Goal: Use online tool/utility: Use online tool/utility

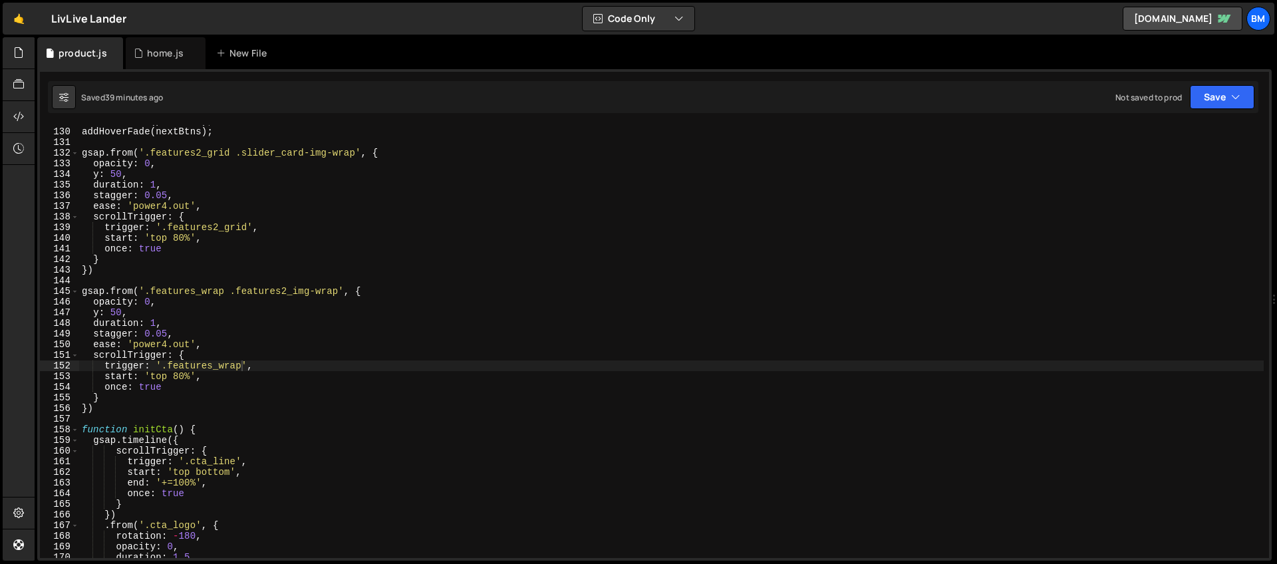
click at [147, 57] on div "home.js" at bounding box center [165, 53] width 37 height 13
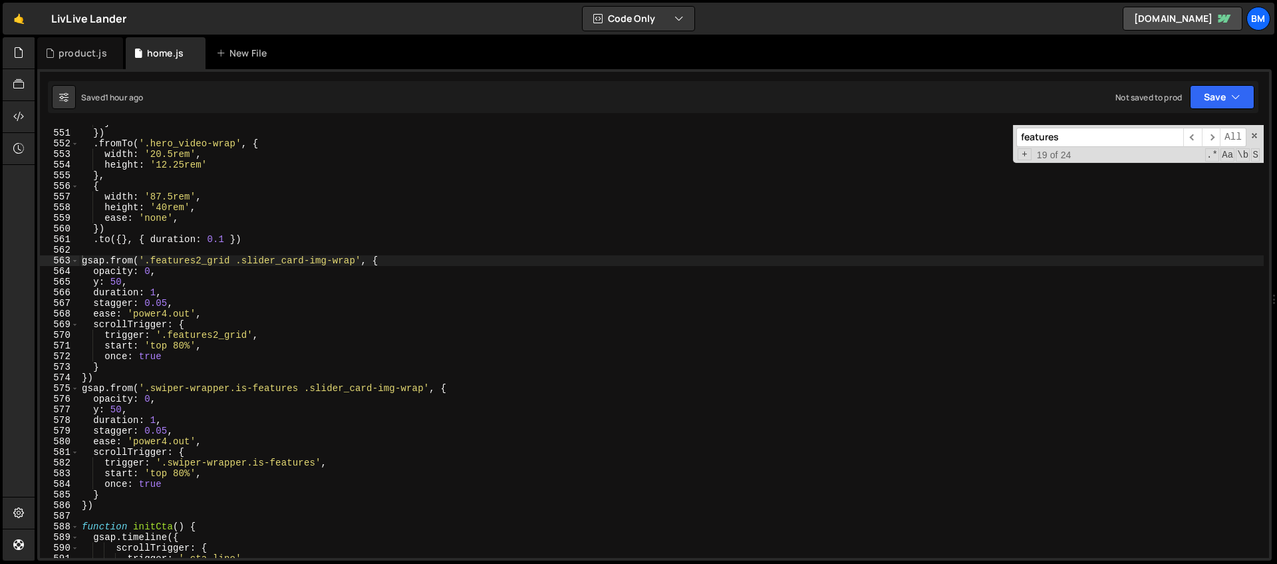
type textarea "gsap.from('.features2_grid .slider_card-img-wrap', {"
click at [303, 265] on div "} }) . fromTo ( '.hero_video-wrap' , { width : '20.5rem' , height : '12.25rem' …" at bounding box center [671, 344] width 1185 height 454
drag, startPoint x: 1066, startPoint y: 138, endPoint x: 964, endPoint y: 136, distance: 101.8
click at [964, 136] on div "} }) . fromTo ( '.hero_video-wrap' , { width : '20.5rem' , height : '12.25rem' …" at bounding box center [671, 341] width 1185 height 433
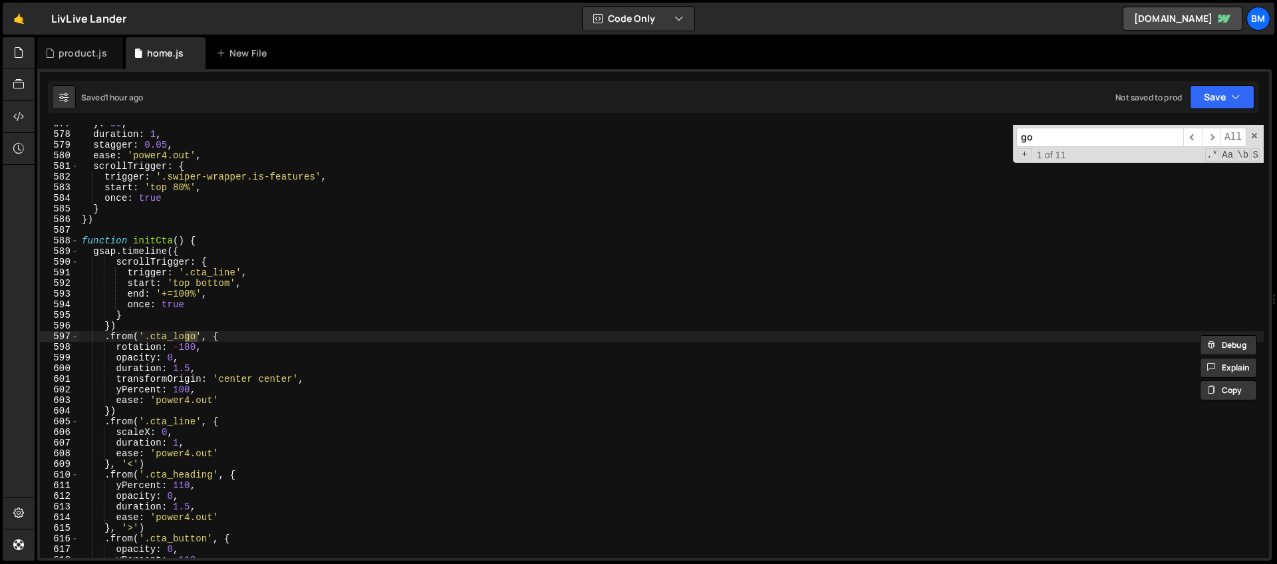
type input "g"
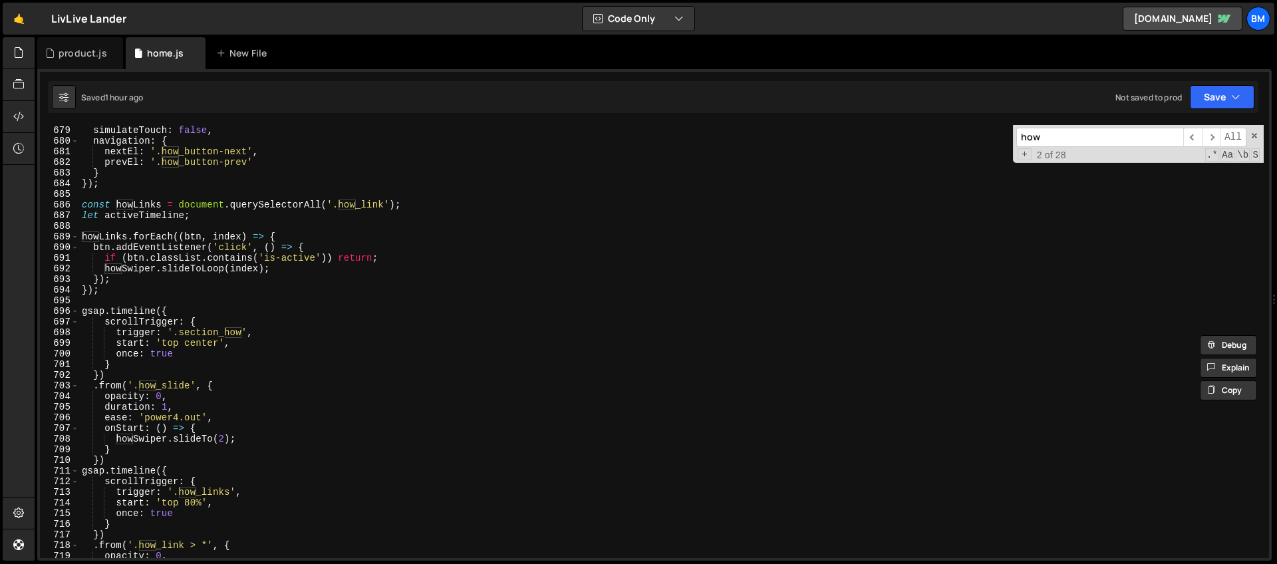
scroll to position [7227, 0]
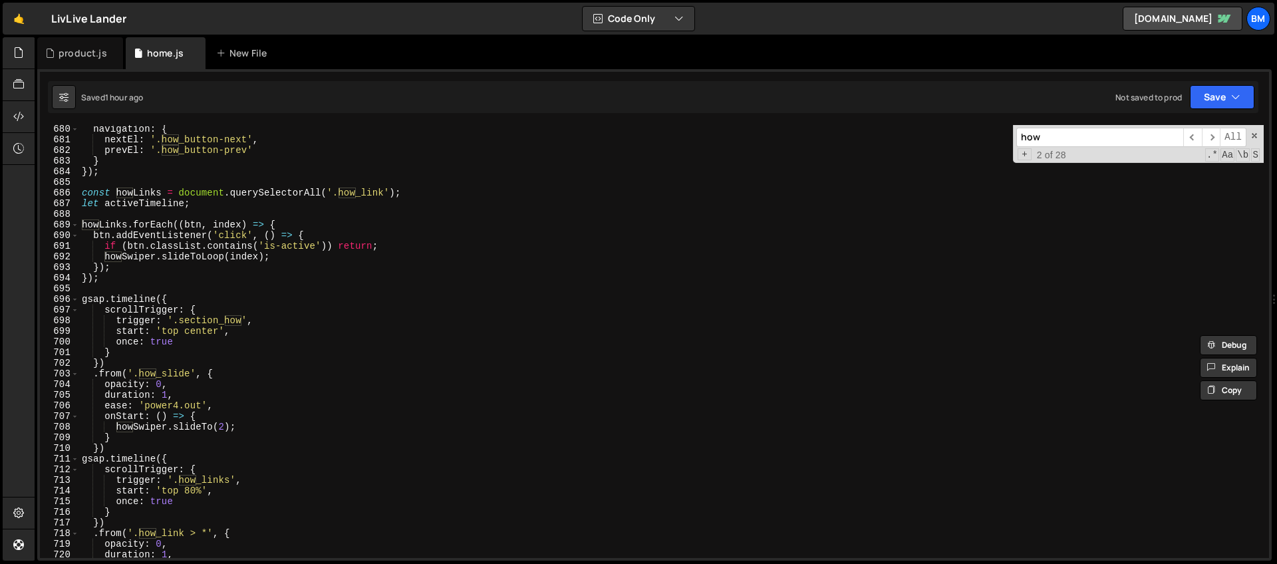
type input "how"
click at [172, 298] on div "navigation : { nextEl : '.how_button-next' , prevEl : '.how_button-prev' } }) ;…" at bounding box center [671, 351] width 1185 height 454
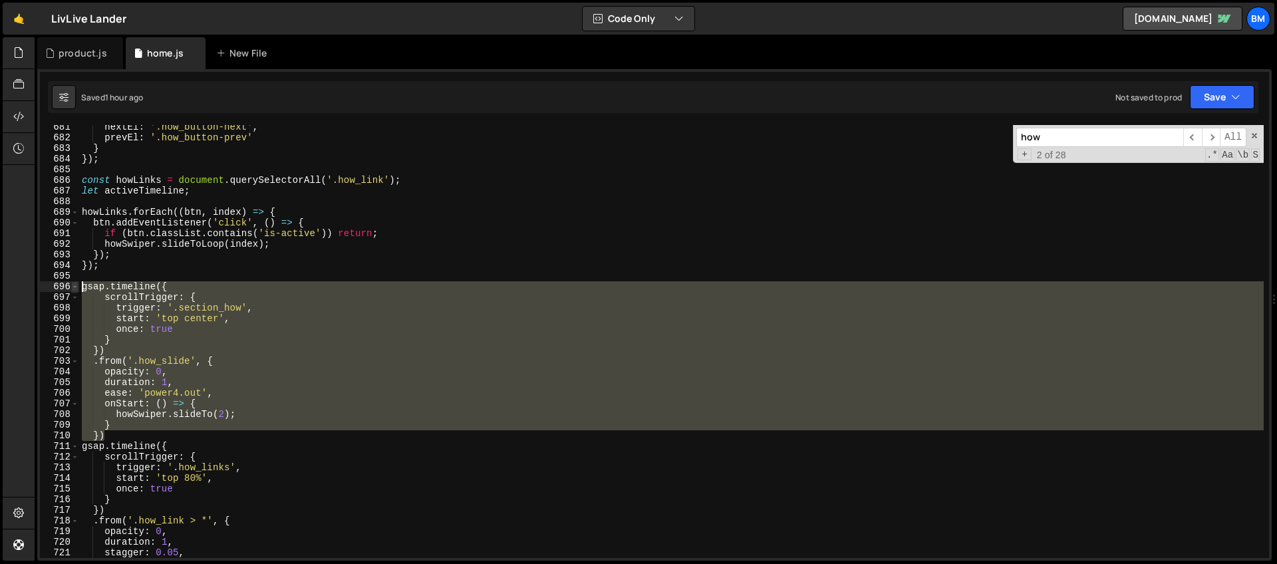
drag, startPoint x: 112, startPoint y: 436, endPoint x: 78, endPoint y: 289, distance: 151.5
click at [78, 289] on div "gsap.timeline({ 681 682 683 684 685 686 687 688 689 690 691 692 693 694 695 696…" at bounding box center [654, 341] width 1229 height 433
click at [216, 355] on div "nextEl : '.how_button-next' , prevEl : '.how_button-prev' } }) ; const howLinks…" at bounding box center [671, 341] width 1185 height 433
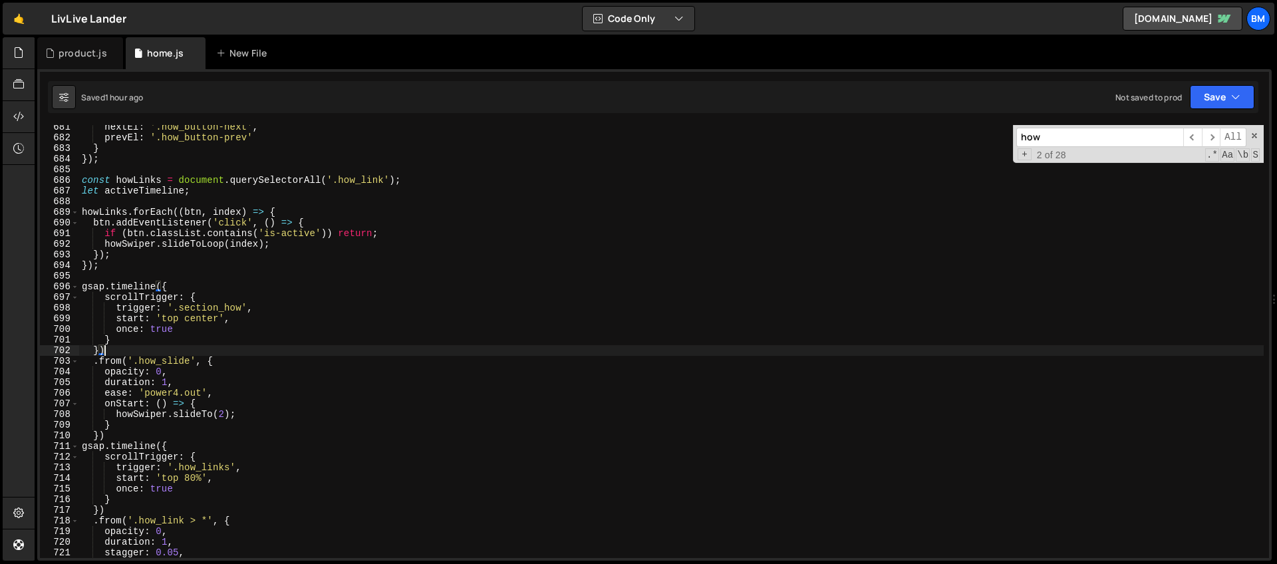
click at [169, 385] on div "nextEl : '.how_button-next' , prevEl : '.how_button-prev' } }) ; const howLinks…" at bounding box center [671, 349] width 1185 height 454
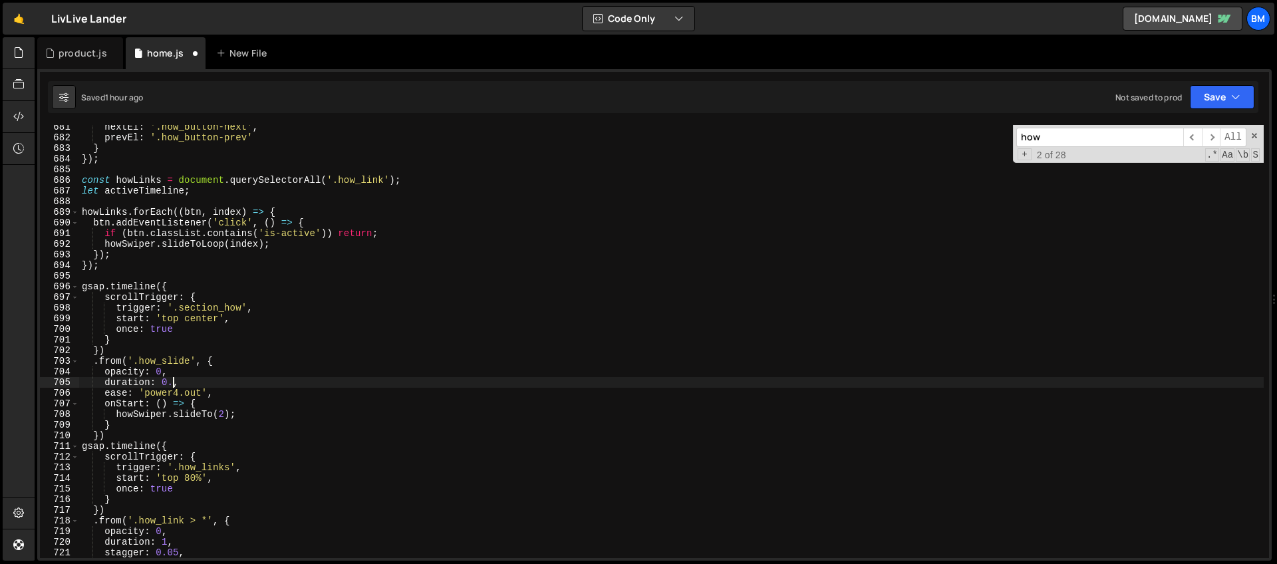
scroll to position [0, 6]
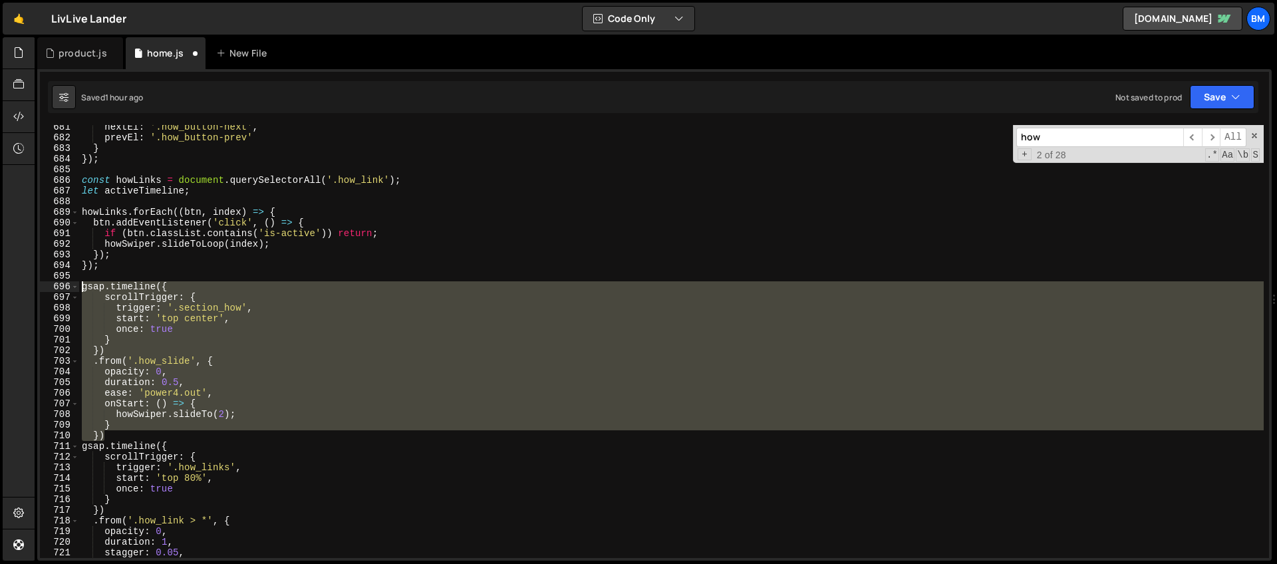
drag, startPoint x: 115, startPoint y: 436, endPoint x: 59, endPoint y: 291, distance: 155.4
click at [59, 291] on div "duration: 0.5, 681 682 683 684 685 686 687 688 689 690 691 692 693 694 695 696 …" at bounding box center [654, 341] width 1229 height 433
type textarea "gsap.timeline({ scrollTrigger: {"
click at [78, 52] on div "product.js" at bounding box center [83, 53] width 49 height 13
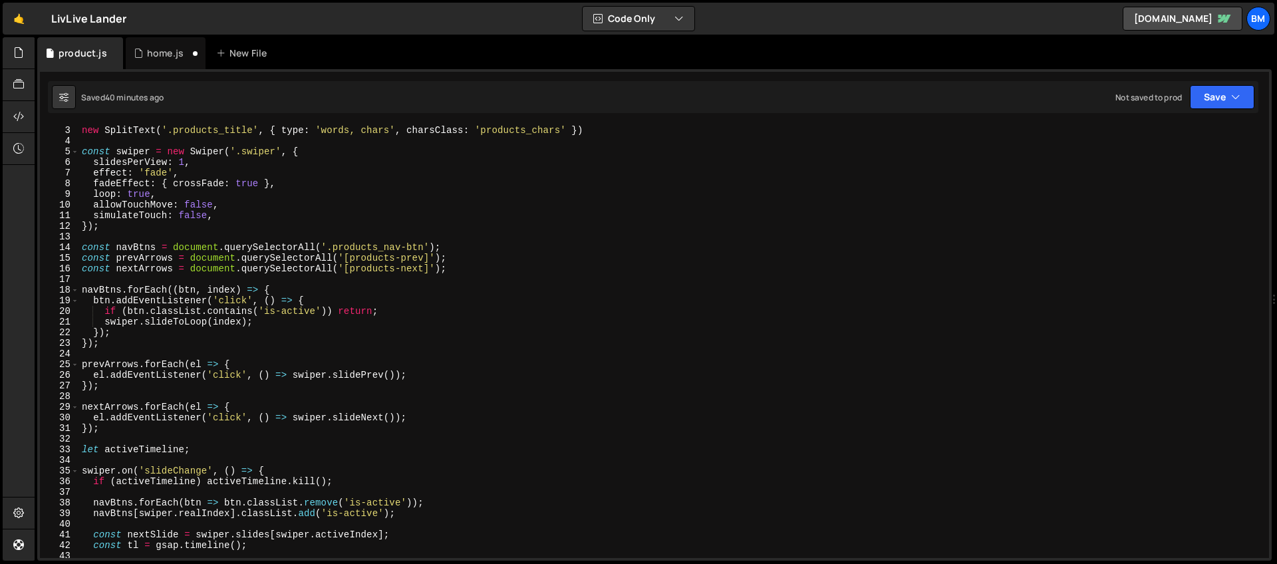
scroll to position [0, 0]
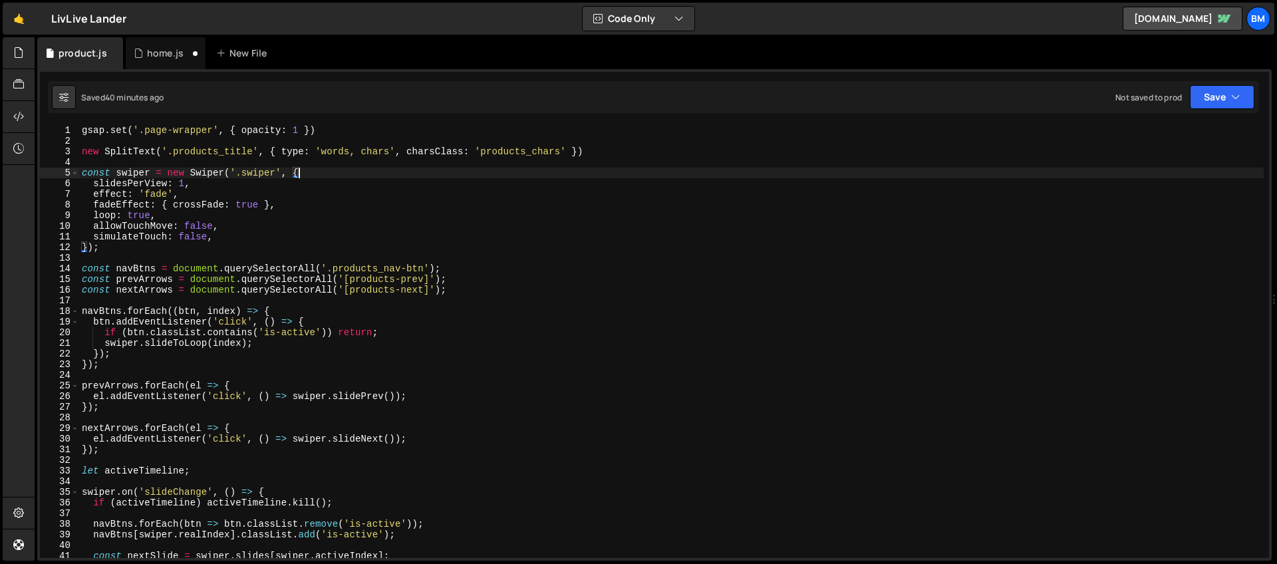
click at [307, 178] on div "gsap . set ( '.page-wrapper' , { opacity : 1 }) new SplitText ( '.products_titl…" at bounding box center [671, 352] width 1185 height 454
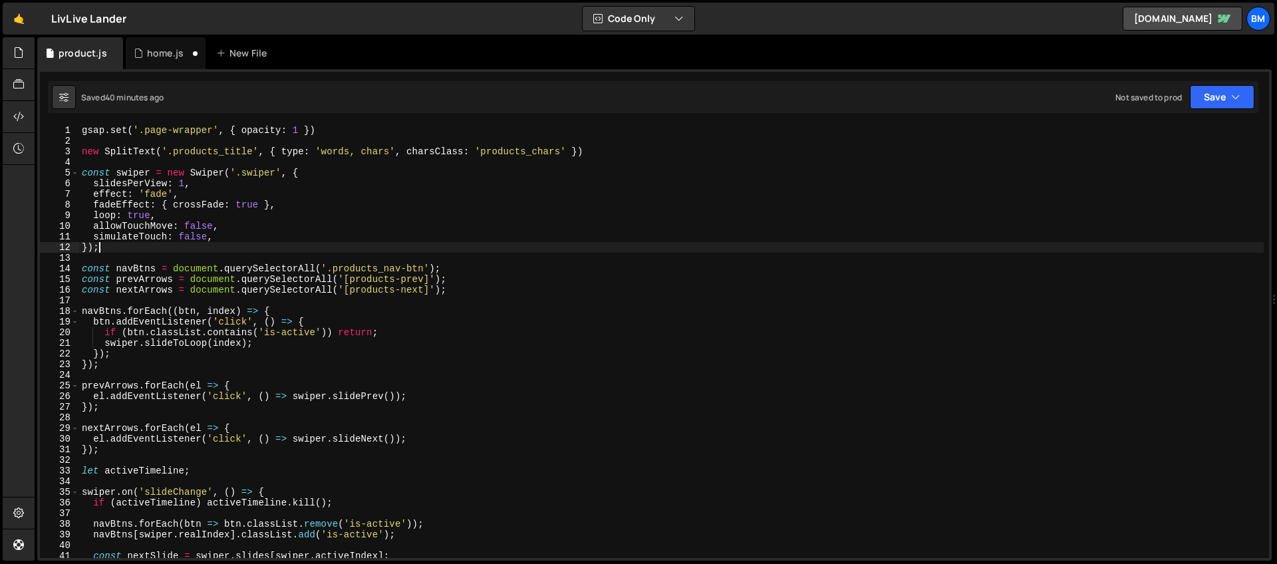
click at [118, 248] on div "gsap . set ( '.page-wrapper' , { opacity : 1 }) new SplitText ( '.products_titl…" at bounding box center [671, 352] width 1185 height 454
type textarea "});"
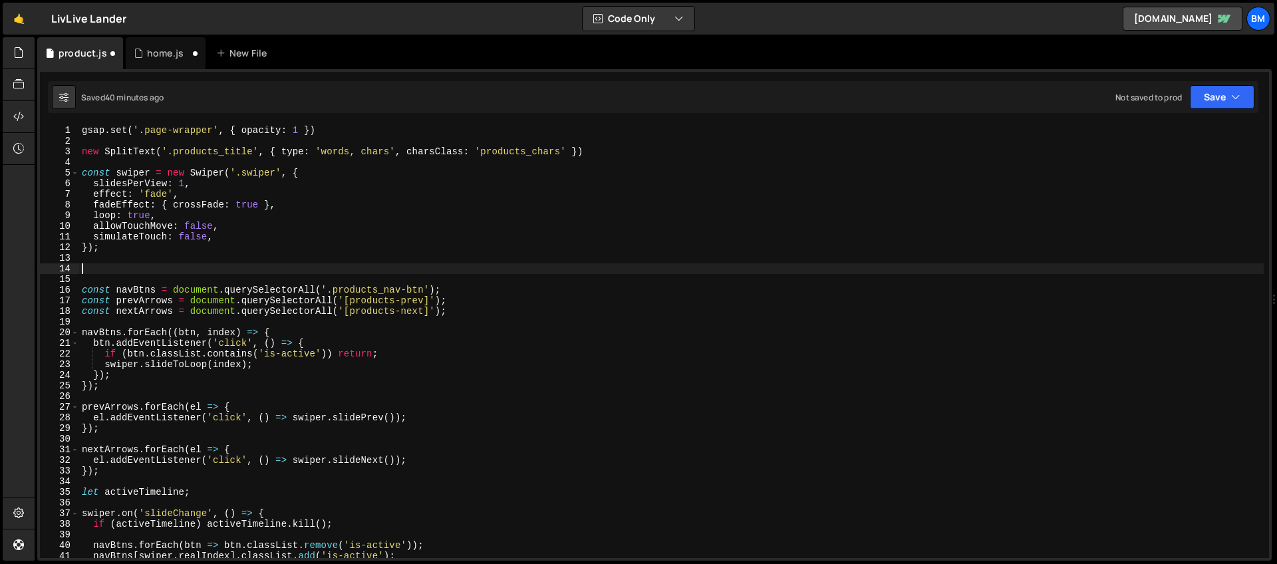
paste textarea "})"
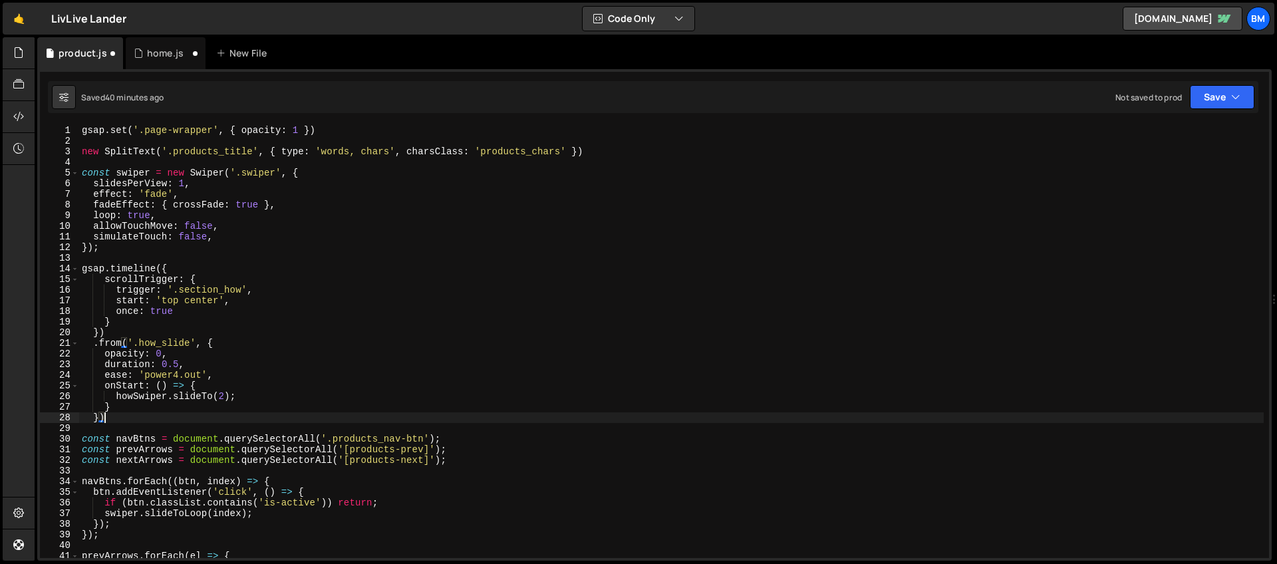
click at [196, 277] on div "gsap . set ( '.page-wrapper' , { opacity : 1 }) new SplitText ( '.products_titl…" at bounding box center [671, 352] width 1185 height 454
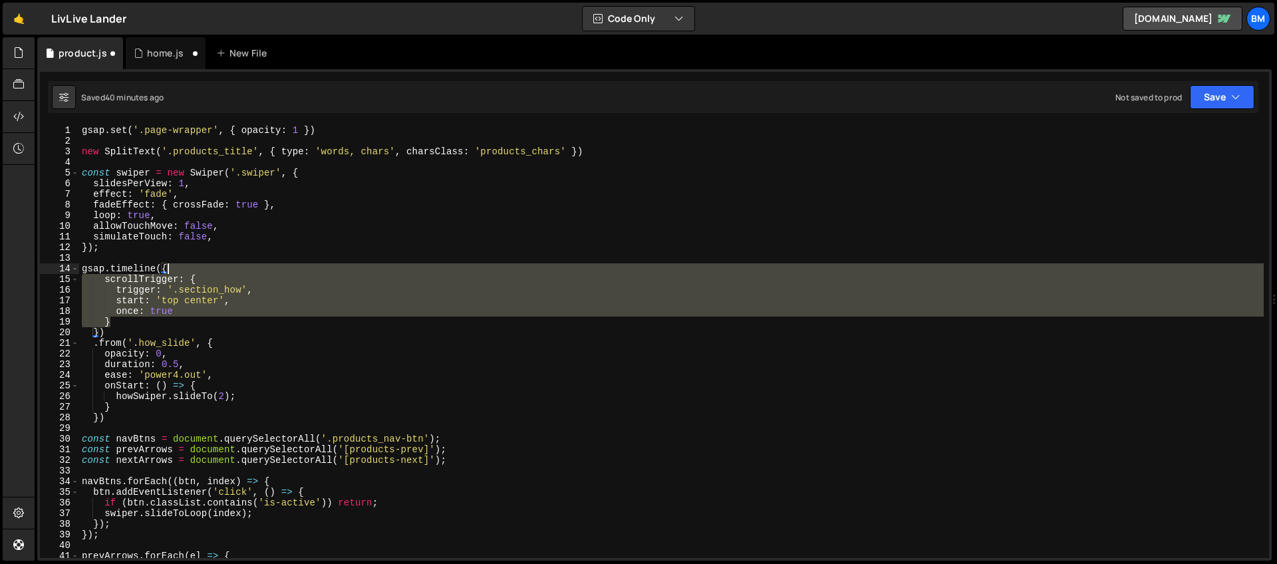
drag, startPoint x: 115, startPoint y: 324, endPoint x: 186, endPoint y: 269, distance: 89.1
click at [186, 269] on div "gsap . set ( '.page-wrapper' , { opacity : 1 }) new SplitText ( '.products_titl…" at bounding box center [671, 352] width 1185 height 454
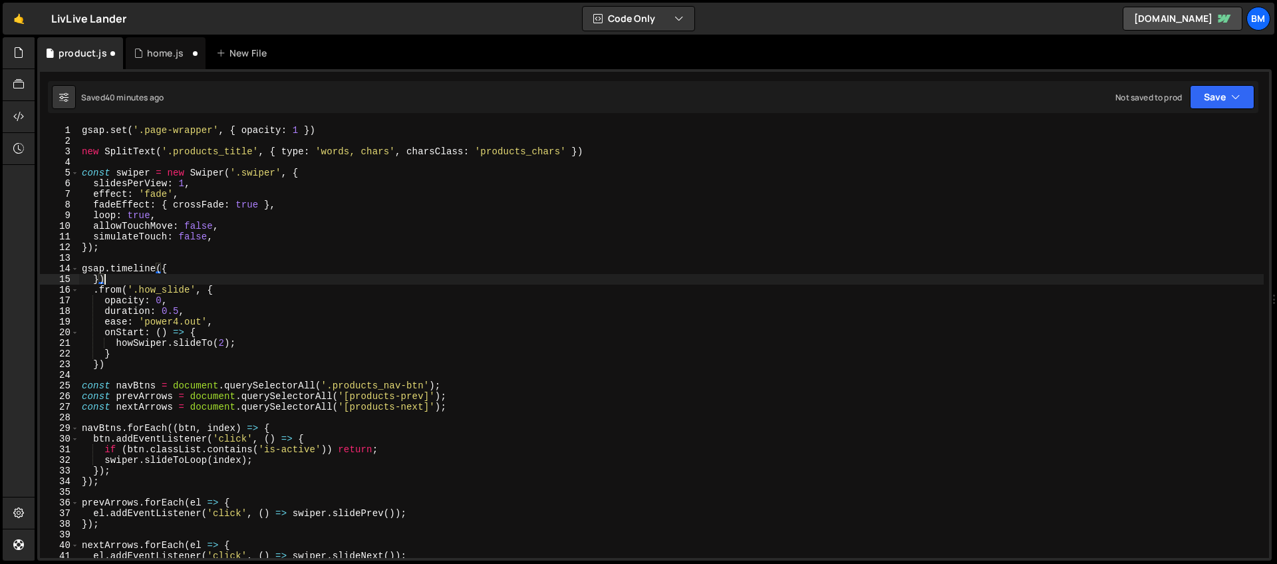
click at [120, 280] on div "gsap . set ( '.page-wrapper' , { opacity : 1 }) new SplitText ( '.products_titl…" at bounding box center [671, 352] width 1185 height 454
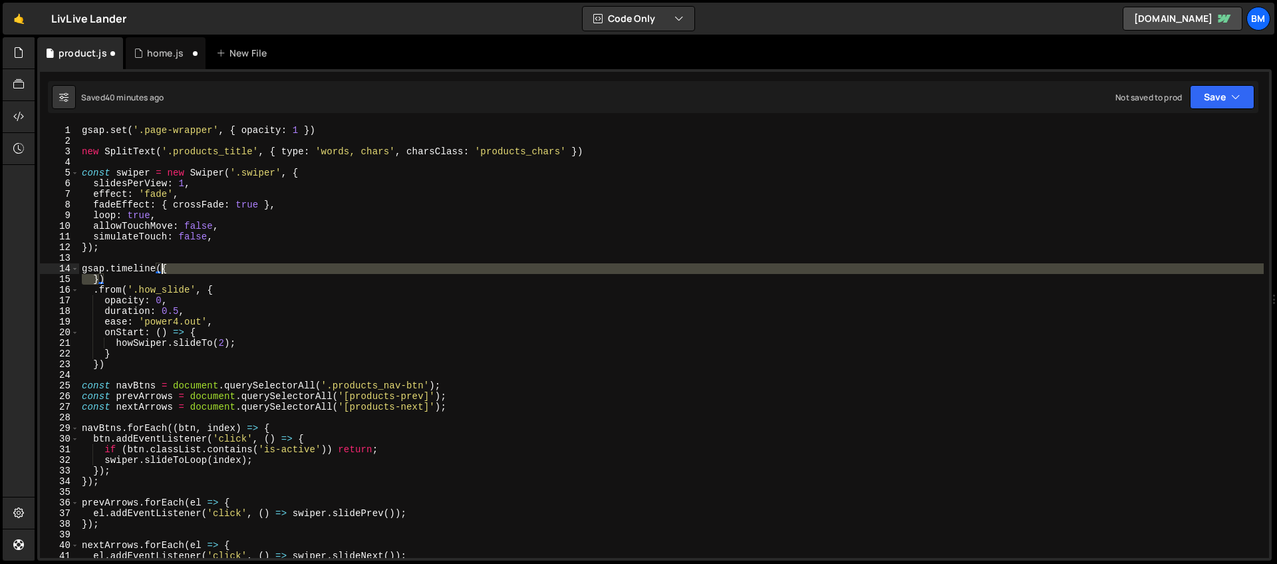
drag, startPoint x: 100, startPoint y: 279, endPoint x: 164, endPoint y: 268, distance: 64.7
click at [164, 268] on div "gsap . set ( '.page-wrapper' , { opacity : 1 }) new SplitText ( '.products_titl…" at bounding box center [671, 352] width 1185 height 454
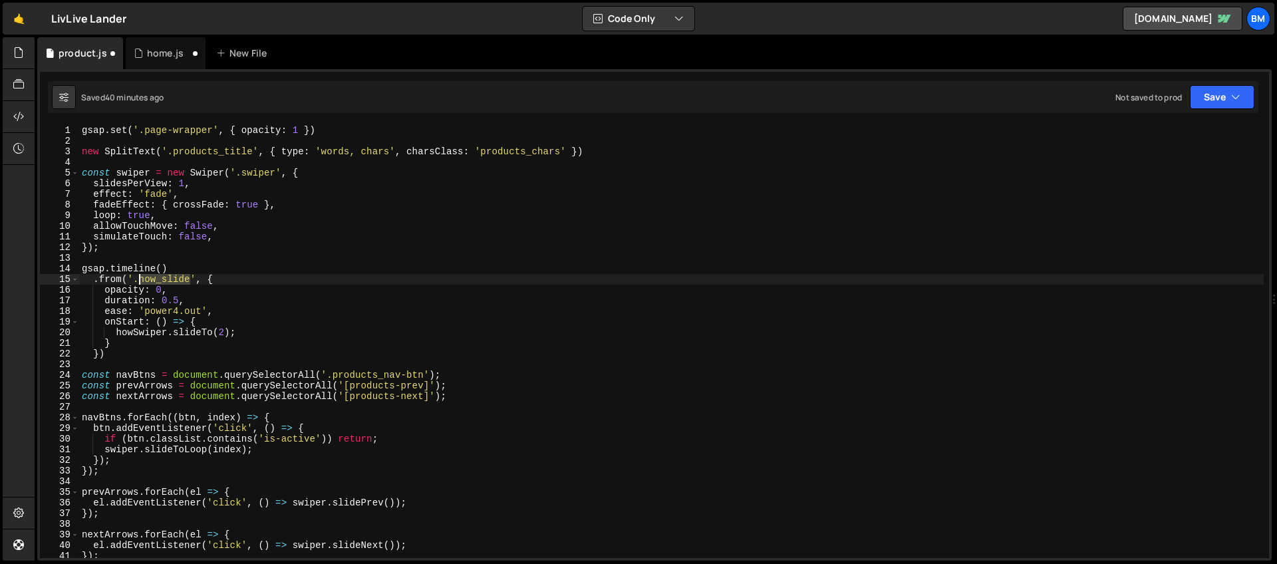
drag, startPoint x: 191, startPoint y: 278, endPoint x: 138, endPoint y: 279, distance: 52.6
click at [138, 279] on div "gsap . set ( '.page-wrapper' , { opacity : 1 }) new SplitText ( '.products_titl…" at bounding box center [671, 352] width 1185 height 454
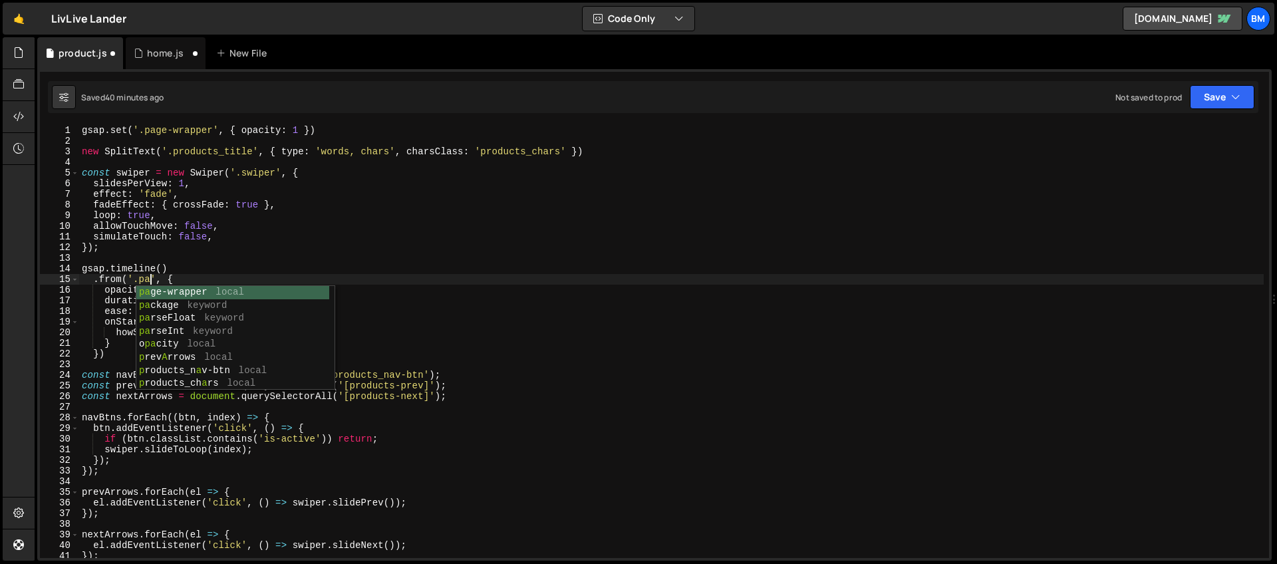
scroll to position [0, 5]
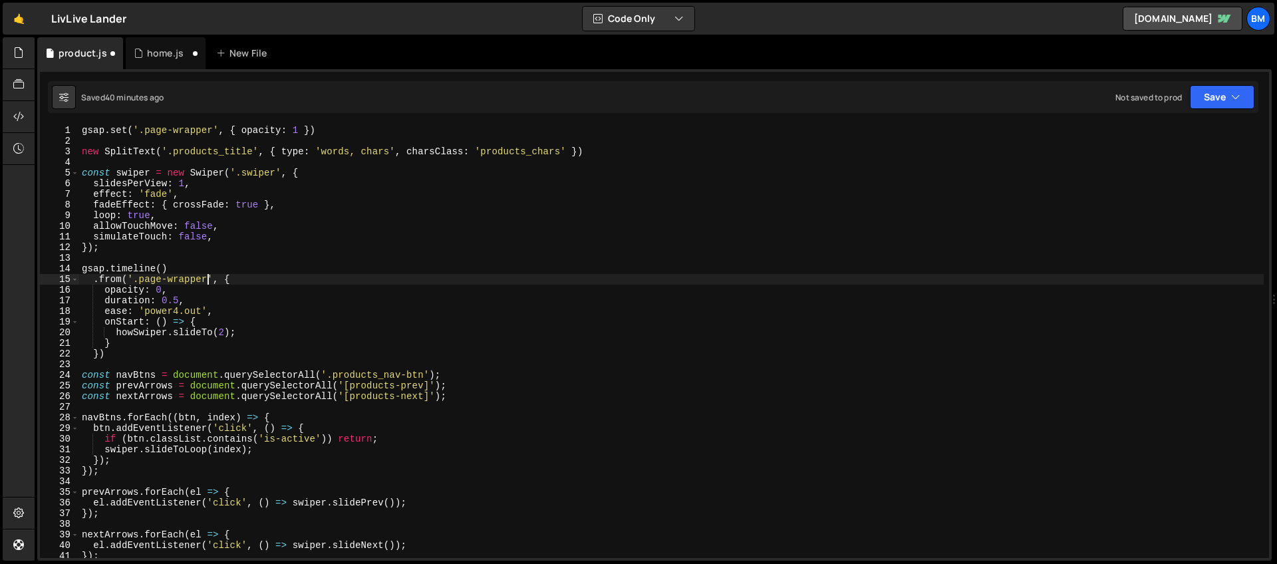
click at [161, 291] on div "gsap . set ( '.page-wrapper' , { opacity : 1 }) new SplitText ( '.products_titl…" at bounding box center [671, 352] width 1185 height 454
click at [109, 279] on div "gsap . set ( '.page-wrapper' , { opacity : 1 }) new SplitText ( '.products_titl…" at bounding box center [671, 352] width 1185 height 454
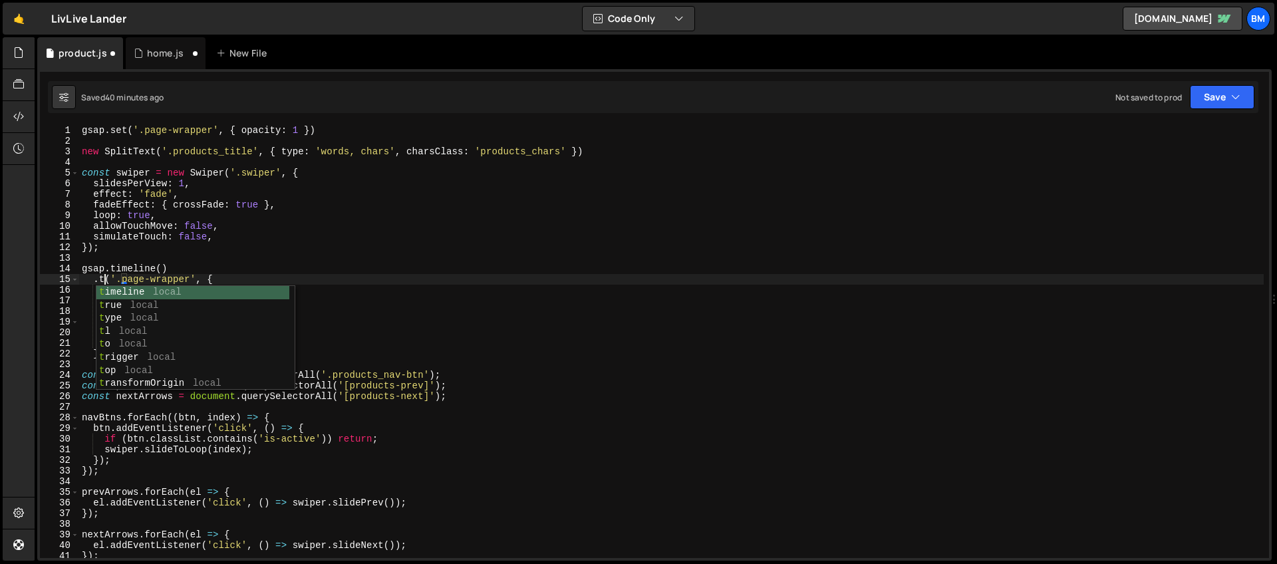
scroll to position [0, 2]
click at [151, 272] on div "gsap . set ( '.page-wrapper' , { opacity : 1 }) new SplitText ( '.products_titl…" at bounding box center [671, 352] width 1185 height 454
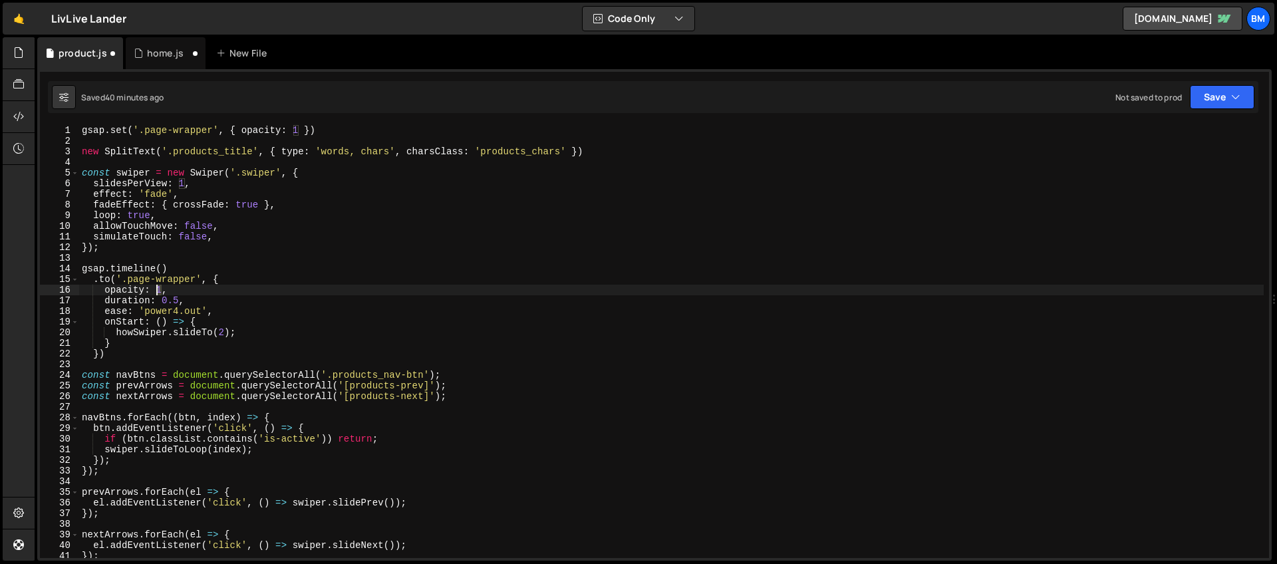
click at [156, 287] on div "gsap . set ( '.page-wrapper' , { opacity : 1 }) new SplitText ( '.products_titl…" at bounding box center [671, 352] width 1185 height 454
type textarea "opacity: 0.5,"
click at [165, 257] on div "gsap . set ( '.page-wrapper' , { opacity : 1 }) new SplitText ( '.products_titl…" at bounding box center [671, 352] width 1185 height 454
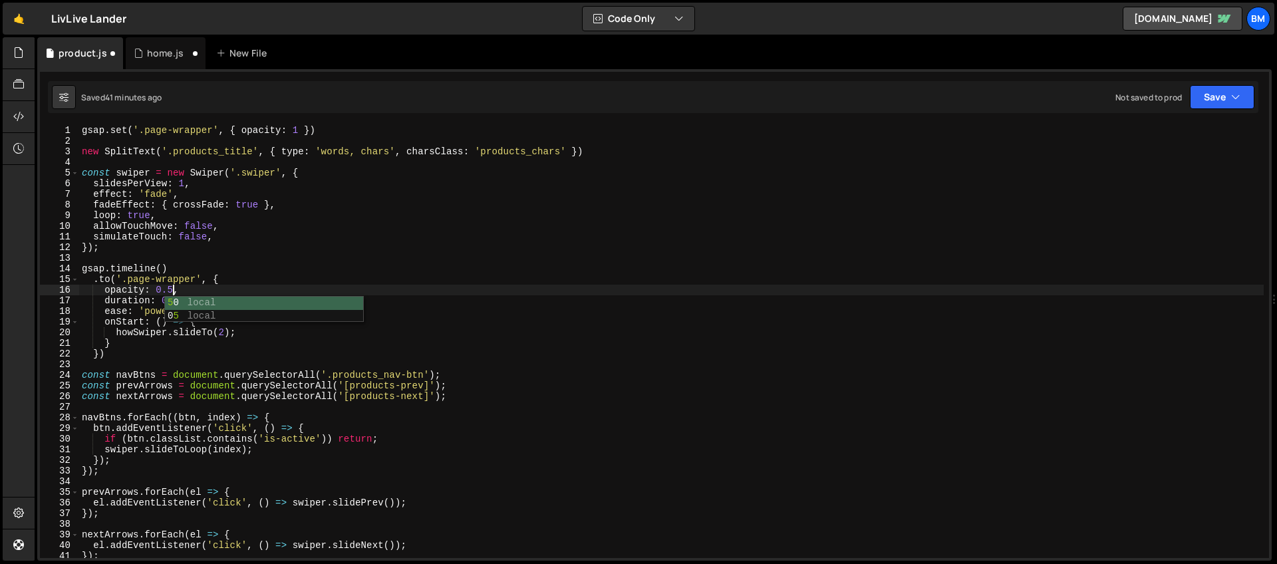
scroll to position [0, 0]
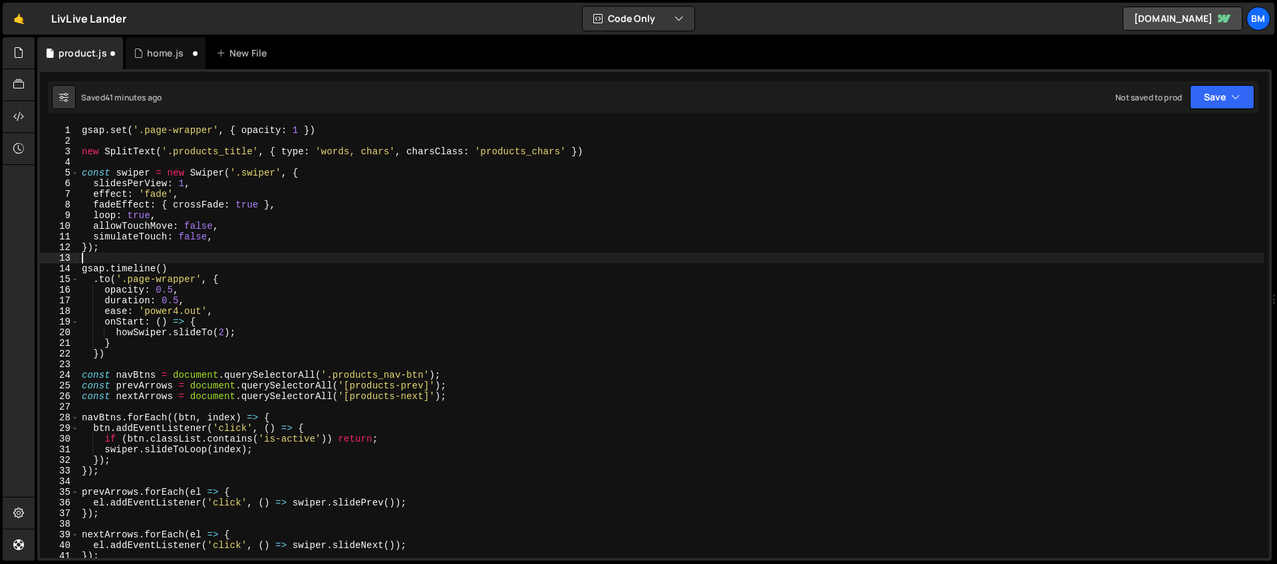
click at [172, 290] on div "gsap . set ( '.page-wrapper' , { opacity : 1 }) new SplitText ( '.products_titl…" at bounding box center [671, 352] width 1185 height 454
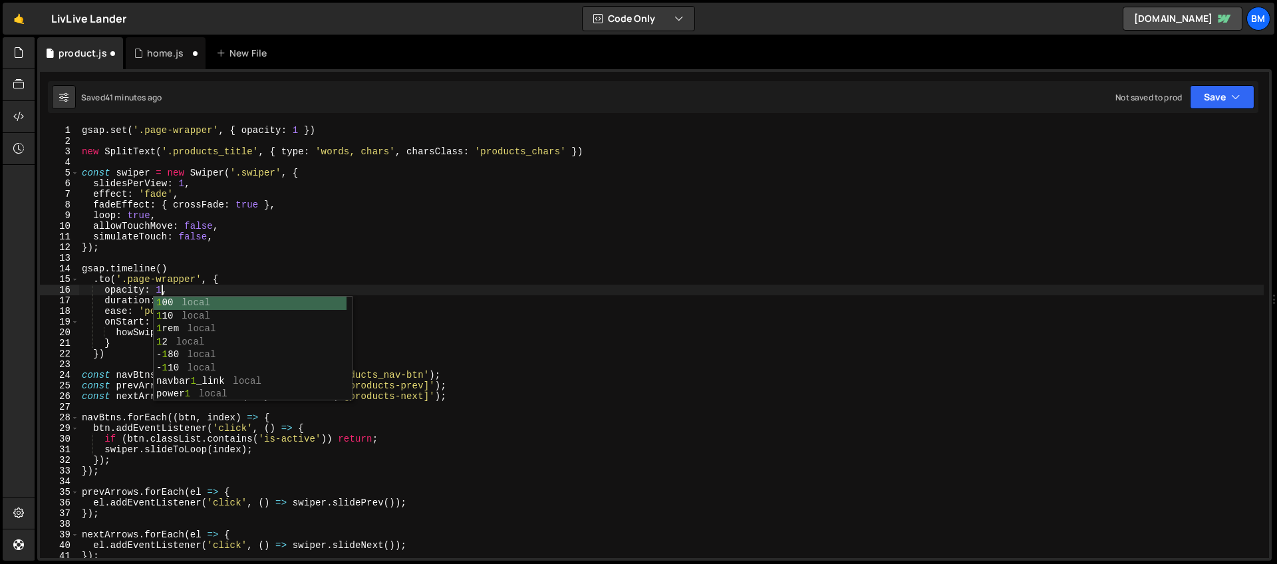
scroll to position [0, 5]
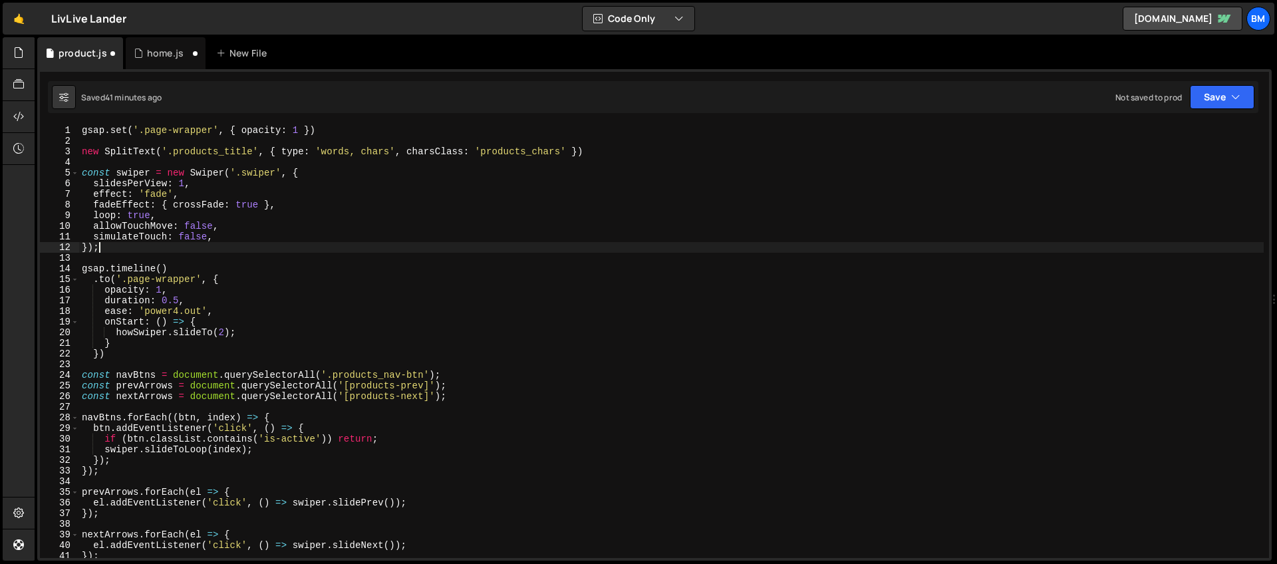
click at [178, 250] on div "gsap . set ( '.page-wrapper' , { opacity : 1 }) new SplitText ( '.products_titl…" at bounding box center [671, 352] width 1185 height 454
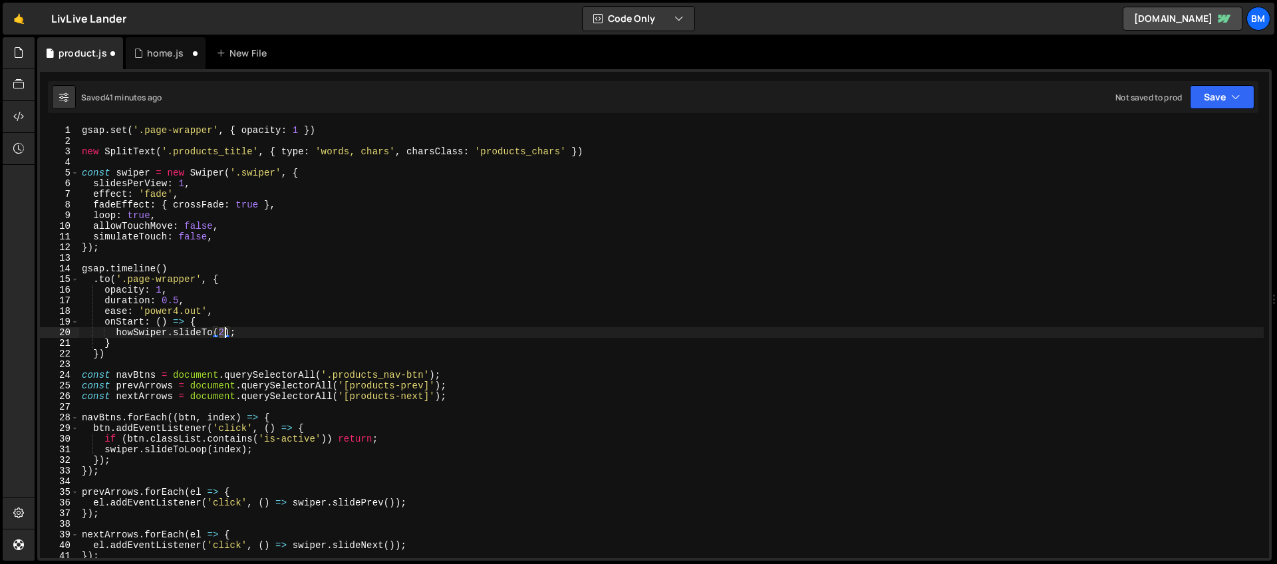
click at [222, 337] on div "gsap . set ( '.page-wrapper' , { opacity : 1 }) new SplitText ( '.products_titl…" at bounding box center [671, 352] width 1185 height 454
click at [223, 334] on div "gsap . set ( '.page-wrapper' , { opacity : 1 }) new SplitText ( '.products_titl…" at bounding box center [671, 341] width 1185 height 433
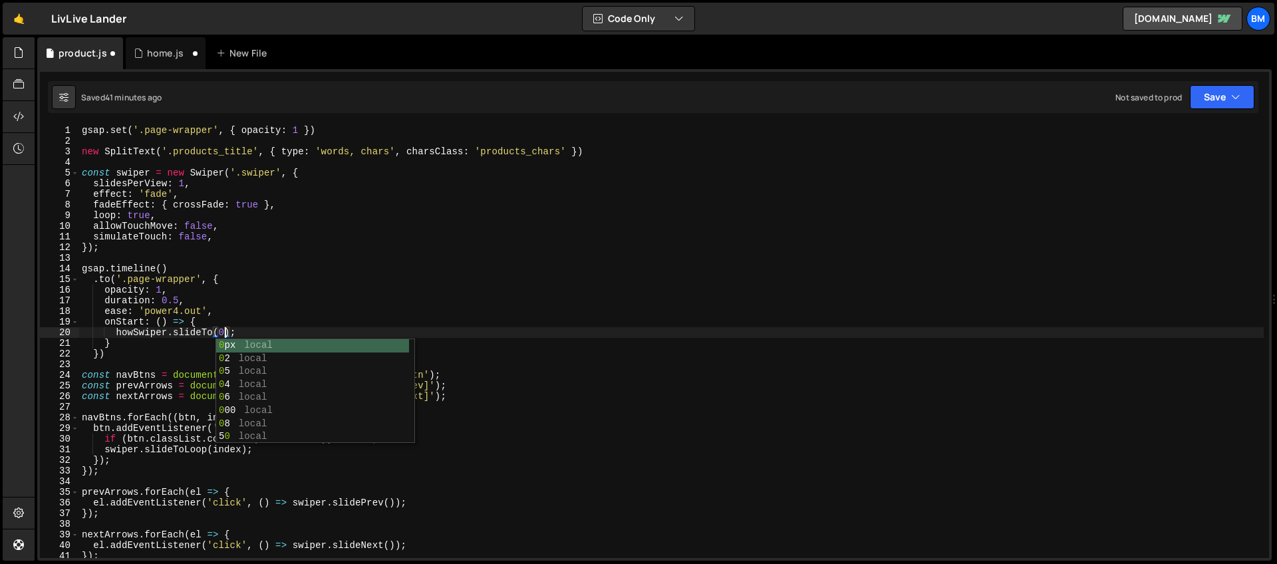
click at [212, 318] on div "gsap . set ( '.page-wrapper' , { opacity : 1 }) new SplitText ( '.products_titl…" at bounding box center [671, 352] width 1185 height 454
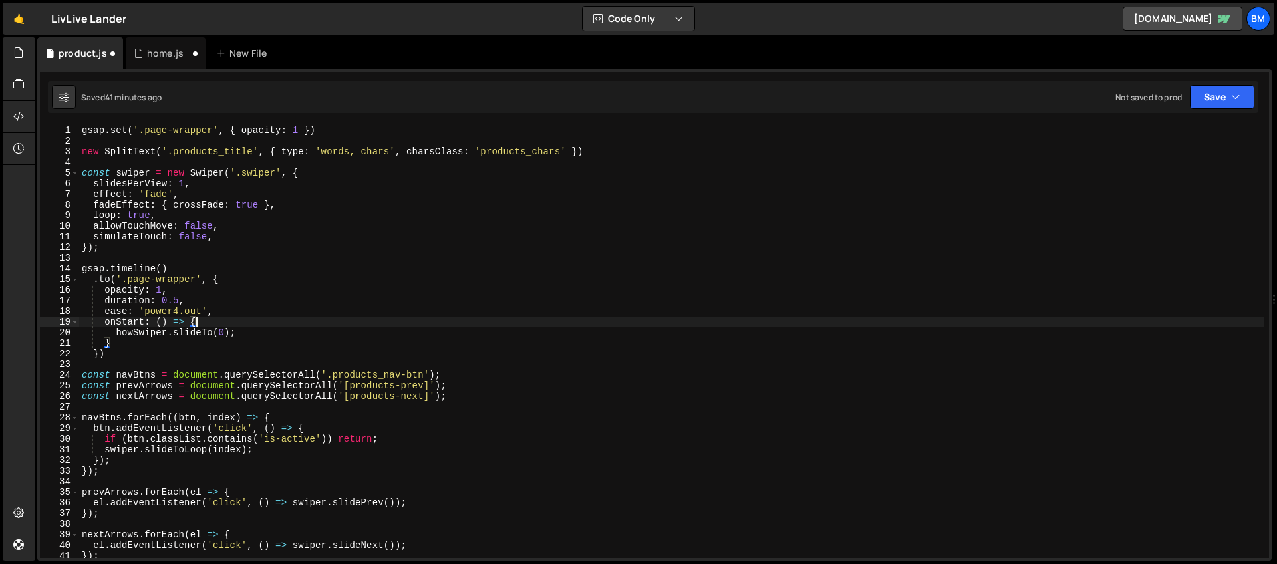
scroll to position [0, 7]
click at [177, 269] on div "gsap . set ( '.page-wrapper' , { opacity : 1 }) new SplitText ( '.products_titl…" at bounding box center [671, 352] width 1185 height 454
click at [127, 130] on div "gsap . set ( '.page-wrapper' , { opacity : 1 }) new SplitText ( '.products_titl…" at bounding box center [671, 352] width 1185 height 454
type textarea "gsap.set('.page-wrapper', { opacity: 1 })"
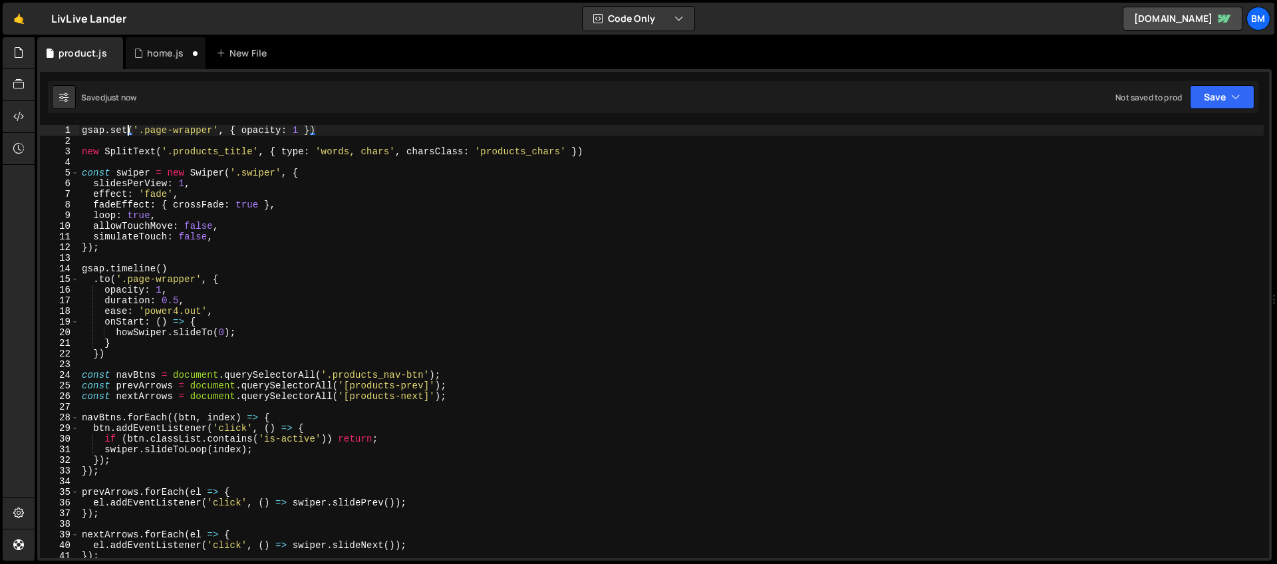
scroll to position [0, 0]
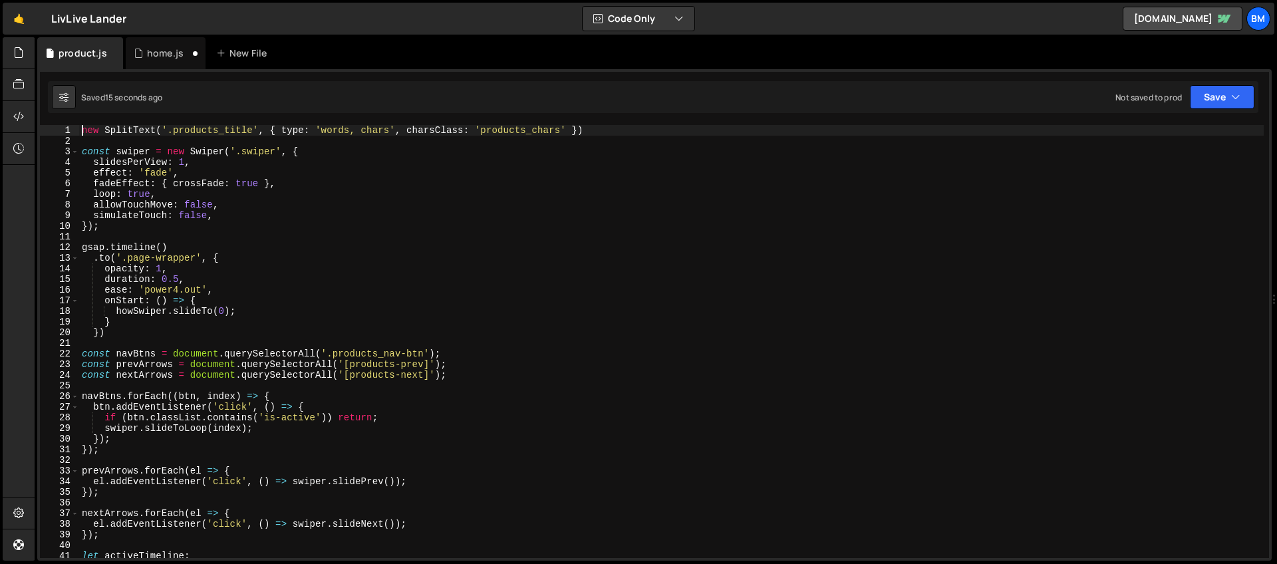
click at [136, 310] on div "new SplitText ( '.products_title' , { type : 'words, chars' , charsClass : 'pro…" at bounding box center [671, 352] width 1185 height 454
type textarea "swiper.slideTo(0);"
click at [147, 56] on div "home.js" at bounding box center [165, 53] width 37 height 13
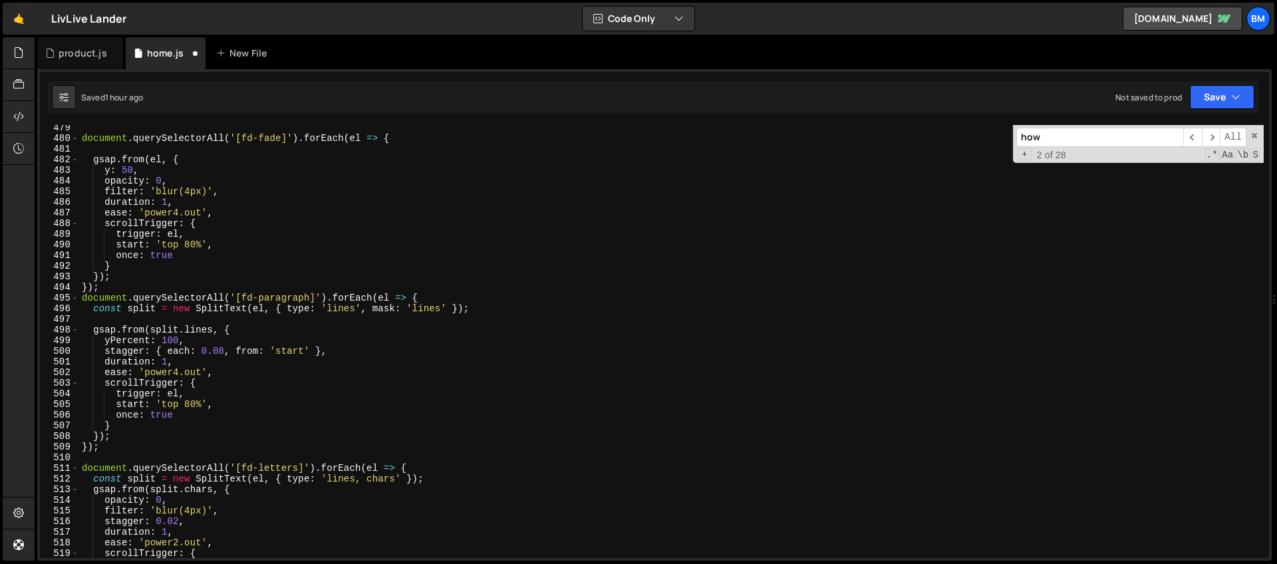
scroll to position [4883, 0]
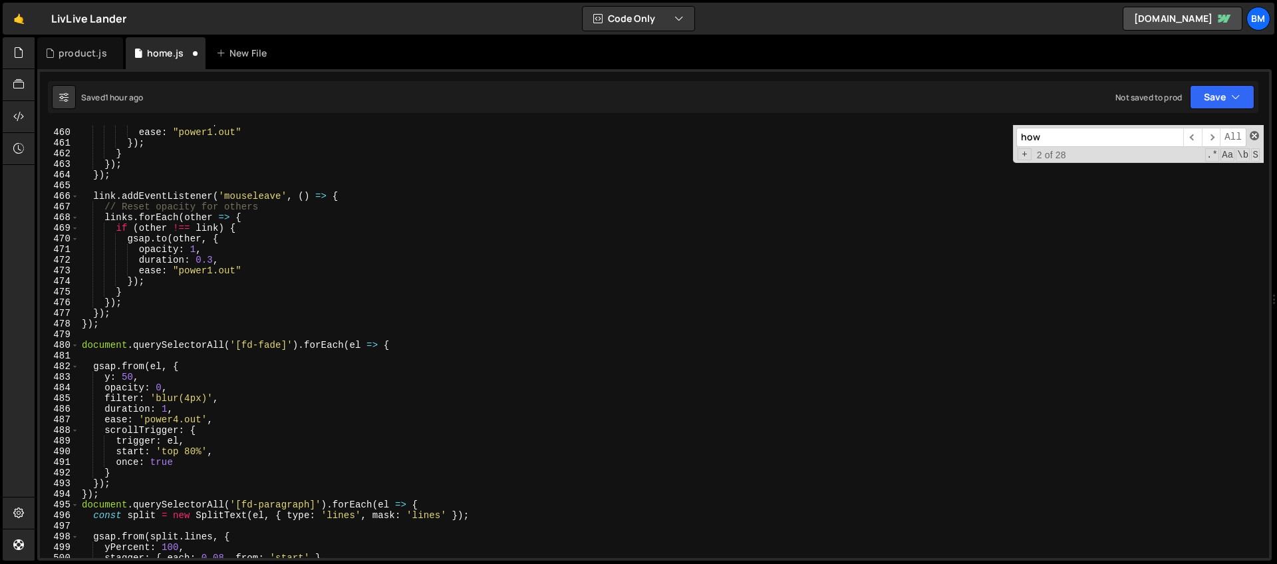
click at [1255, 140] on span at bounding box center [1254, 135] width 9 height 9
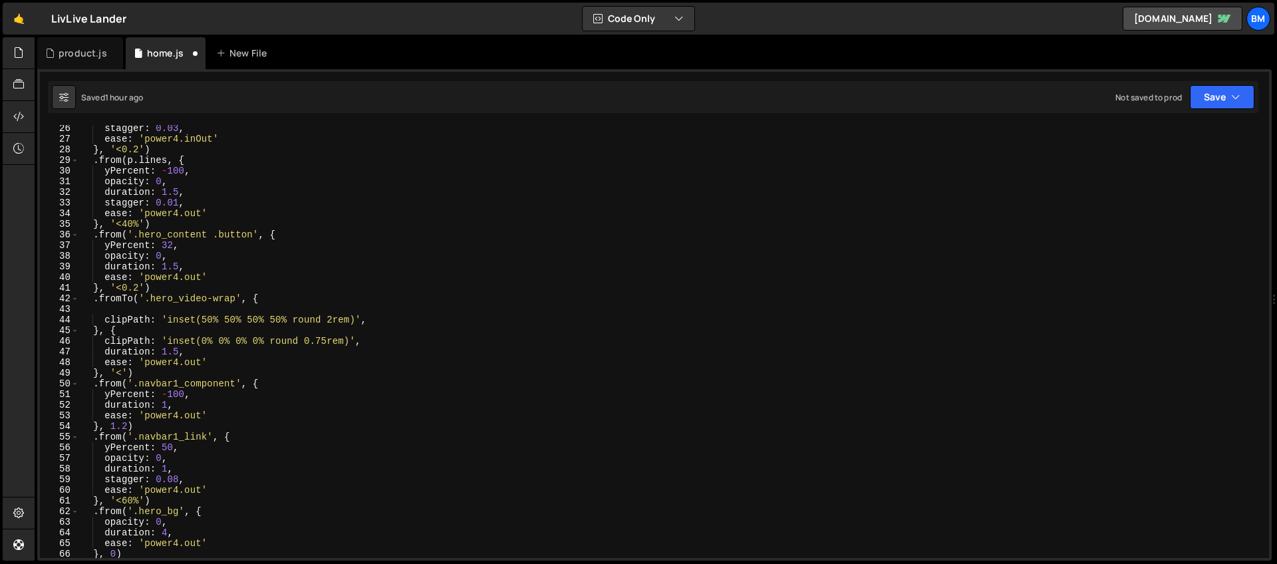
scroll to position [378, 0]
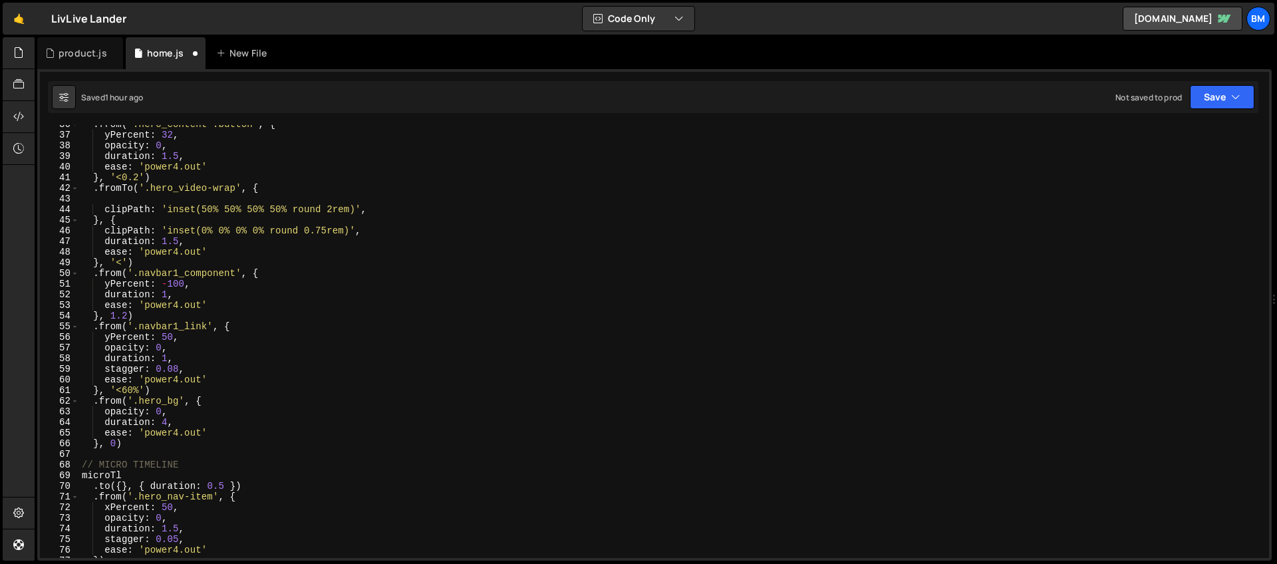
click at [93, 275] on div ". from ( '.hero_content .button' , { yPercent : 32 , opacity : 0 , duration : 1…" at bounding box center [671, 346] width 1185 height 454
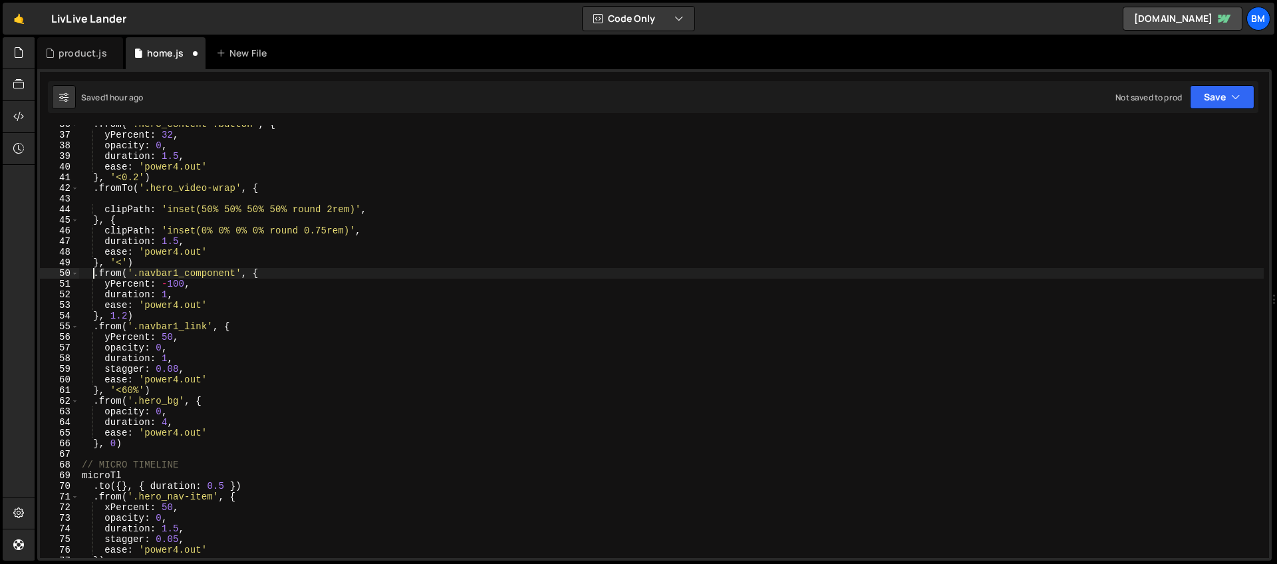
click at [140, 442] on div ". from ( '.hero_content .button' , { yPercent : 32 , opacity : 0 , duration : 1…" at bounding box center [671, 346] width 1185 height 454
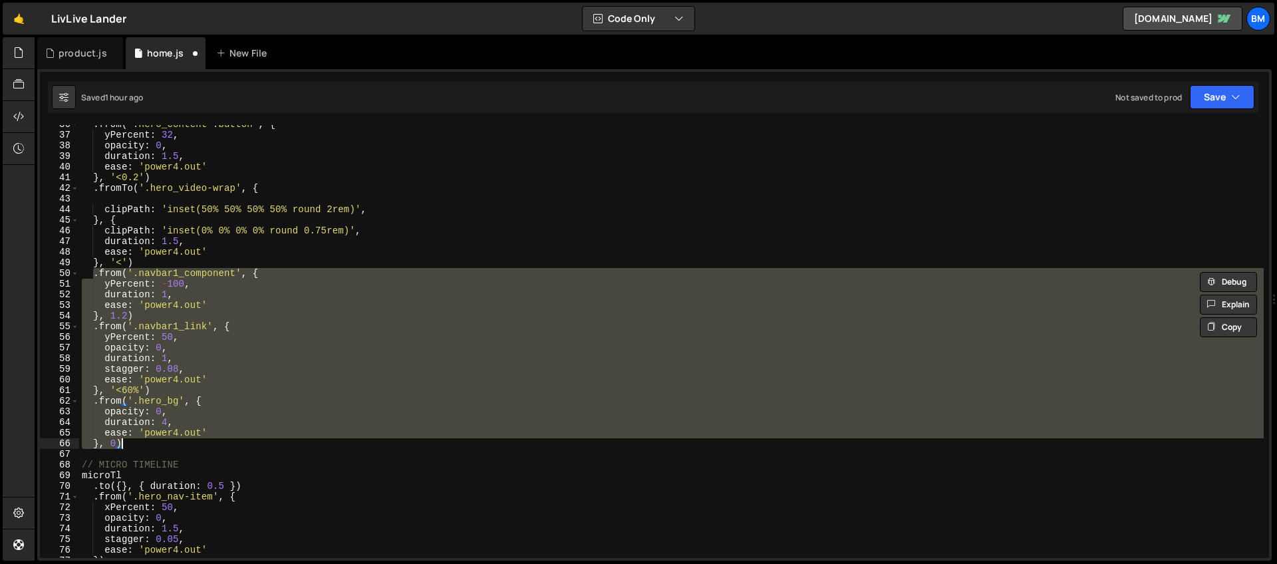
click at [190, 395] on div ". from ( '.hero_content .button' , { yPercent : 32 , opacity : 0 , duration : 1…" at bounding box center [671, 341] width 1185 height 433
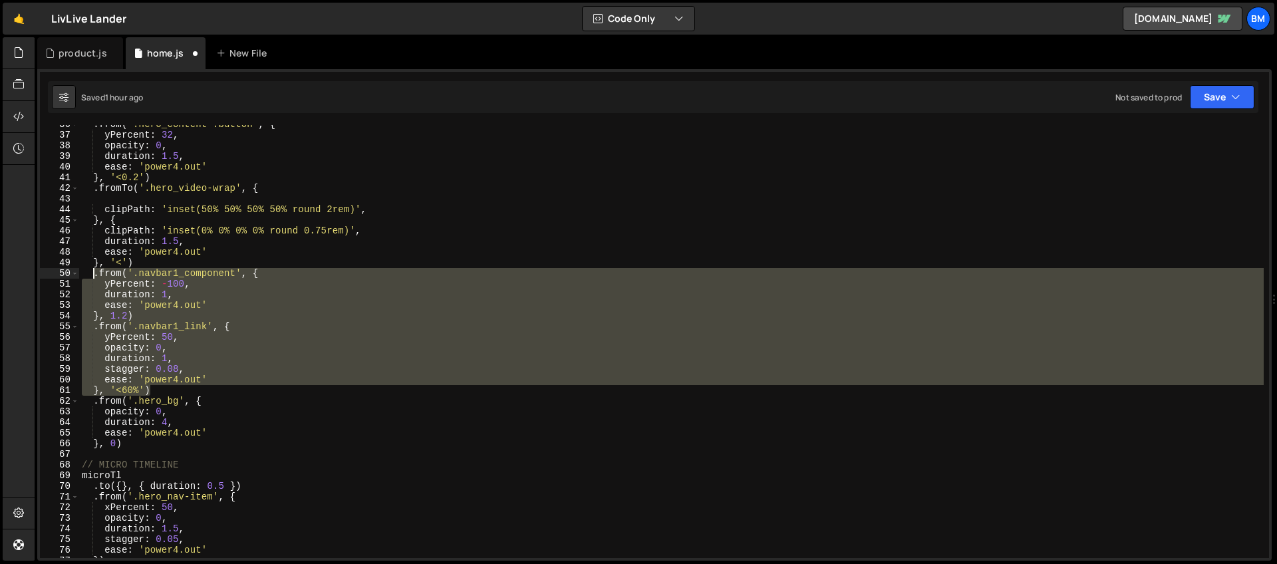
drag, startPoint x: 153, startPoint y: 389, endPoint x: 92, endPoint y: 276, distance: 128.6
click at [92, 276] on div ". from ( '.hero_content .button' , { yPercent : 32 , opacity : 0 , duration : 1…" at bounding box center [671, 346] width 1185 height 454
type textarea ".from('.navbar1_component', { yPercent: -100,"
click at [71, 59] on div "product.js" at bounding box center [83, 53] width 49 height 13
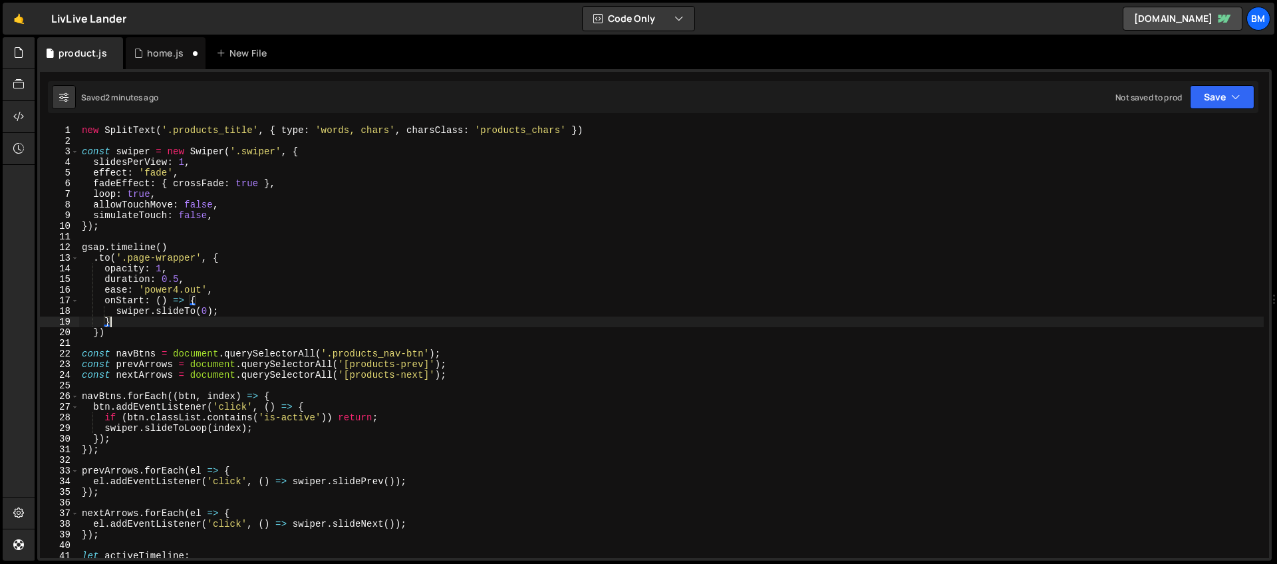
click at [112, 321] on div "new SplitText ( '.products_title' , { type : 'words, chars' , charsClass : 'pro…" at bounding box center [671, 352] width 1185 height 454
click at [109, 333] on div "new SplitText ( '.products_title' , { type : 'words, chars' , charsClass : 'pro…" at bounding box center [671, 352] width 1185 height 454
type textarea "})"
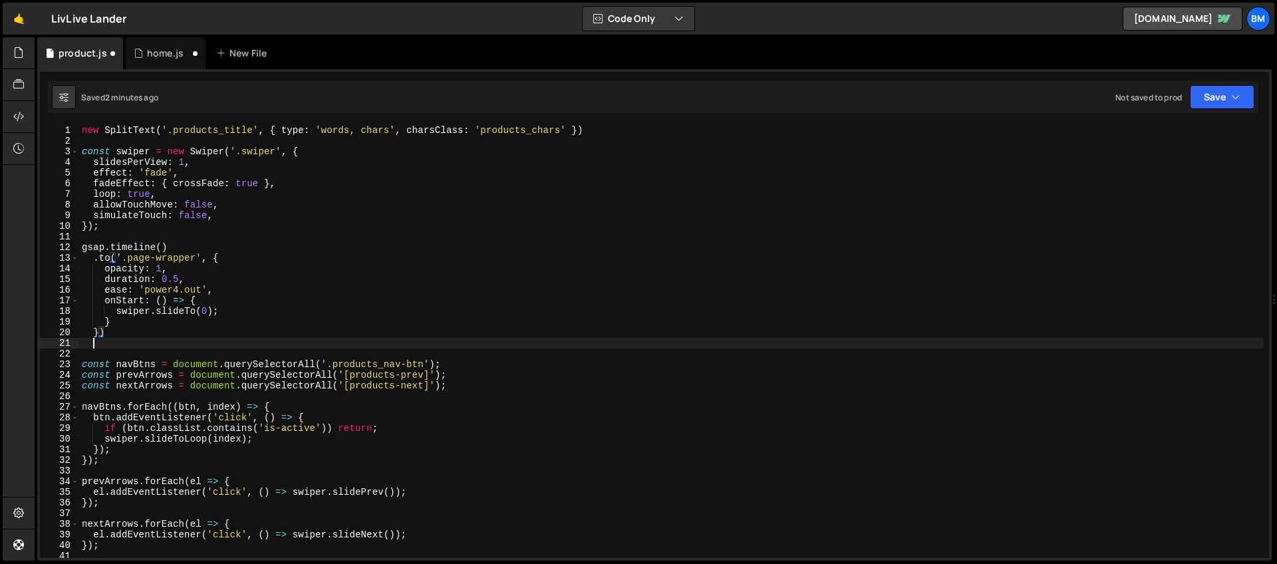
scroll to position [0, 0]
paste textarea "}, '<60%')"
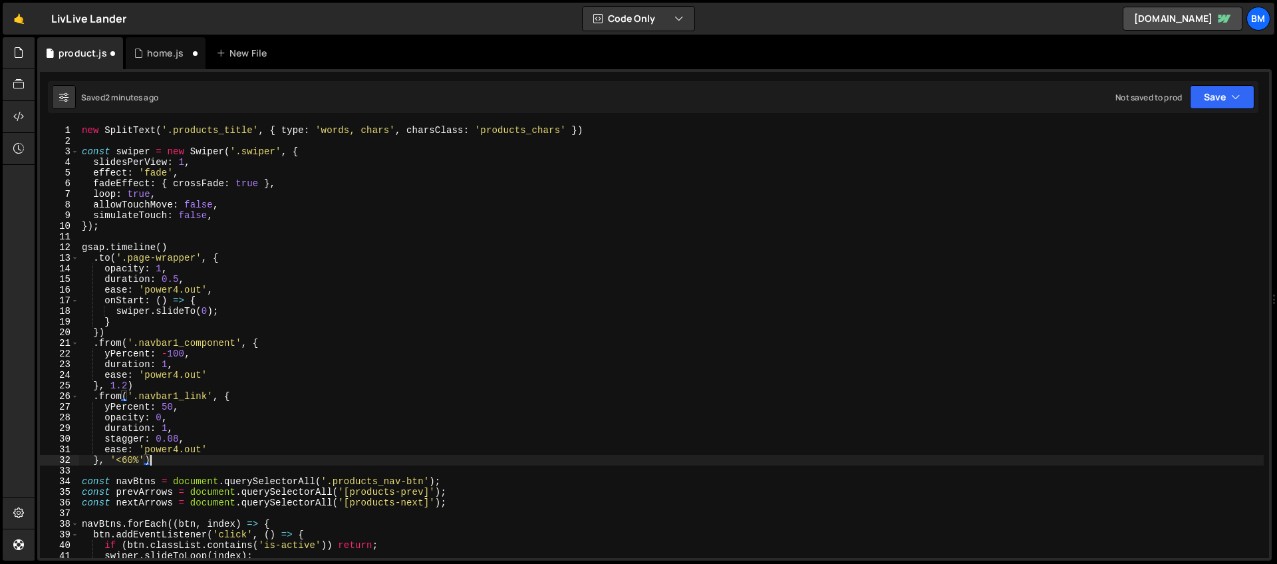
click at [155, 361] on div "new SplitText ( '.products_title' , { type : 'words, chars' , charsClass : 'pro…" at bounding box center [671, 352] width 1185 height 454
click at [128, 386] on div "new SplitText ( '.products_title' , { type : 'words, chars' , charsClass : 'pro…" at bounding box center [671, 352] width 1185 height 454
click at [188, 356] on div "new SplitText ( '.products_title' , { type : 'words, chars' , charsClass : 'pro…" at bounding box center [671, 352] width 1185 height 454
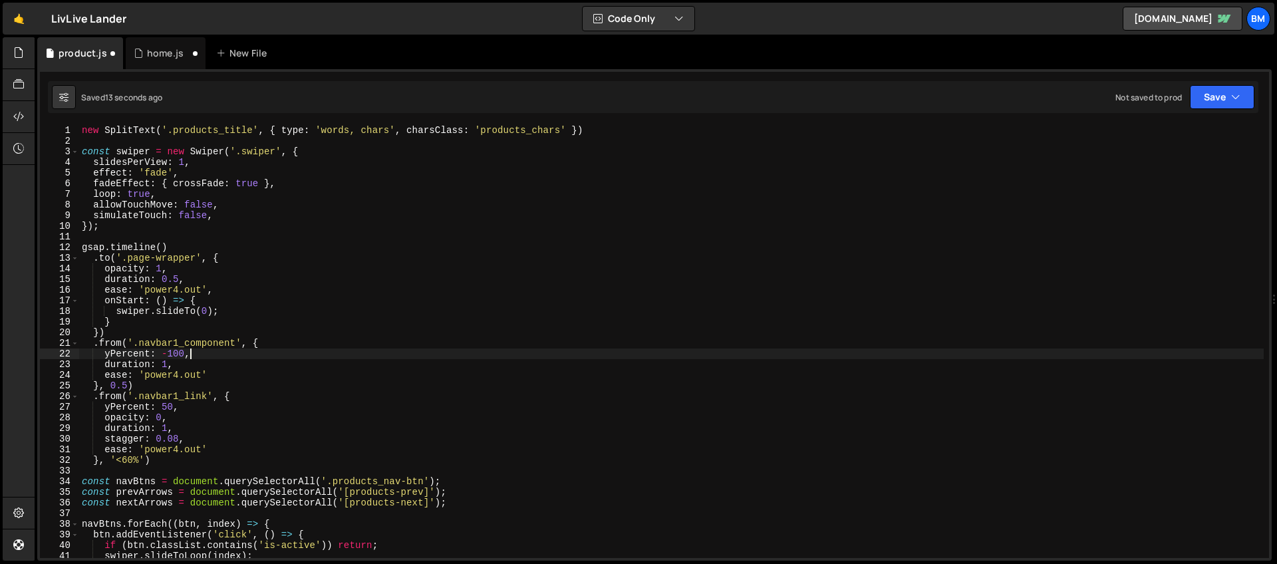
scroll to position [11, 0]
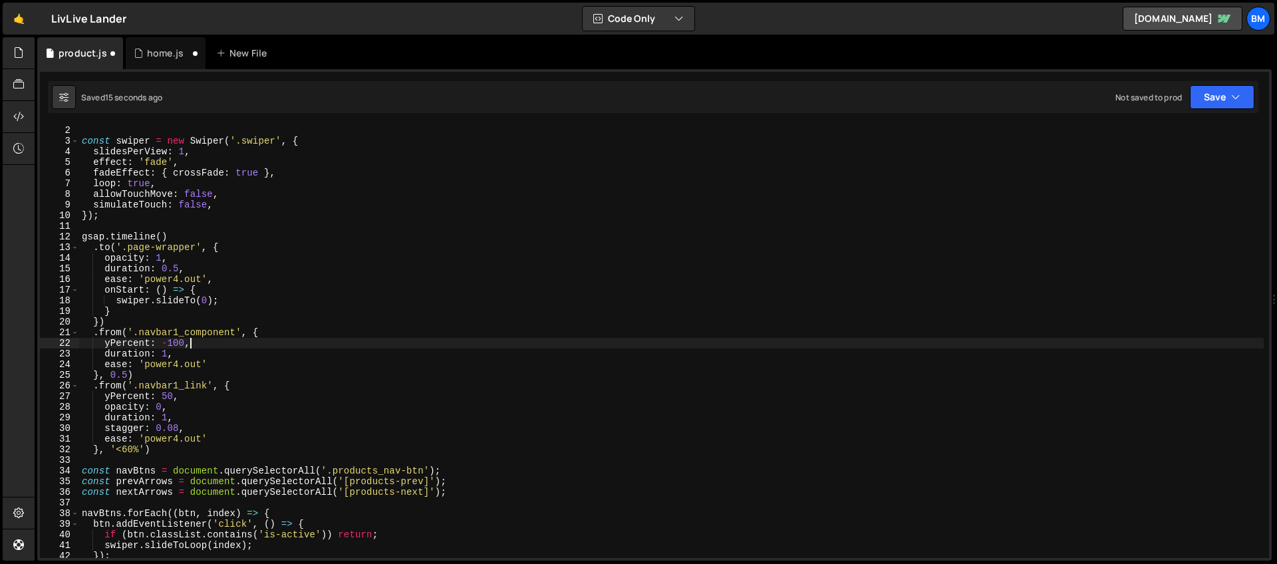
click at [119, 323] on div "const swiper = new Swiper ( '.swiper' , { slidesPerView : 1 , effect : 'fade' ,…" at bounding box center [671, 352] width 1185 height 454
type textarea "})"
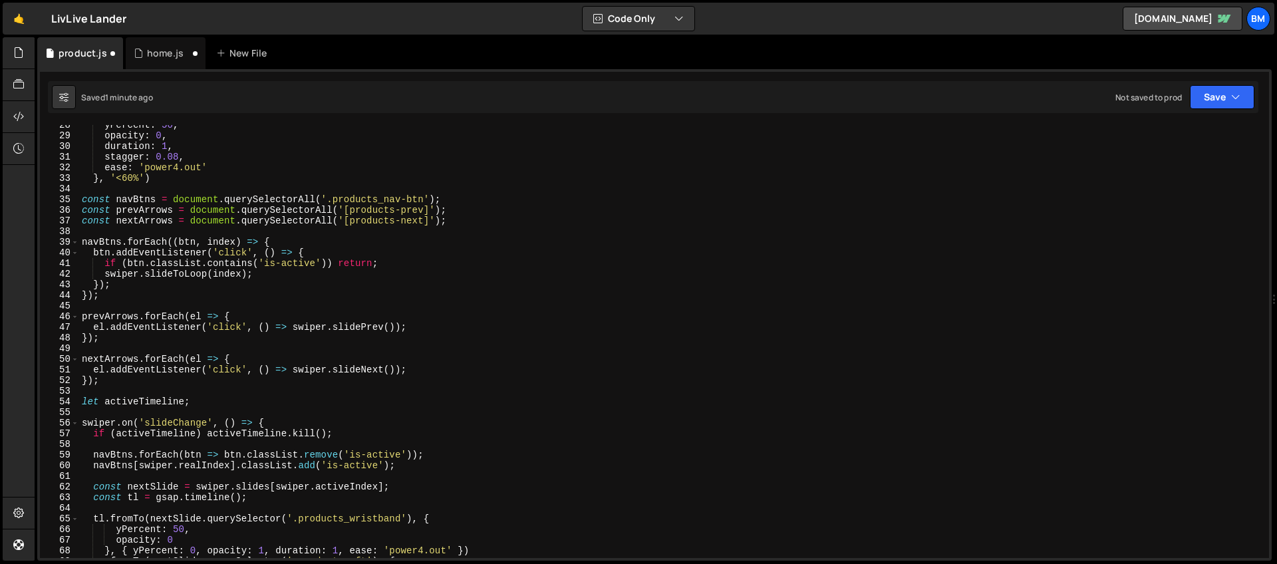
scroll to position [551, 0]
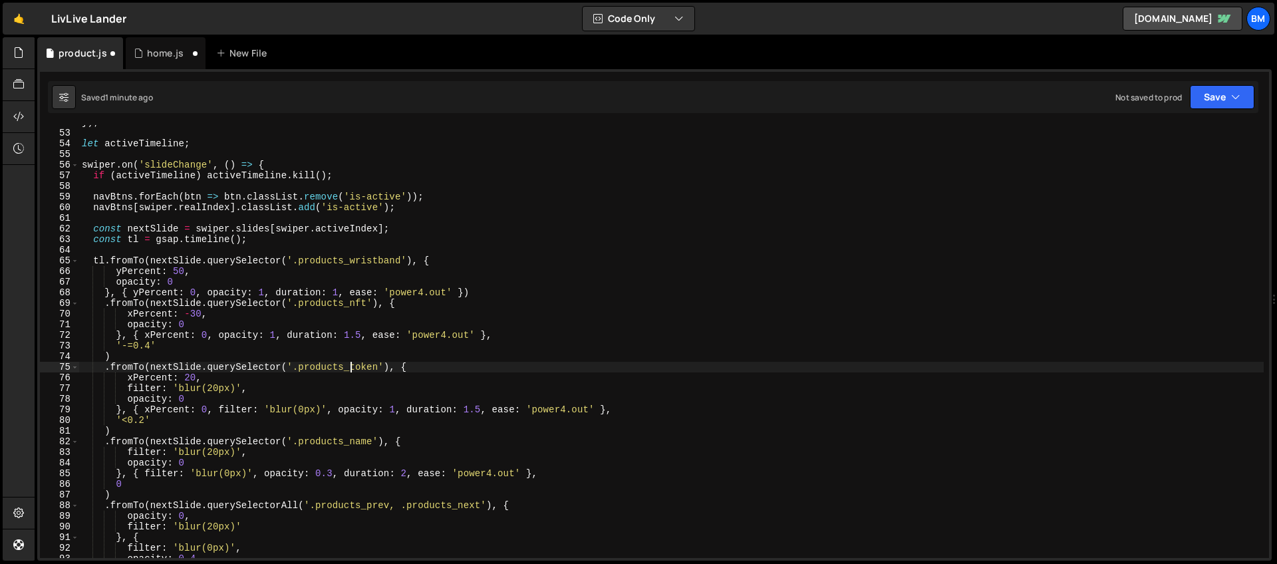
click at [349, 364] on div "}) ; let activeTimeline ; swiper . on ( 'slideChange' , ( ) => { if ( activeTim…" at bounding box center [671, 344] width 1185 height 454
type textarea ".fromTo(nextSlide.querySelector('.products_token'), {"
click at [156, 63] on div "home.js" at bounding box center [166, 53] width 80 height 32
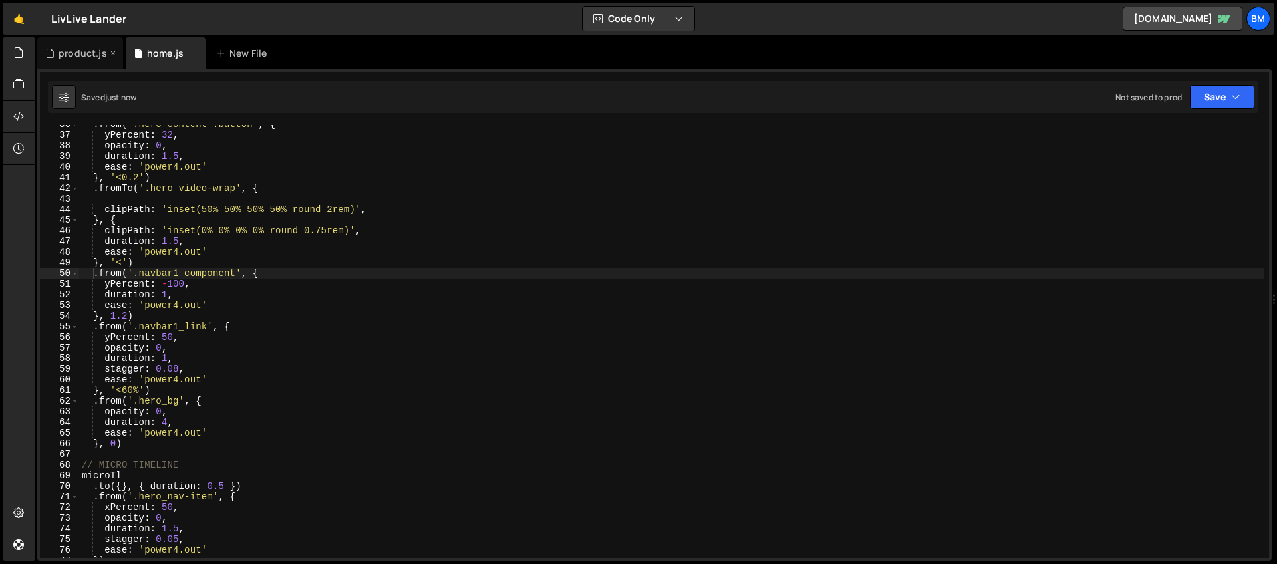
click at [63, 49] on div "product.js" at bounding box center [83, 53] width 49 height 13
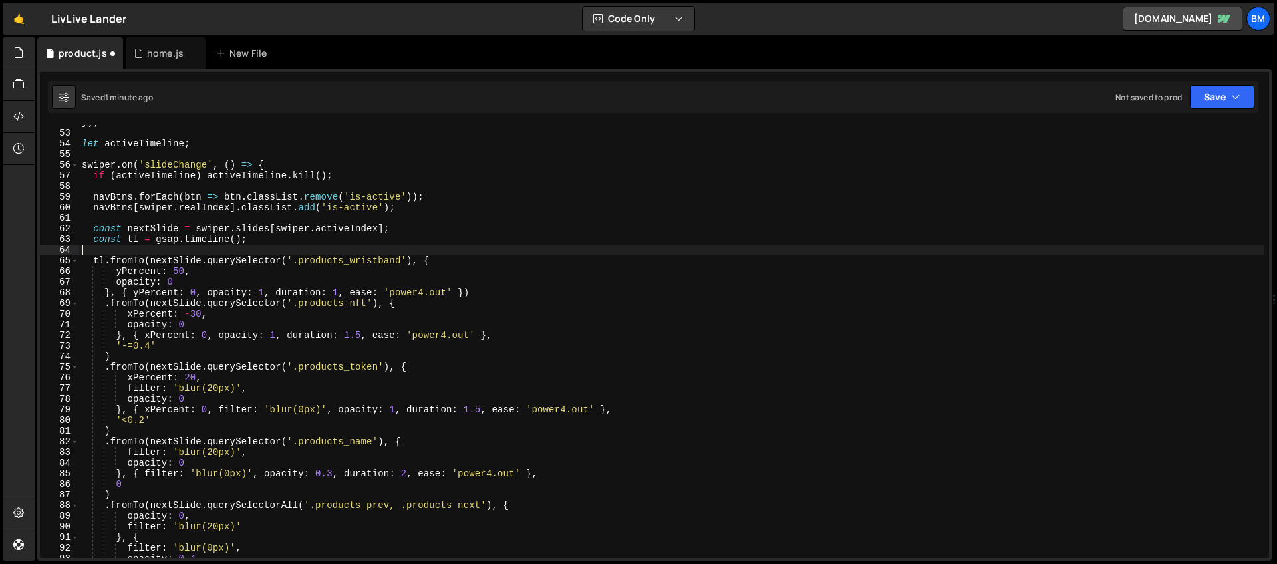
click at [287, 248] on div "}) ; let activeTimeline ; swiper . on ( 'slideChange' , ( ) => { if ( activeTim…" at bounding box center [671, 344] width 1185 height 454
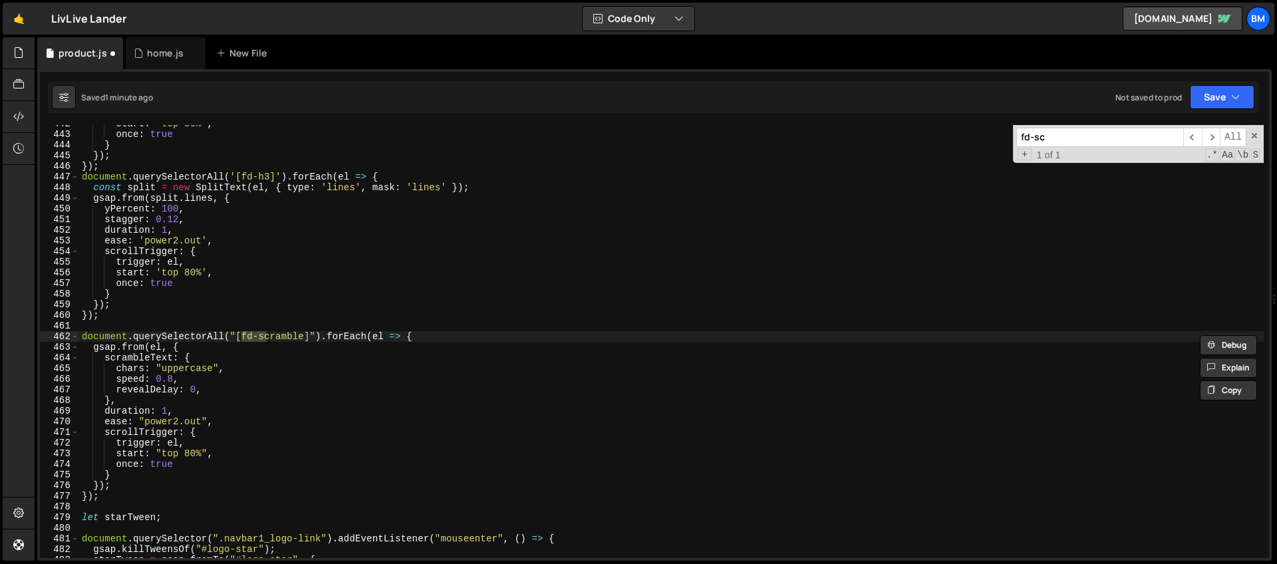
scroll to position [4701, 0]
type input "fd-scr"
click at [184, 351] on div "start : 'top 80%' , once : true } }) ; }) ; document . querySelectorAll ( '[fd-…" at bounding box center [671, 345] width 1185 height 454
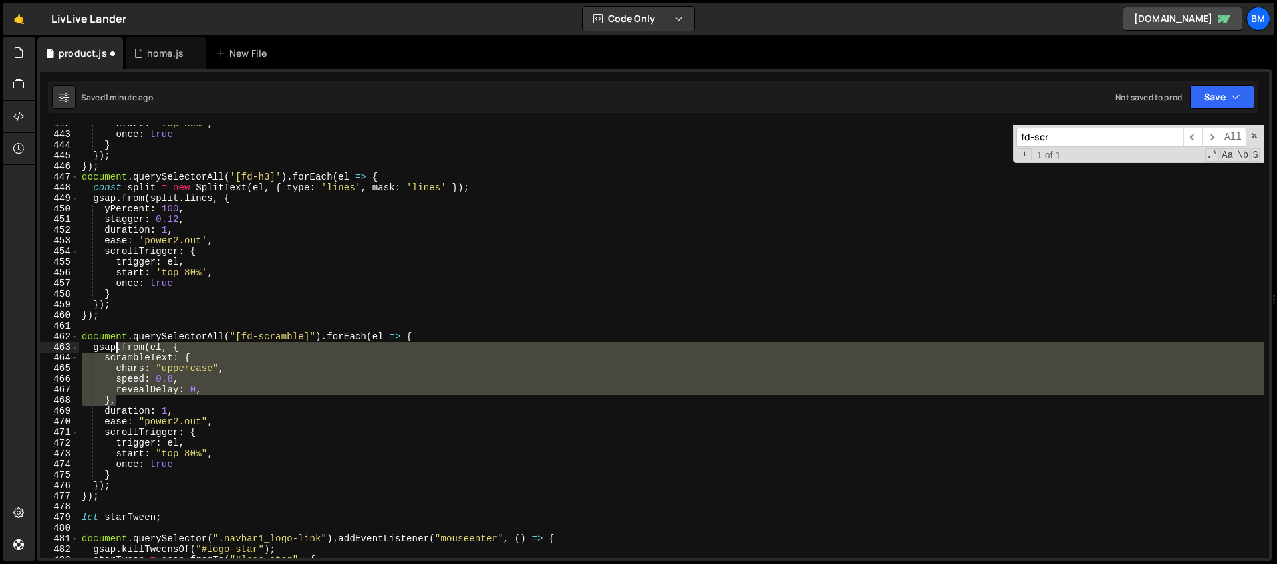
drag, startPoint x: 124, startPoint y: 404, endPoint x: 116, endPoint y: 351, distance: 53.7
click at [116, 351] on div "start : 'top 80%' , once : true } }) ; }) ; document . querySelectorAll ( '[fd-…" at bounding box center [671, 345] width 1185 height 454
type textarea "gsap.from(el, { scrambleText: {"
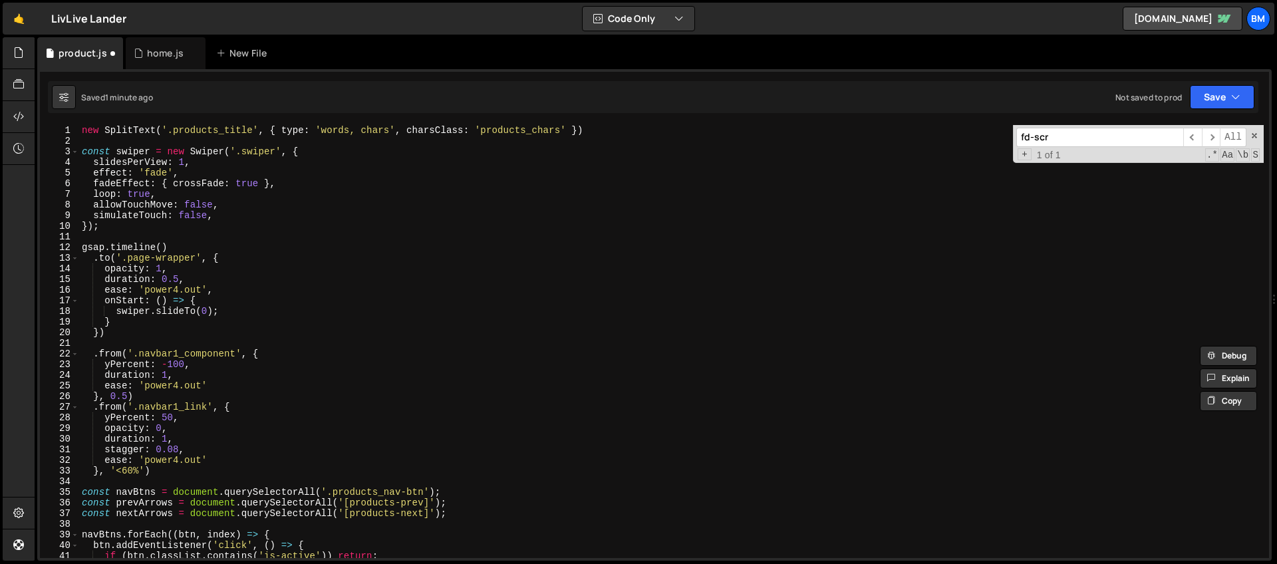
scroll to position [14, 0]
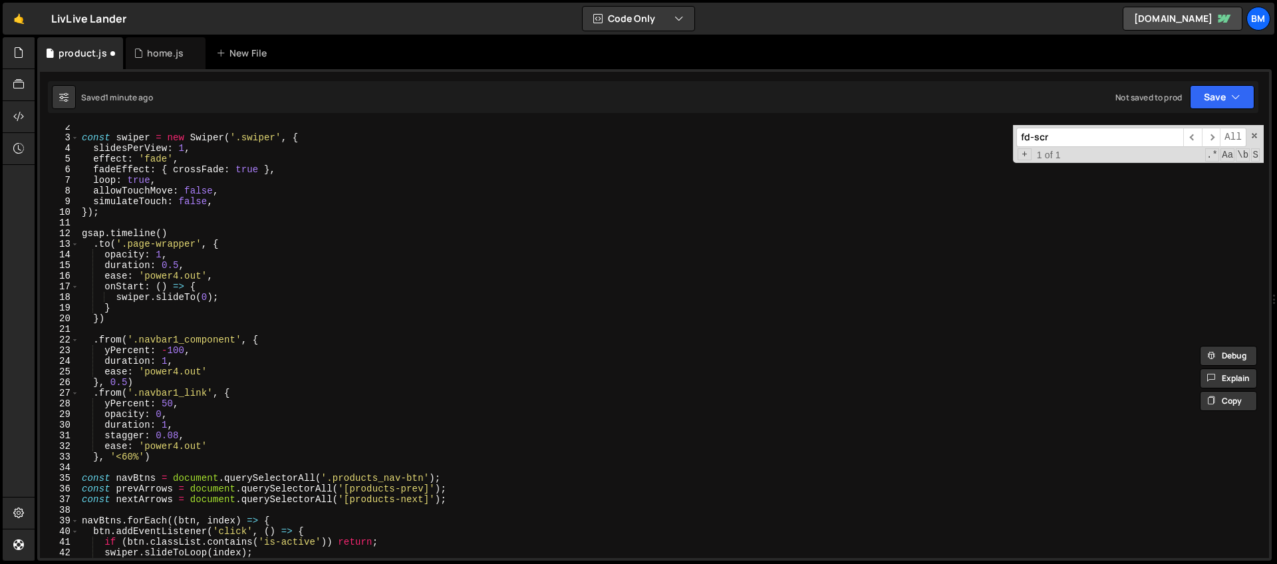
click at [109, 327] on div "const swiper = new Swiper ( '.swiper' , { slidesPerView : 1 , effect : 'fade' ,…" at bounding box center [671, 349] width 1185 height 454
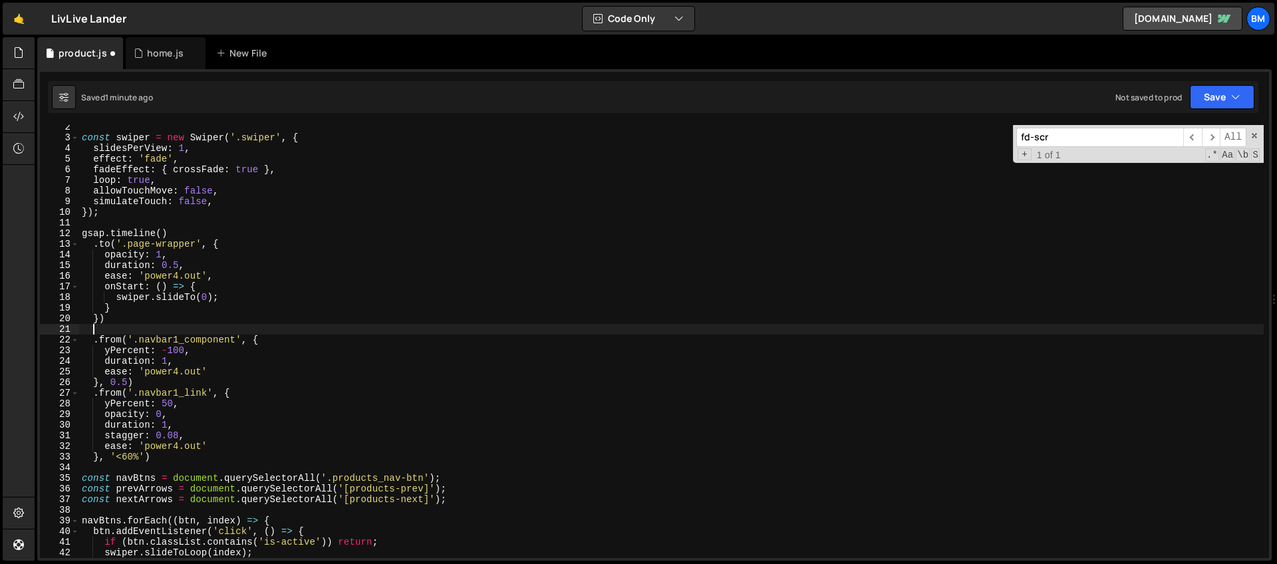
paste textarea "},"
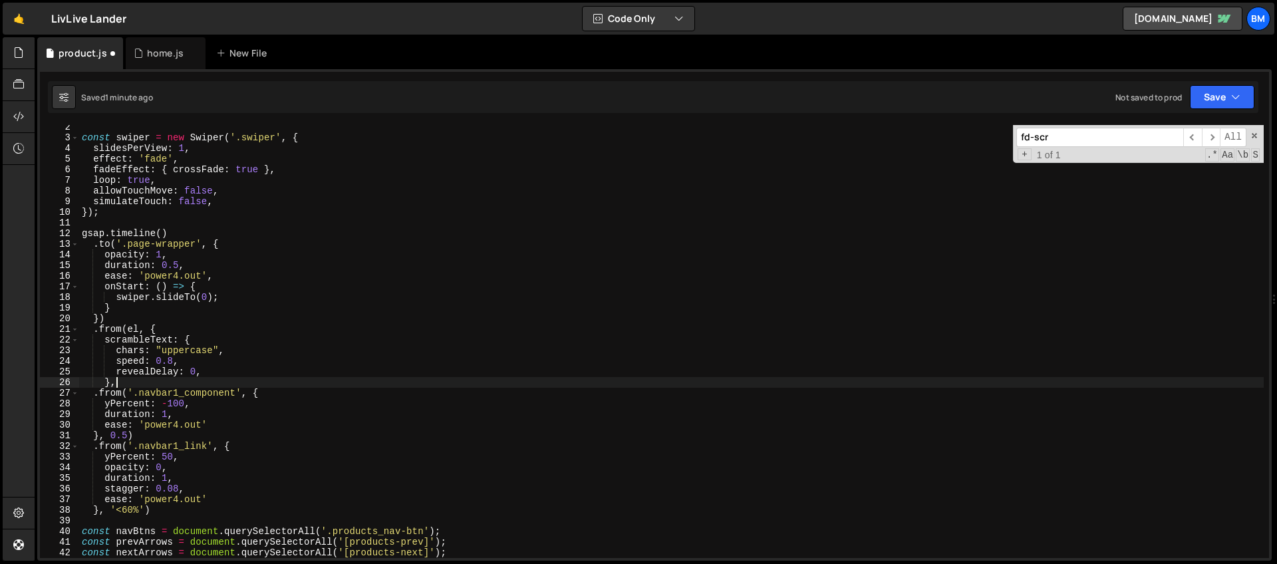
click at [134, 333] on div "const swiper = new Swiper ( '.swiper' , { slidesPerView : 1 , effect : 'fade' ,…" at bounding box center [671, 349] width 1185 height 454
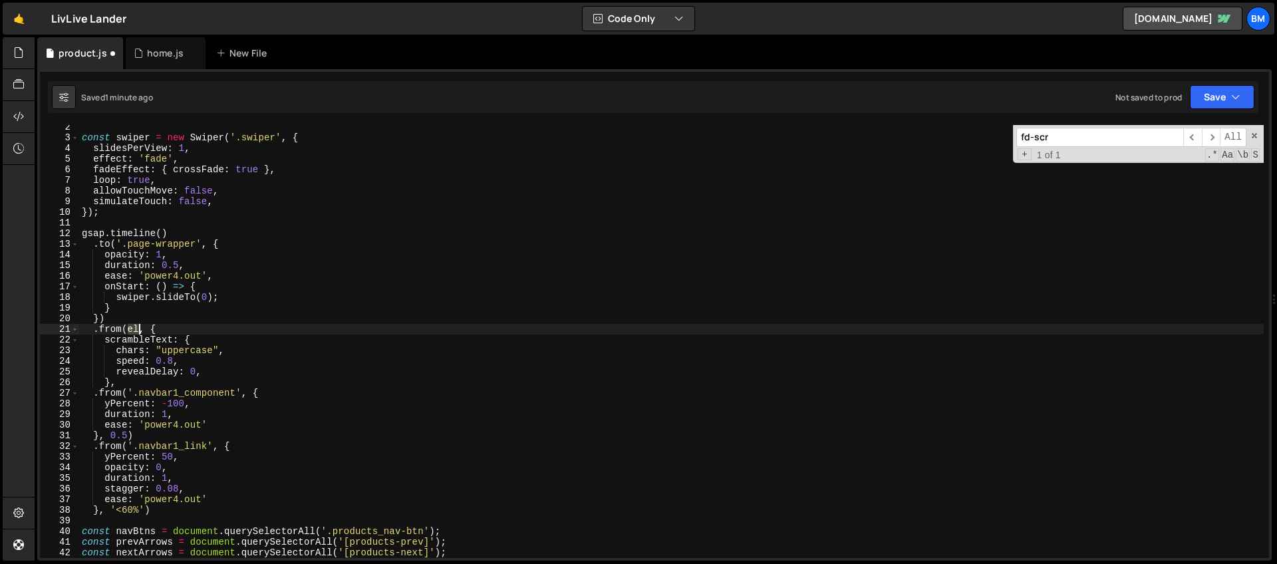
click at [134, 333] on div "const swiper = new Swiper ( '.swiper' , { slidesPerView : 1 , effect : 'fade' ,…" at bounding box center [671, 349] width 1185 height 454
click at [141, 343] on div "const swiper = new Swiper ( '.swiper' , { slidesPerView : 1 , effect : 'fade' ,…" at bounding box center [671, 349] width 1185 height 454
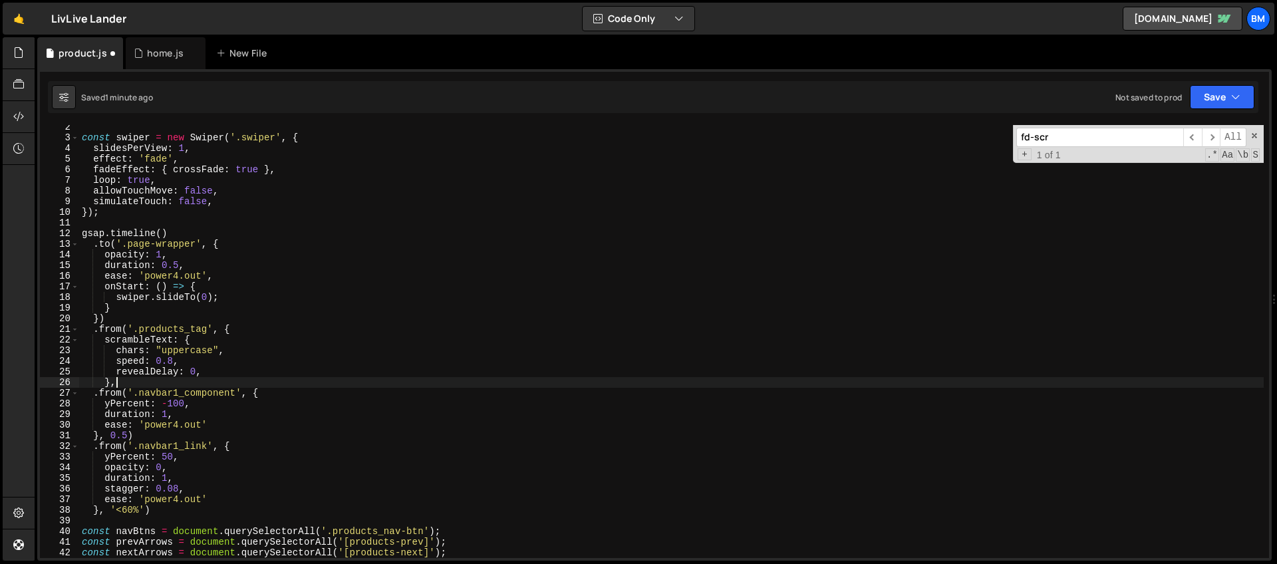
click at [198, 386] on div "const swiper = new Swiper ( '.swiper' , { slidesPerView : 1 , effect : 'fade' ,…" at bounding box center [671, 349] width 1185 height 454
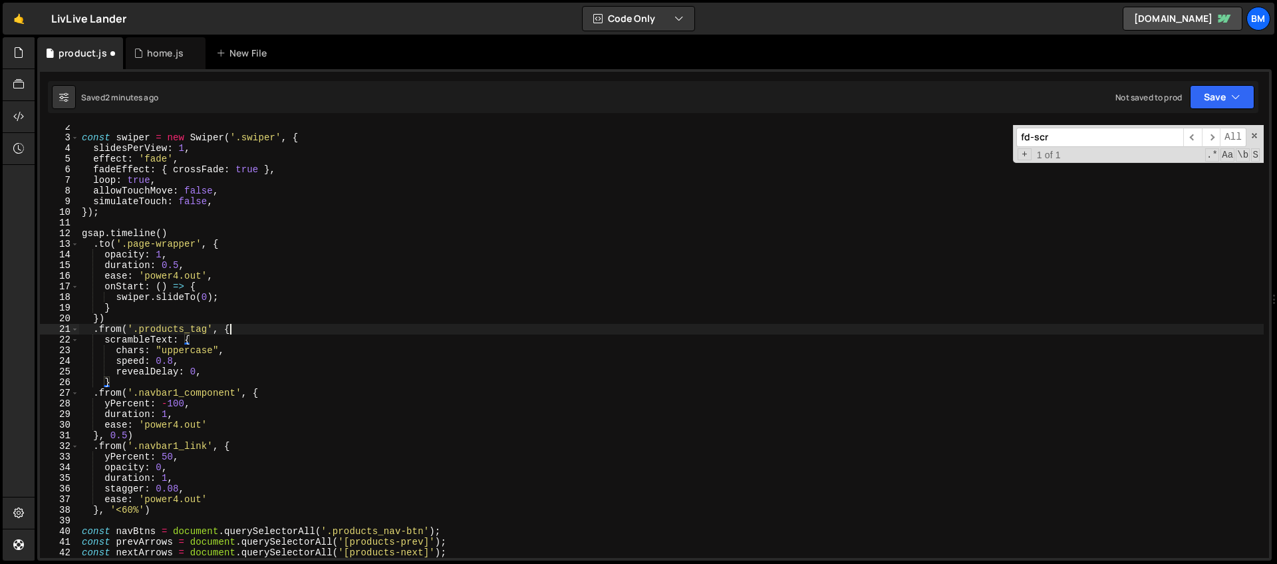
click at [239, 332] on div "const swiper = new Swiper ( '.swiper' , { slidesPerView : 1 , effect : 'fade' ,…" at bounding box center [671, 349] width 1185 height 454
click at [196, 341] on div "const swiper = new Swiper ( '.swiper' , { slidesPerView : 1 , effect : 'fade' ,…" at bounding box center [671, 349] width 1185 height 454
click at [114, 382] on div "const swiper = new Swiper ( '.swiper' , { slidesPerView : 1 , effect : 'fade' ,…" at bounding box center [671, 349] width 1185 height 454
type textarea "}"
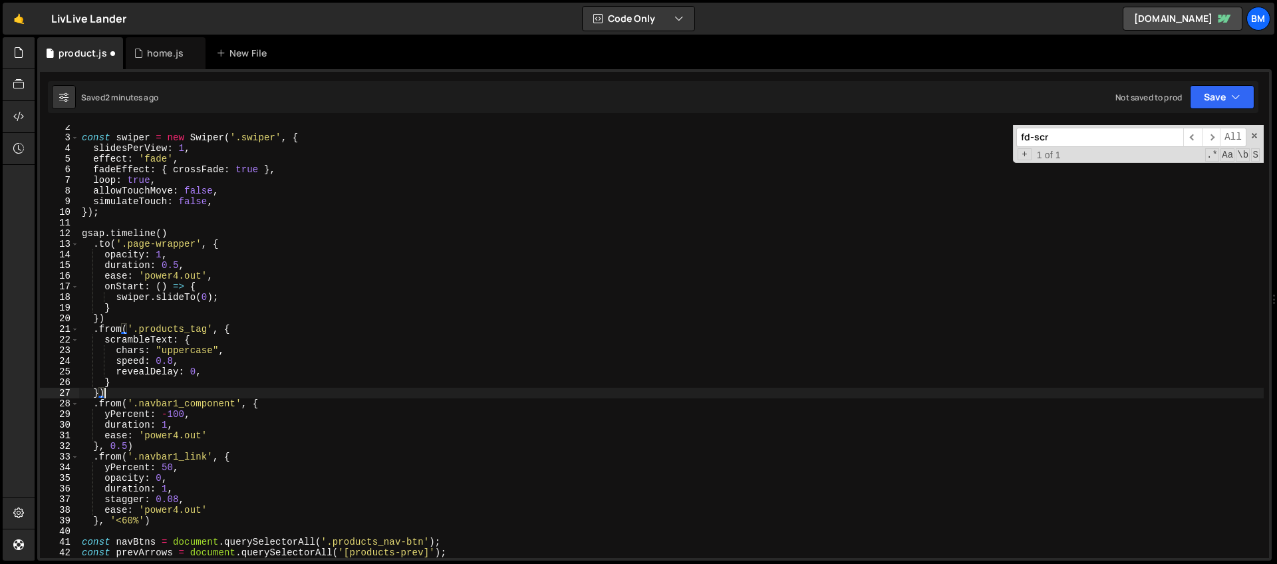
scroll to position [0, 1]
click at [114, 380] on div "const swiper = new Swiper ( '.swiper' , { slidesPerView : 1 , effect : 'fade' ,…" at bounding box center [671, 349] width 1185 height 454
type textarea "},"
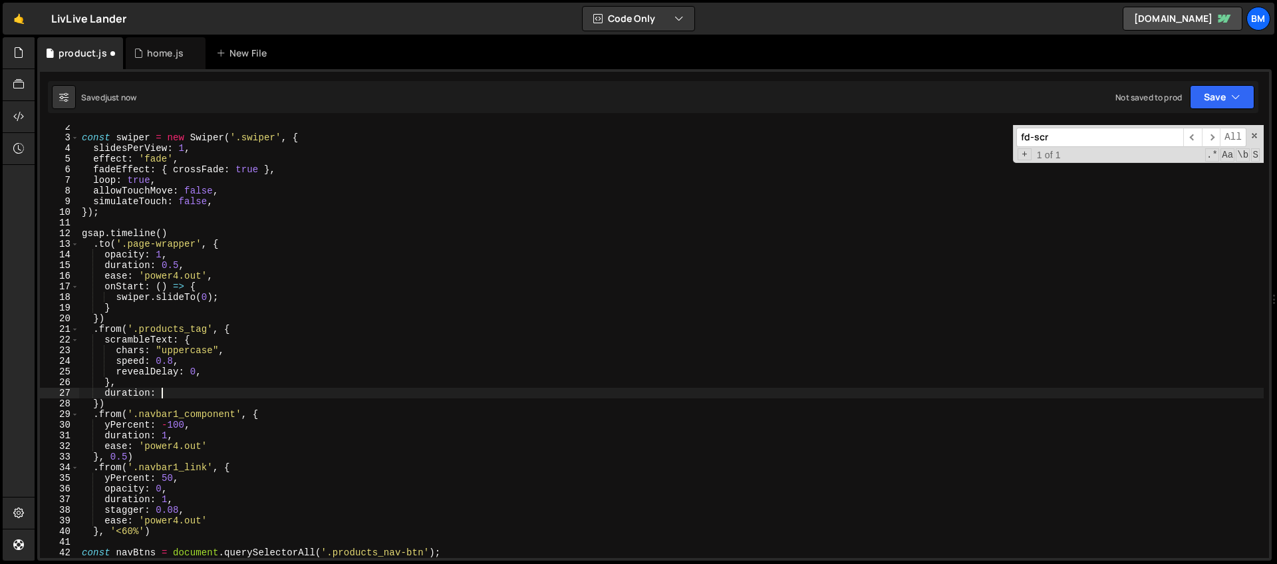
type textarea "duration: 1,"
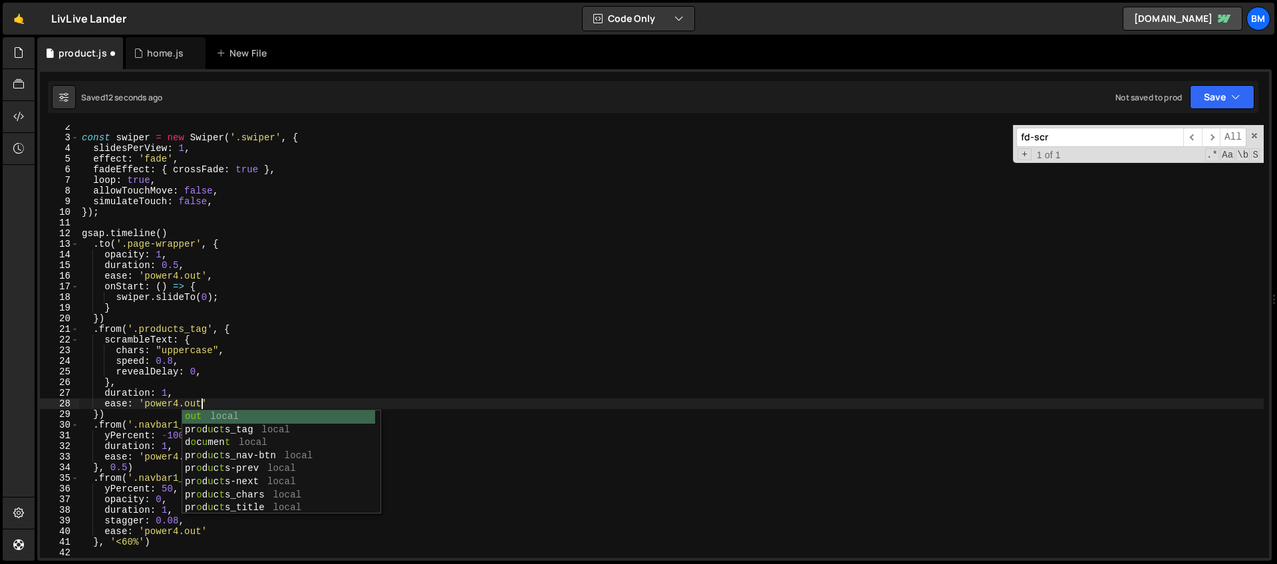
scroll to position [0, 8]
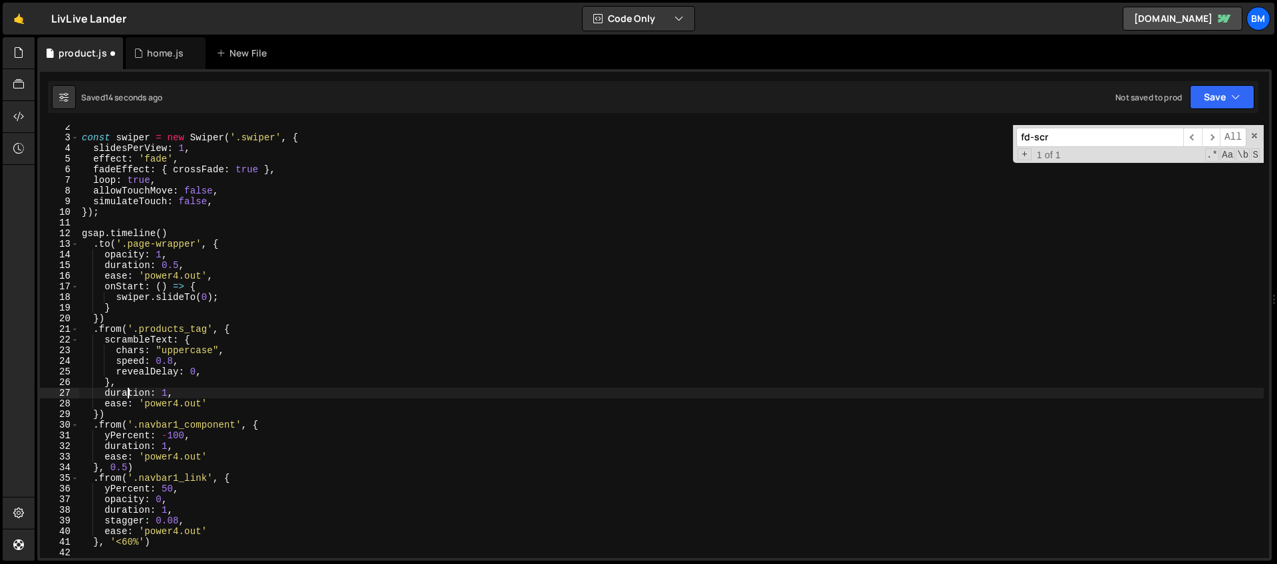
click at [128, 391] on div "const swiper = new Swiper ( '.swiper' , { slidesPerView : 1 , effect : 'fade' ,…" at bounding box center [671, 349] width 1185 height 454
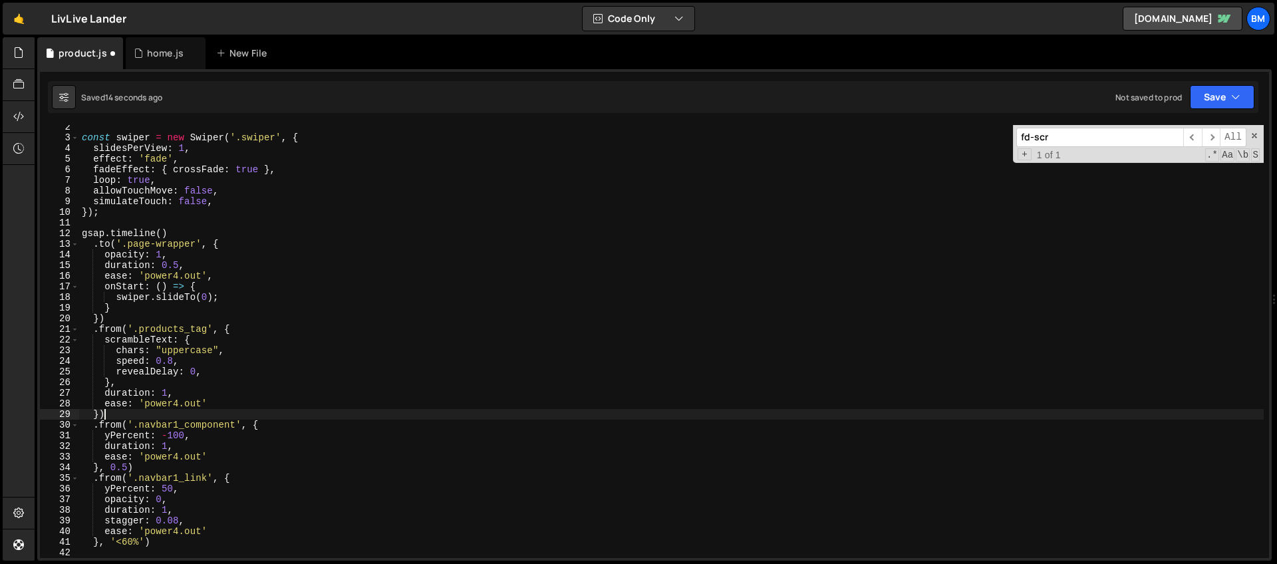
click at [119, 410] on div "const swiper = new Swiper ( '.swiper' , { slidesPerView : 1 , effect : 'fade' ,…" at bounding box center [671, 349] width 1185 height 454
click at [100, 418] on div "const swiper = new Swiper ( '.swiper' , { slidesPerView : 1 , effect : 'fade' ,…" at bounding box center [671, 349] width 1185 height 454
type textarea "}, '<')"
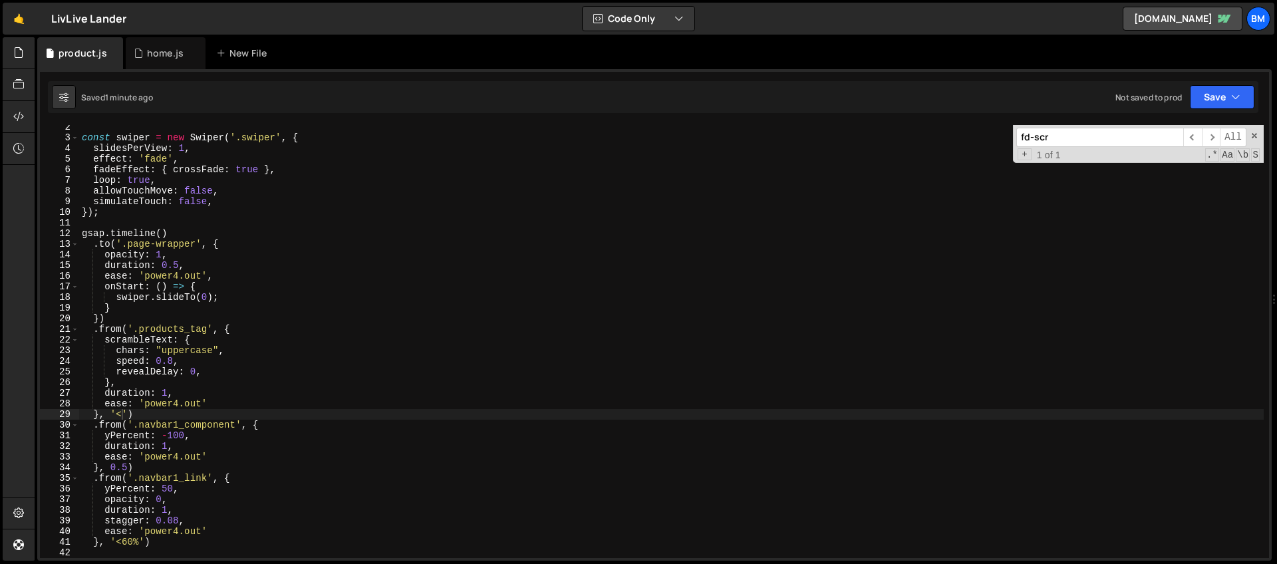
drag, startPoint x: 1077, startPoint y: 138, endPoint x: 972, endPoint y: 129, distance: 104.8
click at [972, 129] on div "const swiper = new Swiper ( '.swiper' , { slidesPerView : 1 , effect : 'fade' ,…" at bounding box center [671, 341] width 1185 height 433
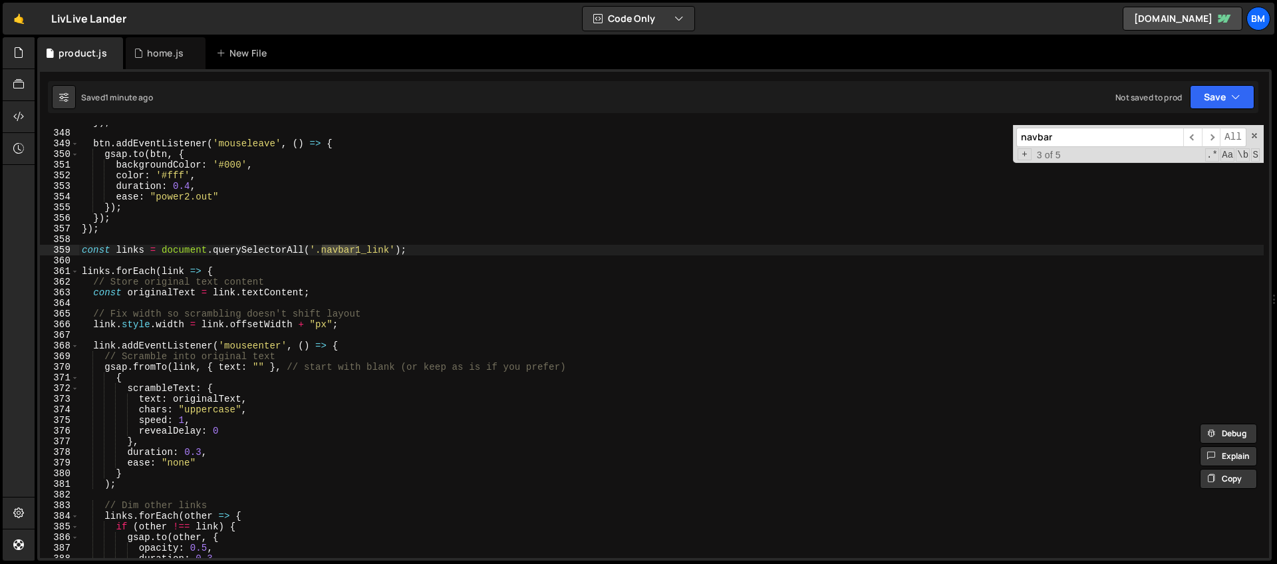
scroll to position [3751, 0]
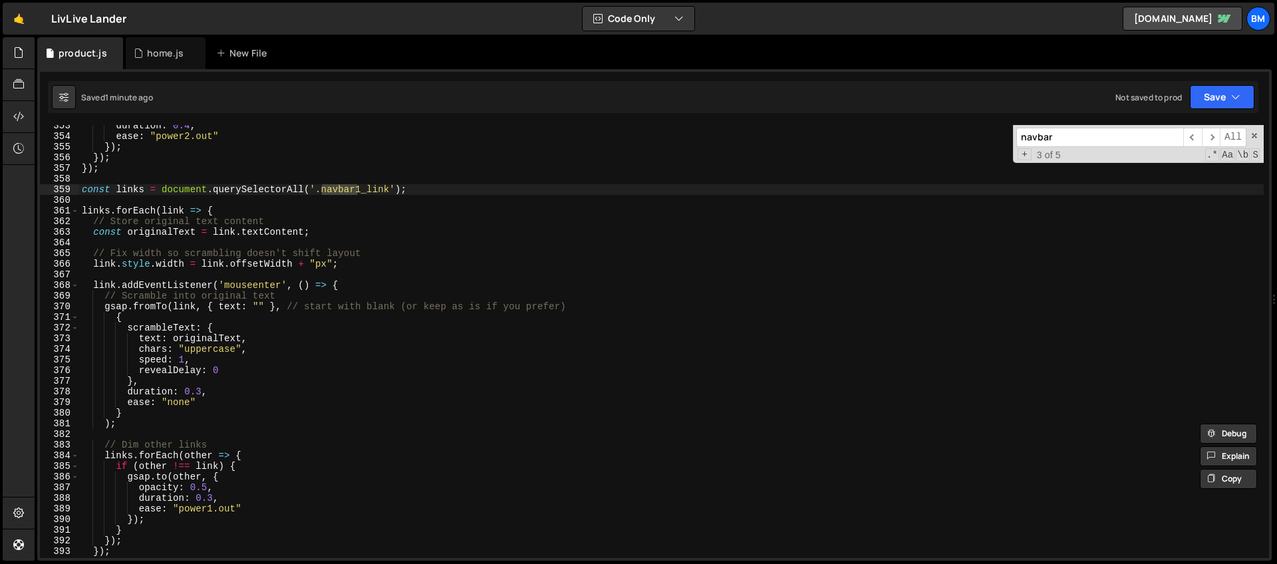
type input "navbar"
click at [418, 184] on div "duration : 0.4 , ease : "power2.out" }) ; }) ; }) ; const links = document . qu…" at bounding box center [671, 347] width 1185 height 454
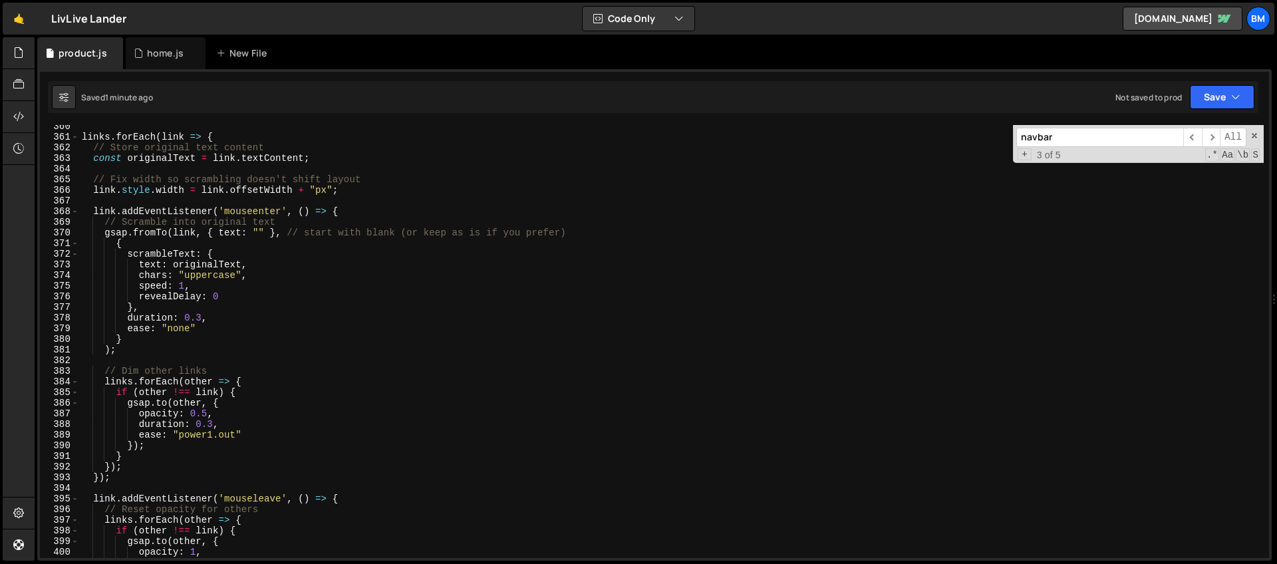
scroll to position [3763, 0]
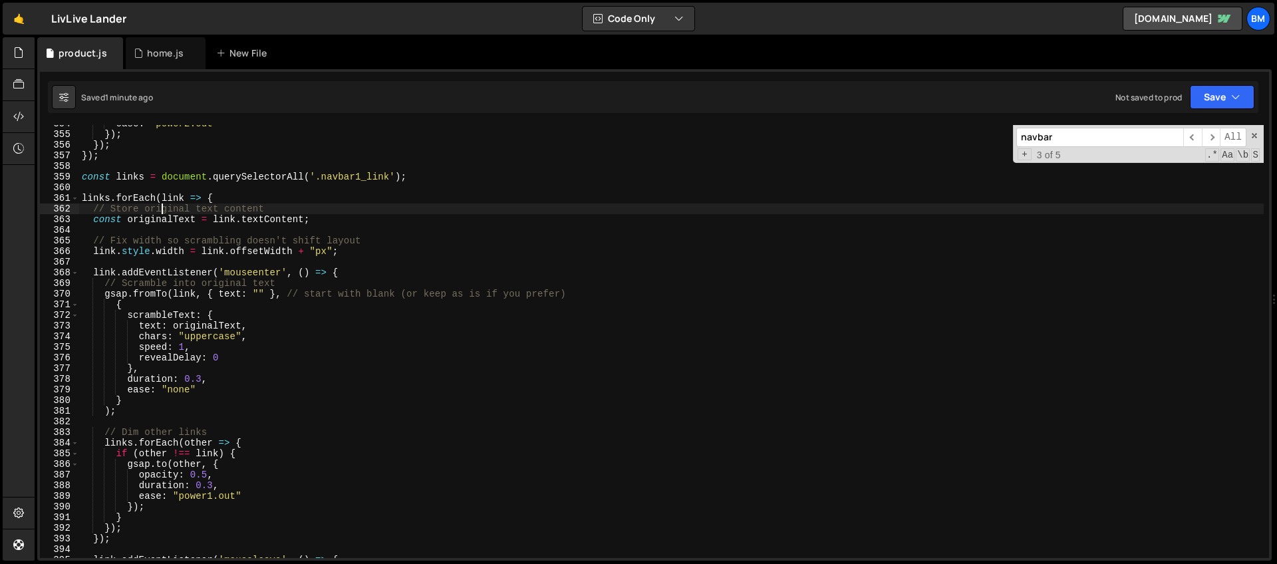
click at [162, 209] on div "ease : "power2.out" }) ; }) ; }) ; const links = document . querySelectorAll ( …" at bounding box center [671, 345] width 1185 height 454
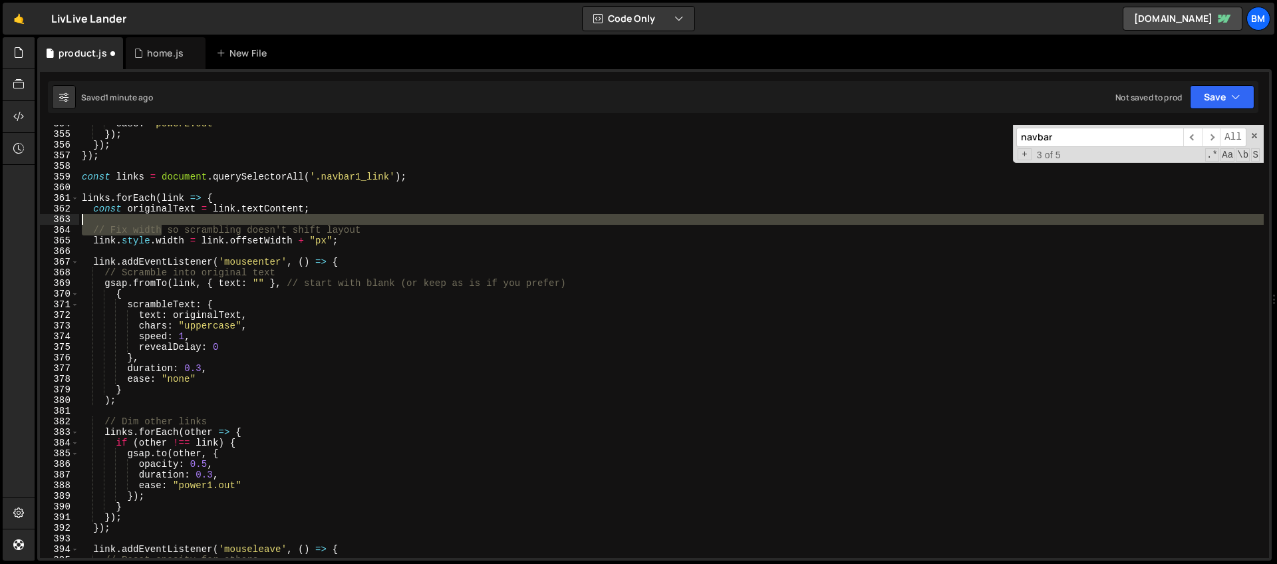
drag, startPoint x: 160, startPoint y: 229, endPoint x: 152, endPoint y: 223, distance: 10.0
click at [152, 223] on div "ease : "power2.out" }) ; }) ; }) ; const links = document . querySelectorAll ( …" at bounding box center [671, 345] width 1185 height 454
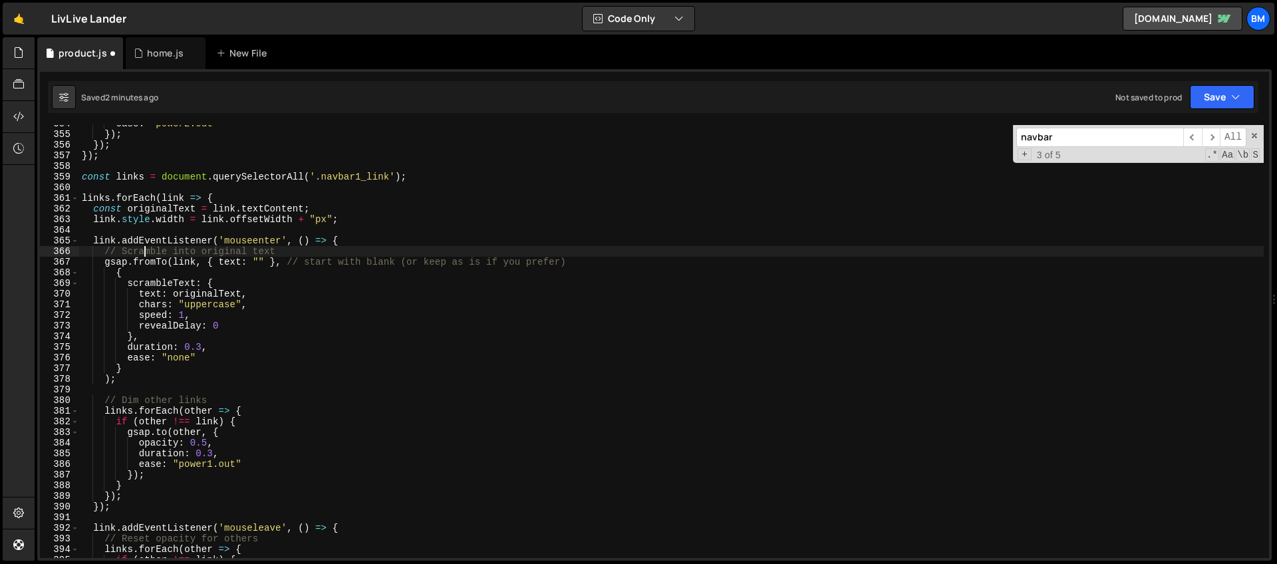
click at [144, 249] on div "ease : "power2.out" }) ; }) ; }) ; const links = document . querySelectorAll ( …" at bounding box center [671, 345] width 1185 height 454
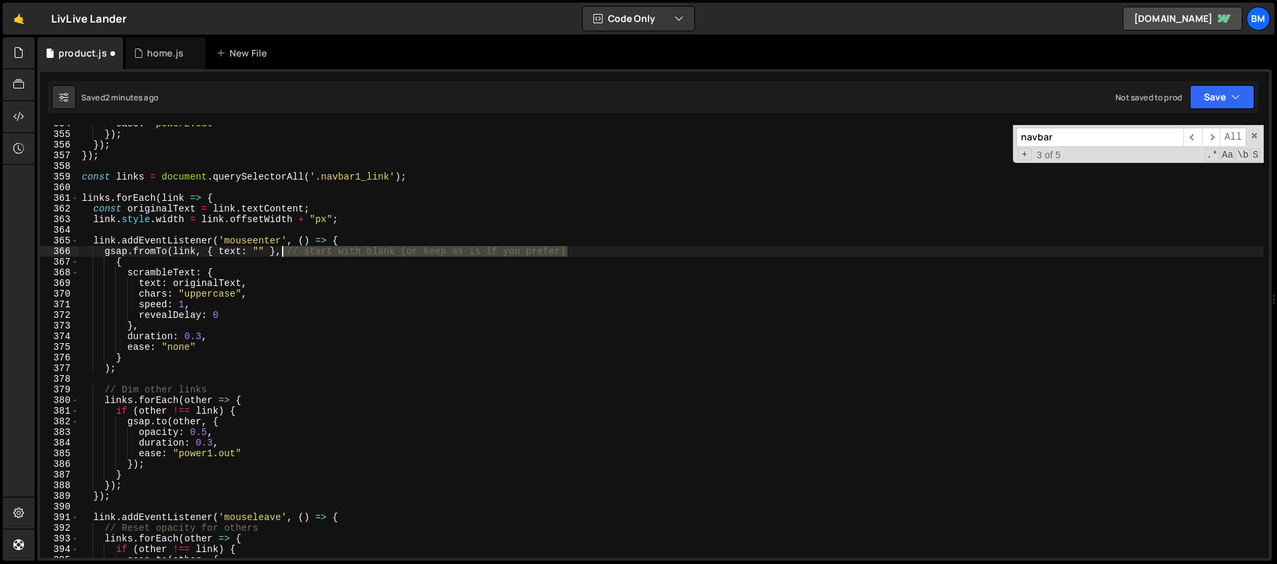
drag, startPoint x: 585, startPoint y: 252, endPoint x: 284, endPoint y: 250, distance: 301.3
click at [284, 250] on div "ease : "power2.out" }) ; }) ; }) ; const links = document . querySelectorAll ( …" at bounding box center [671, 345] width 1185 height 454
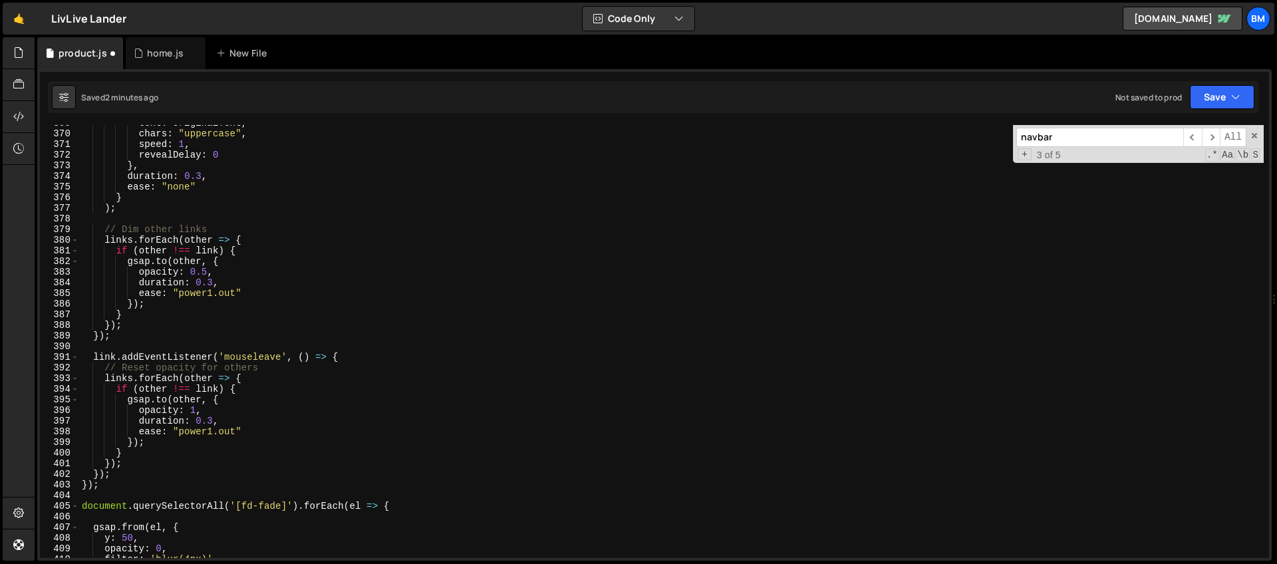
scroll to position [3924, 0]
click at [104, 483] on div "text : originalText , chars : "uppercase" , speed : 1 , revealDelay : 0 } , dur…" at bounding box center [671, 345] width 1185 height 454
click at [370, 357] on div "text : originalText , chars : "uppercase" , speed : 1 , revealDelay : 0 } , dur…" at bounding box center [671, 345] width 1185 height 454
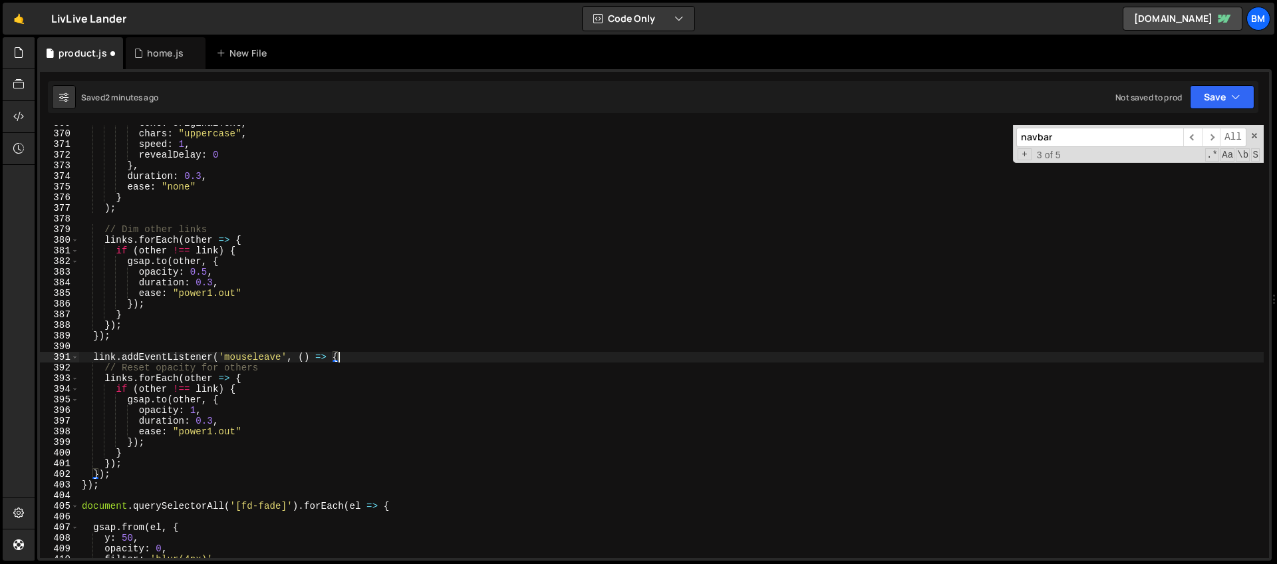
click at [106, 486] on div "text : originalText , chars : "uppercase" , speed : 1 , revealDelay : 0 } , dur…" at bounding box center [671, 345] width 1185 height 454
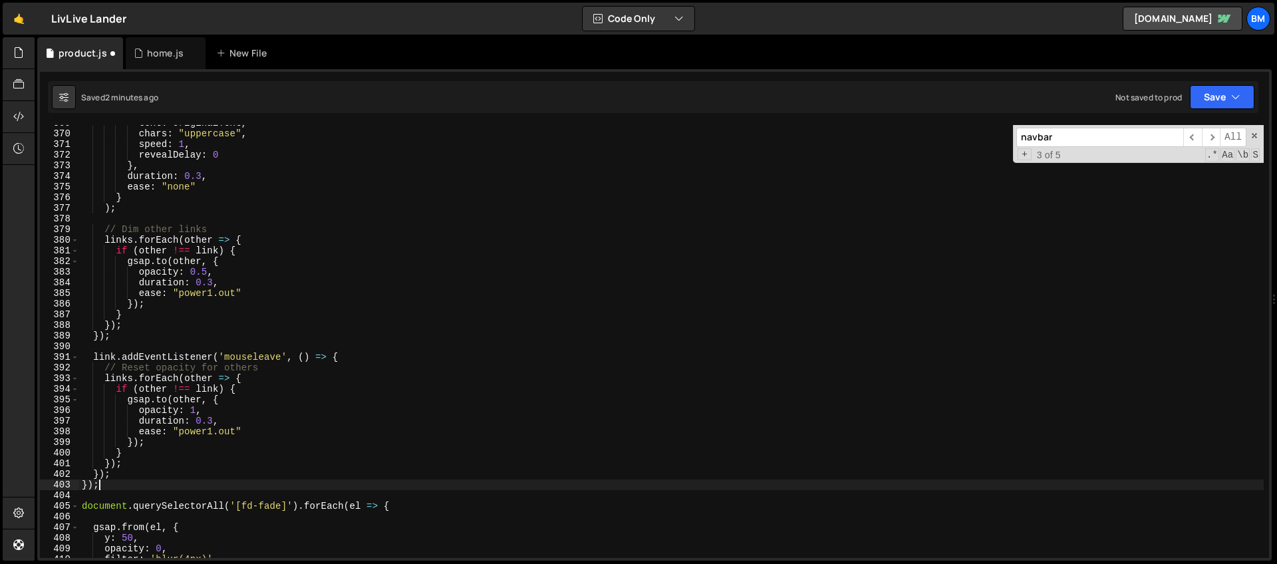
scroll to position [3762, 0]
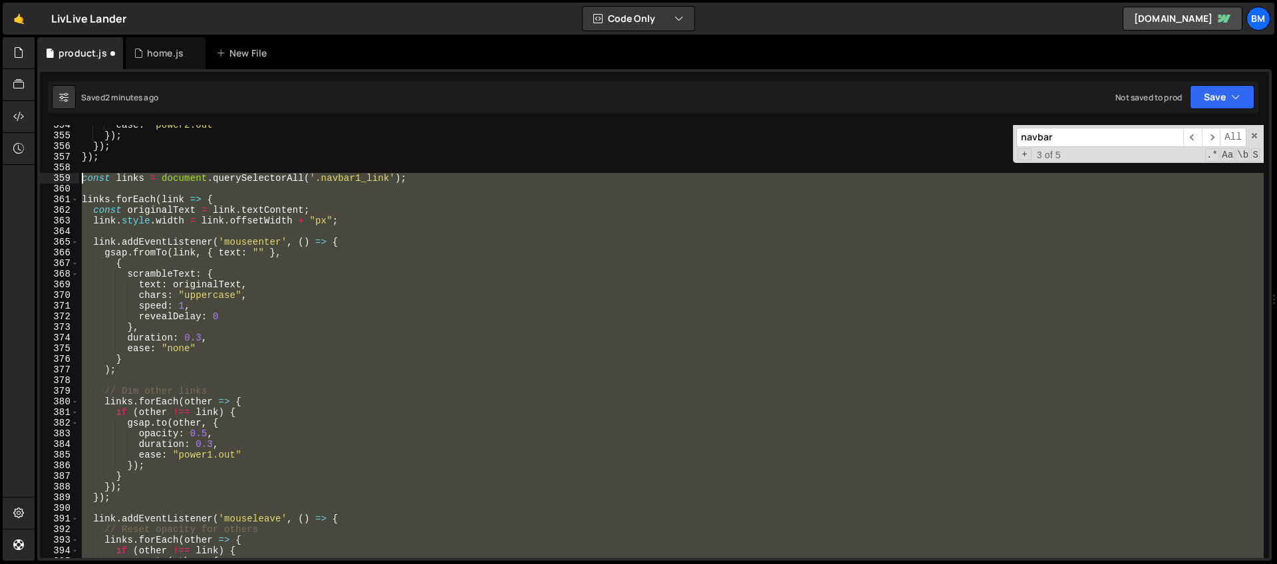
click at [81, 180] on div "ease : "power2.out" }) ; }) ; }) ; const links = document . querySelectorAll ( …" at bounding box center [671, 347] width 1185 height 454
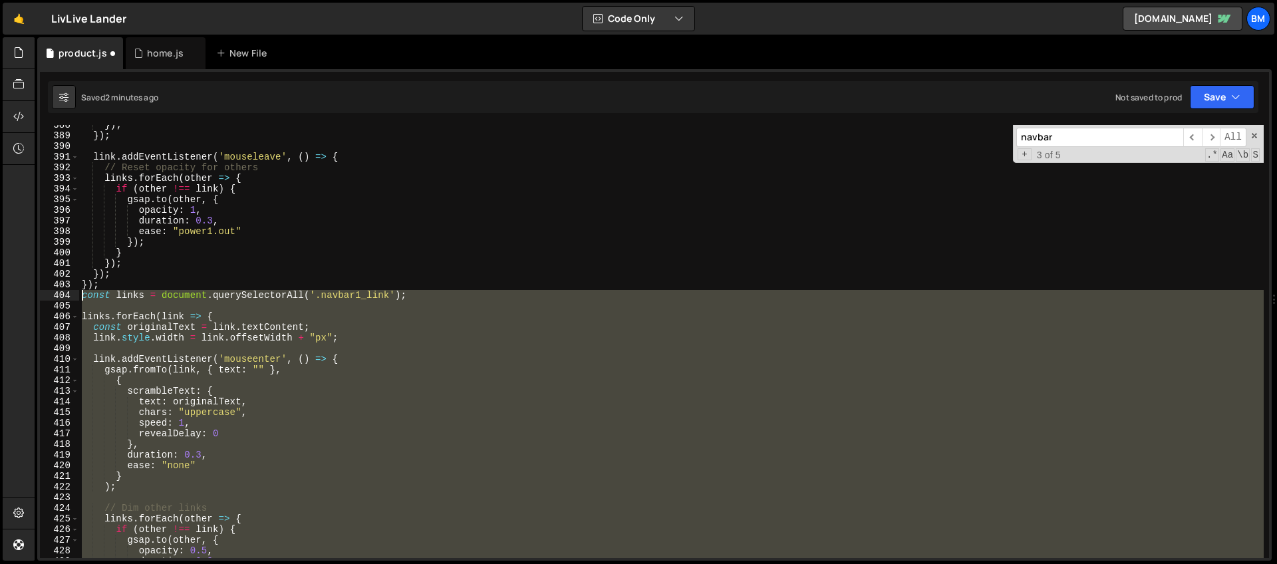
scroll to position [4170, 0]
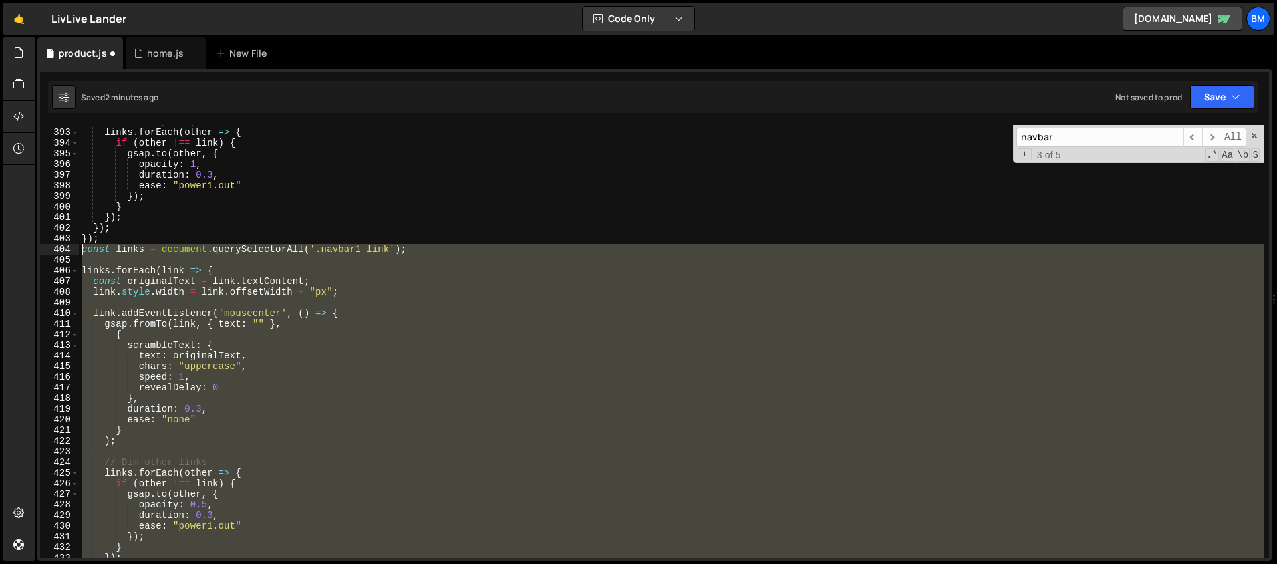
click at [169, 268] on div "// Reset opacity for others links . forEach ( other => { if ( other !== link ) …" at bounding box center [671, 341] width 1185 height 433
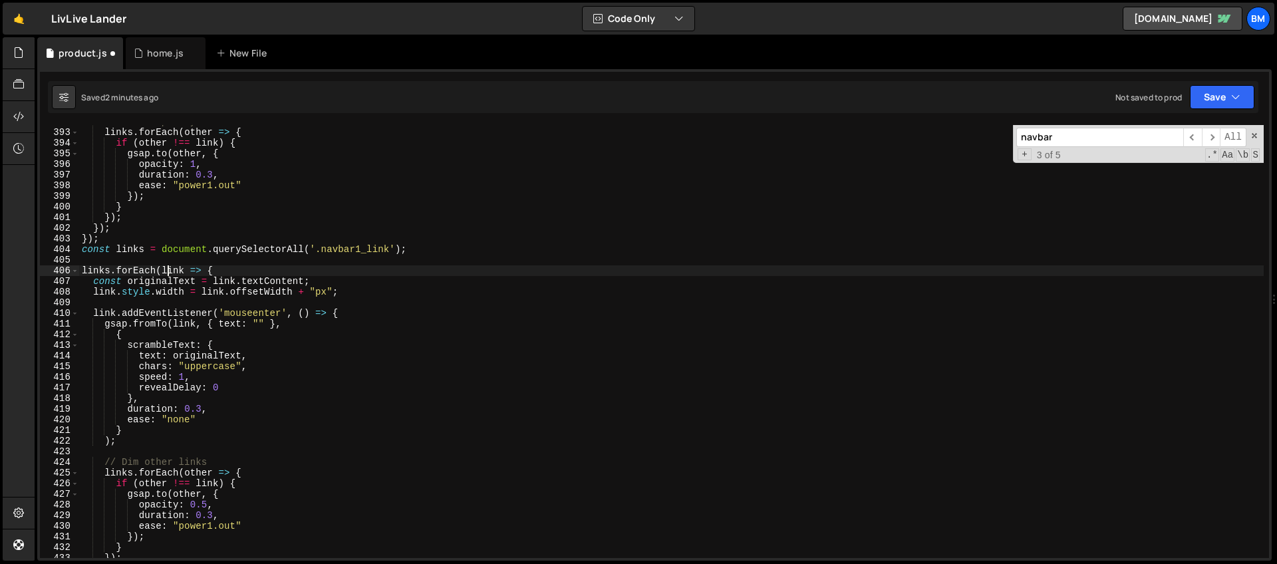
click at [138, 252] on div "// Reset opacity for others links . forEach ( other => { if ( other !== link ) …" at bounding box center [671, 343] width 1185 height 454
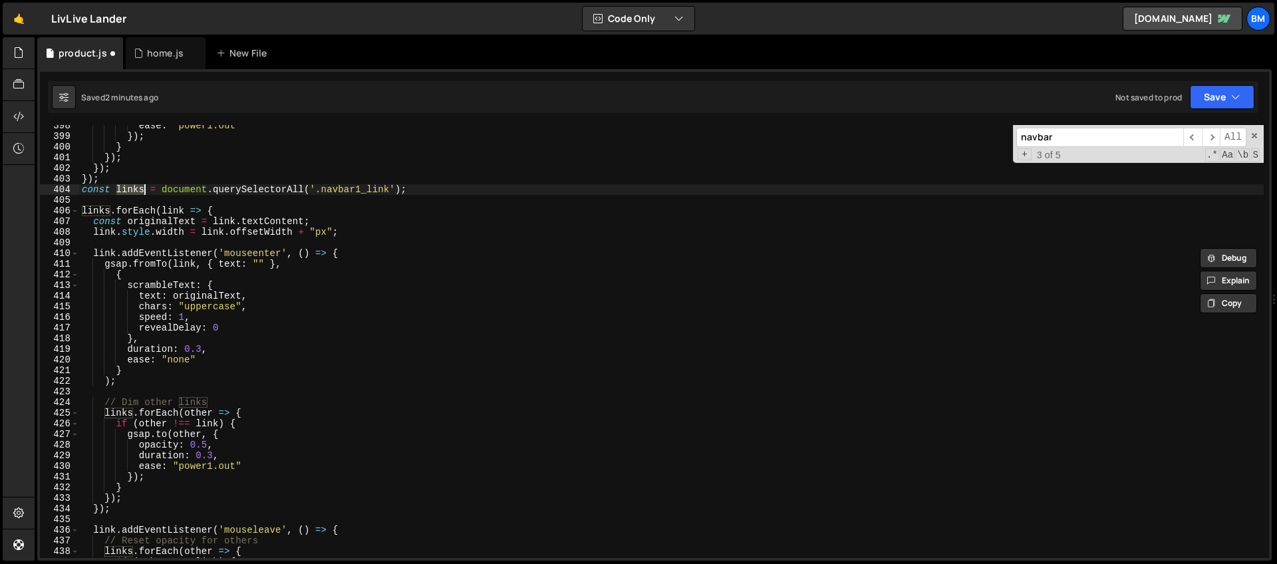
scroll to position [4274, 0]
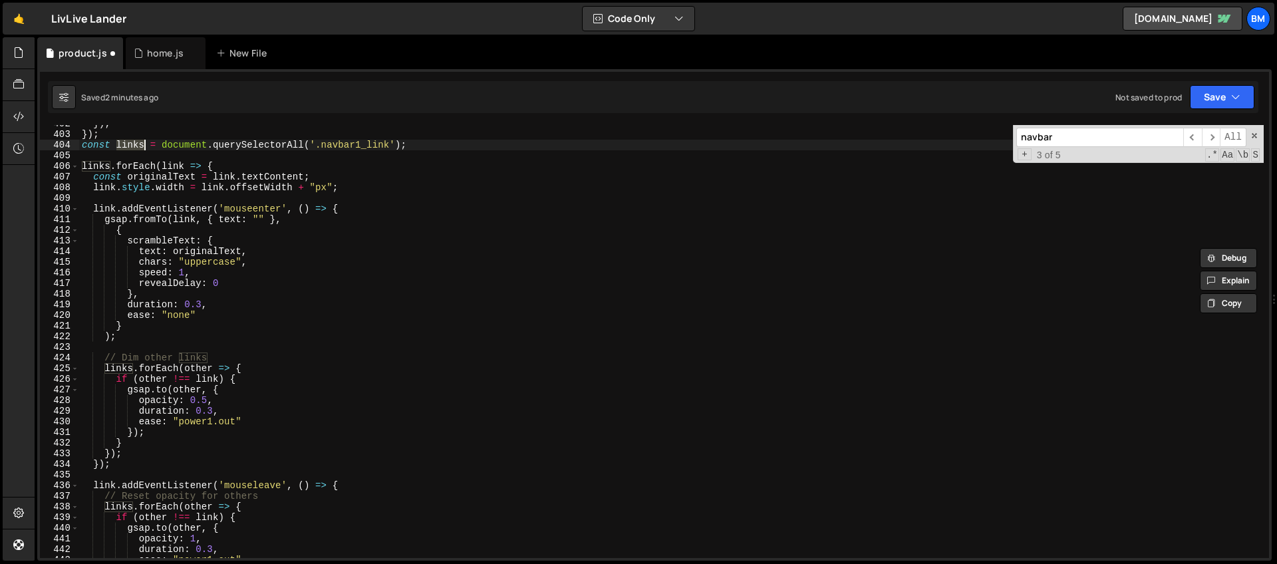
click at [263, 369] on div "}) ; }) ; const links = document . querySelectorAll ( '.navbar1_link' ) ; links…" at bounding box center [671, 345] width 1185 height 454
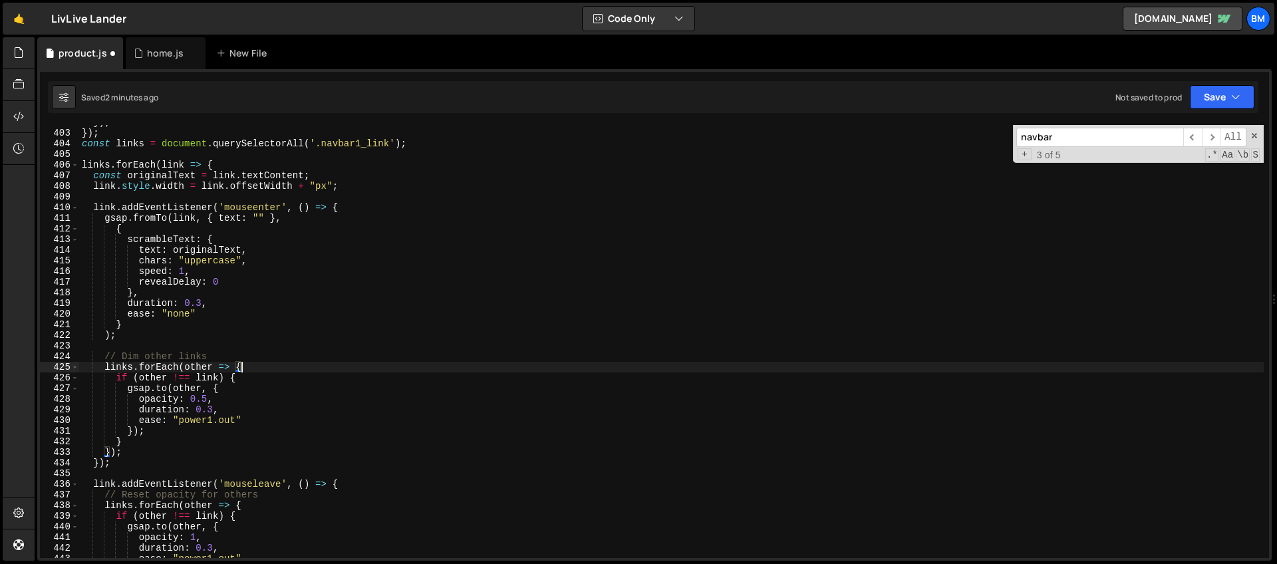
scroll to position [4290, 0]
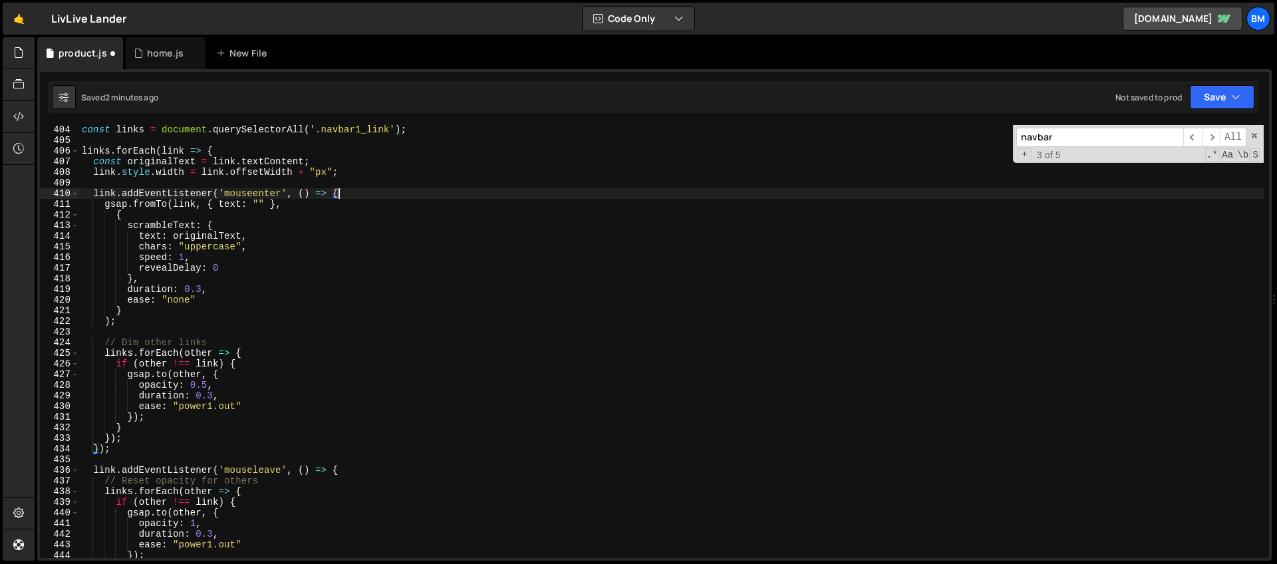
click at [355, 198] on div "const links = document . querySelectorAll ( '.navbar1_link' ) ; links . forEach…" at bounding box center [671, 351] width 1185 height 454
click at [268, 352] on div "const links = document . querySelectorAll ( '.navbar1_link' ) ; links . forEach…" at bounding box center [671, 351] width 1185 height 454
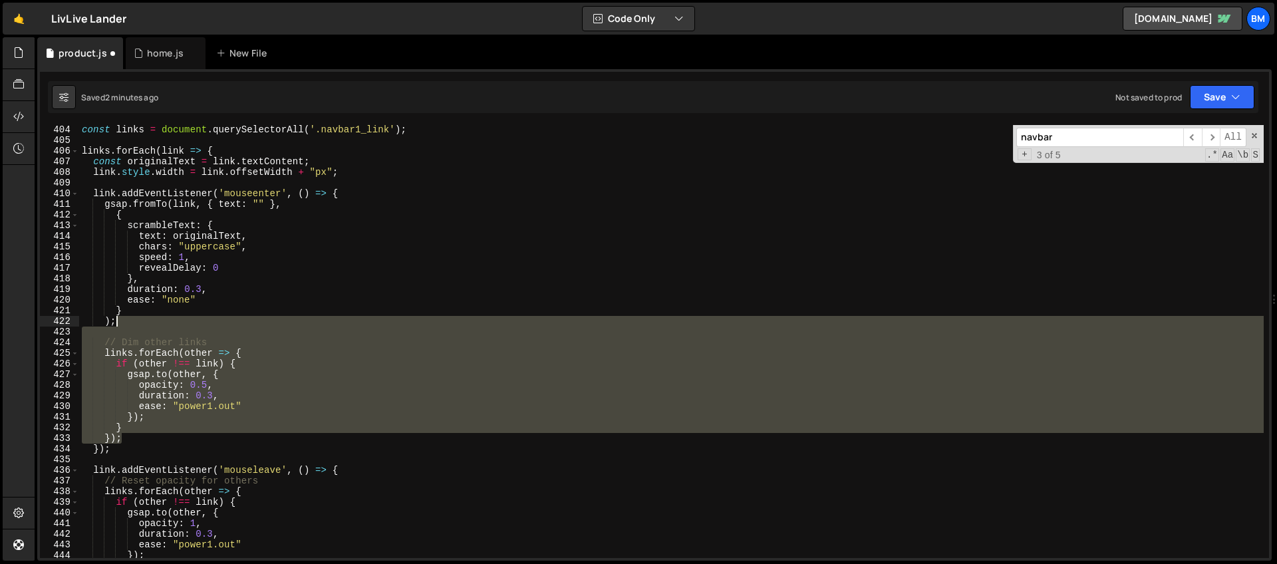
drag, startPoint x: 122, startPoint y: 440, endPoint x: 124, endPoint y: 325, distance: 115.1
click at [124, 325] on div "const links = document . querySelectorAll ( '.navbar1_link' ) ; links . forEach…" at bounding box center [671, 351] width 1185 height 454
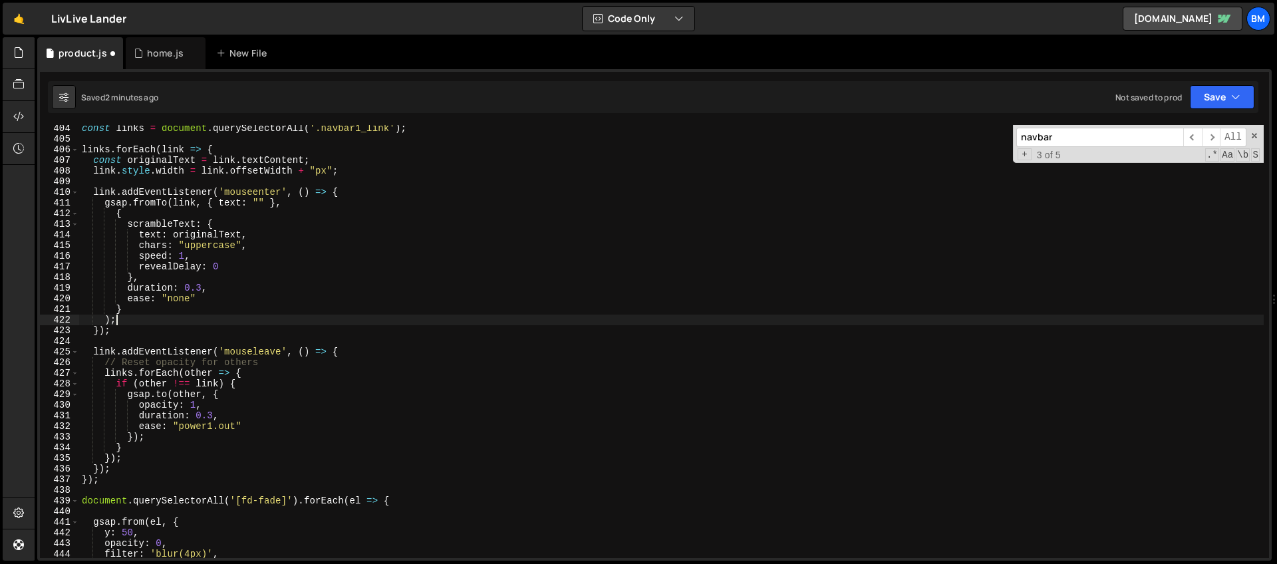
scroll to position [4300, 0]
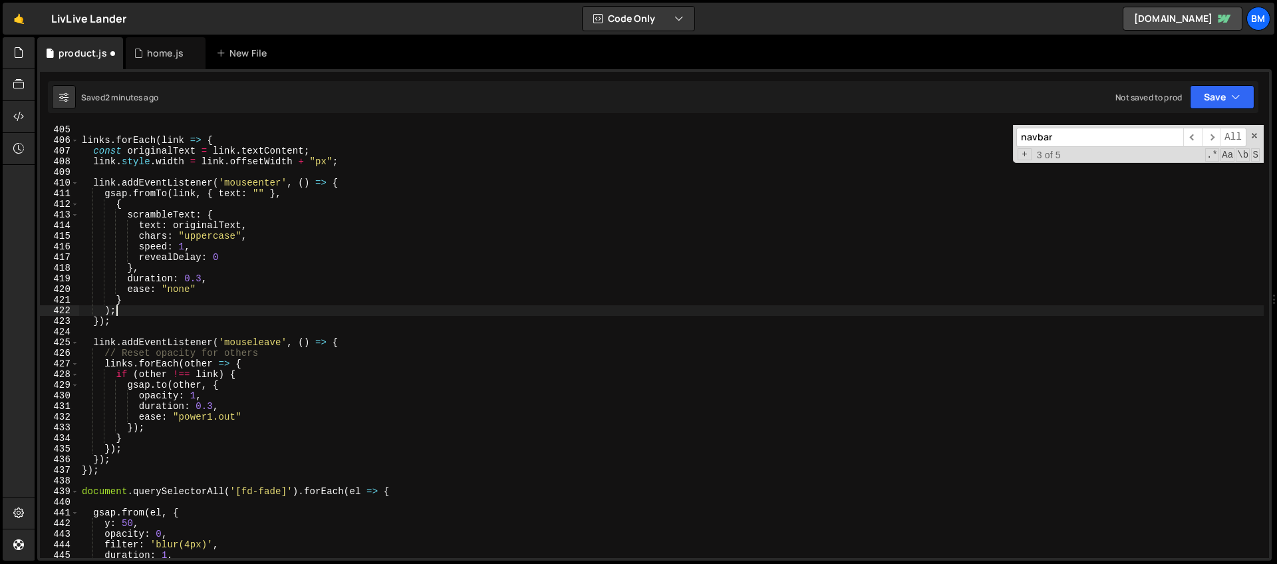
click at [353, 341] on div "links . forEach ( link => { const originalText = link . textContent ; link . st…" at bounding box center [671, 351] width 1185 height 454
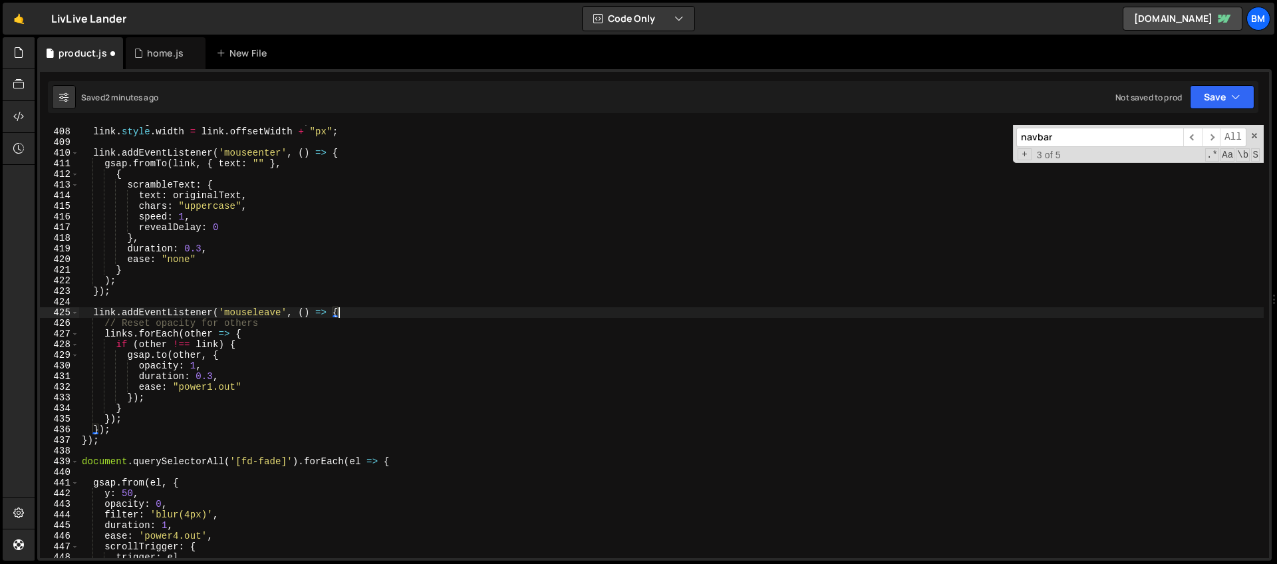
scroll to position [4330, 0]
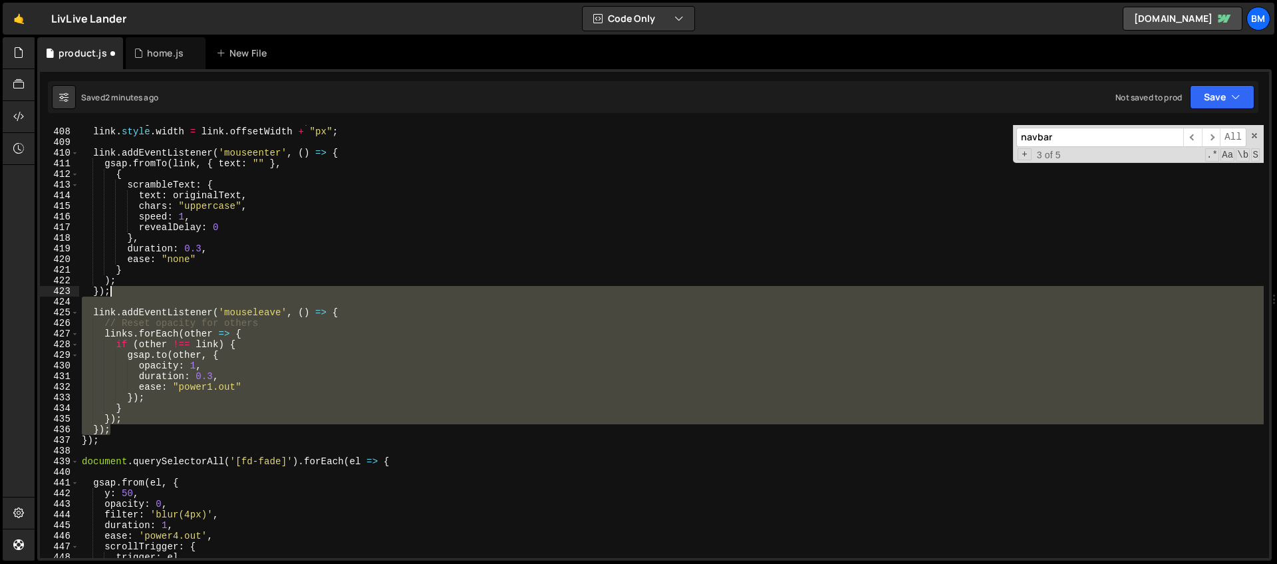
drag, startPoint x: 116, startPoint y: 426, endPoint x: 129, endPoint y: 295, distance: 131.7
click at [129, 295] on div "const originalText = link . textContent ; link . style . width = link . offsetW…" at bounding box center [671, 343] width 1185 height 454
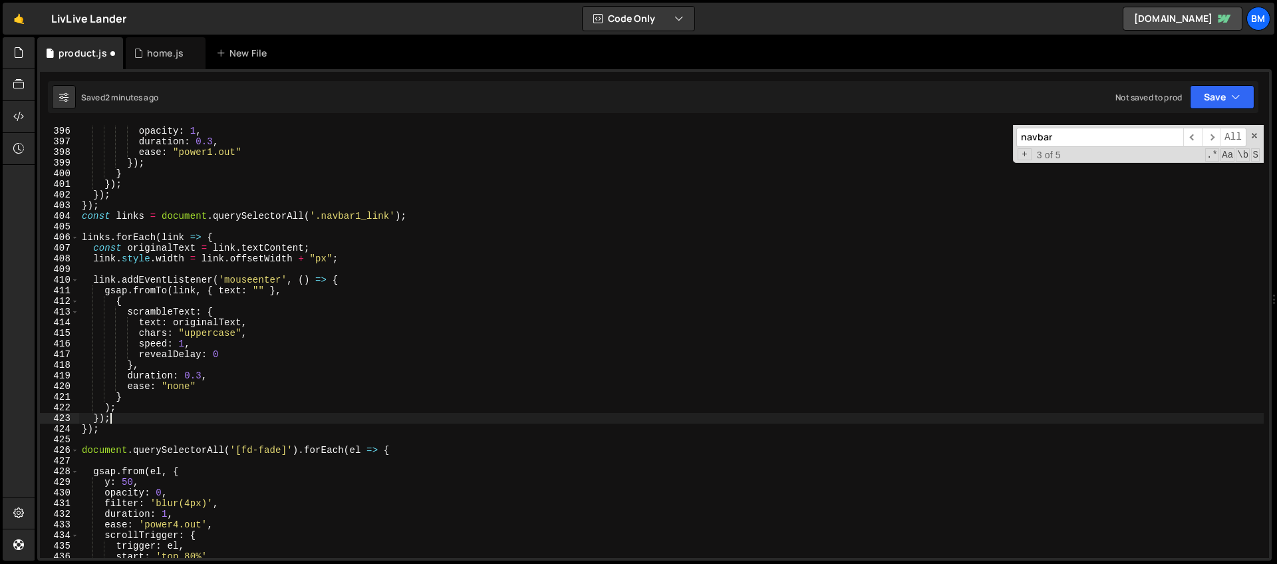
scroll to position [4141, 0]
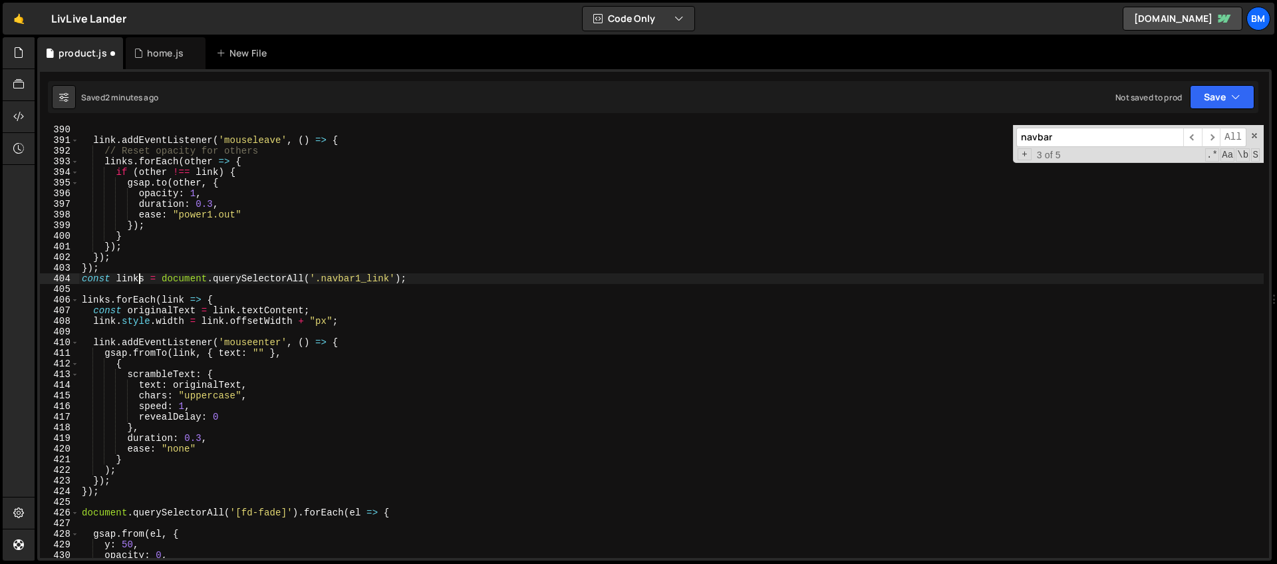
click at [138, 279] on div "link . addEventListener ( 'mouseleave' , ( ) => { // Reset opacity for others l…" at bounding box center [671, 351] width 1185 height 454
click at [109, 301] on div "link . addEventListener ( 'mouseleave' , ( ) => { // Reset opacity for others l…" at bounding box center [671, 351] width 1185 height 454
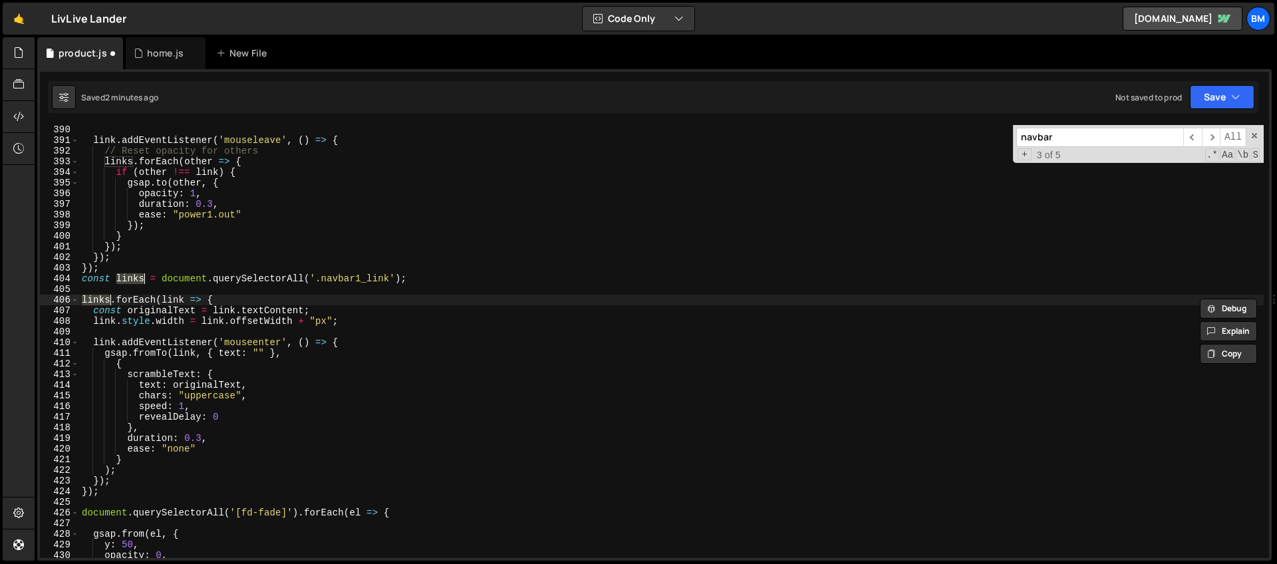
click at [109, 301] on div "link . addEventListener ( 'mouseleave' , ( ) => { // Reset opacity for others l…" at bounding box center [671, 351] width 1185 height 454
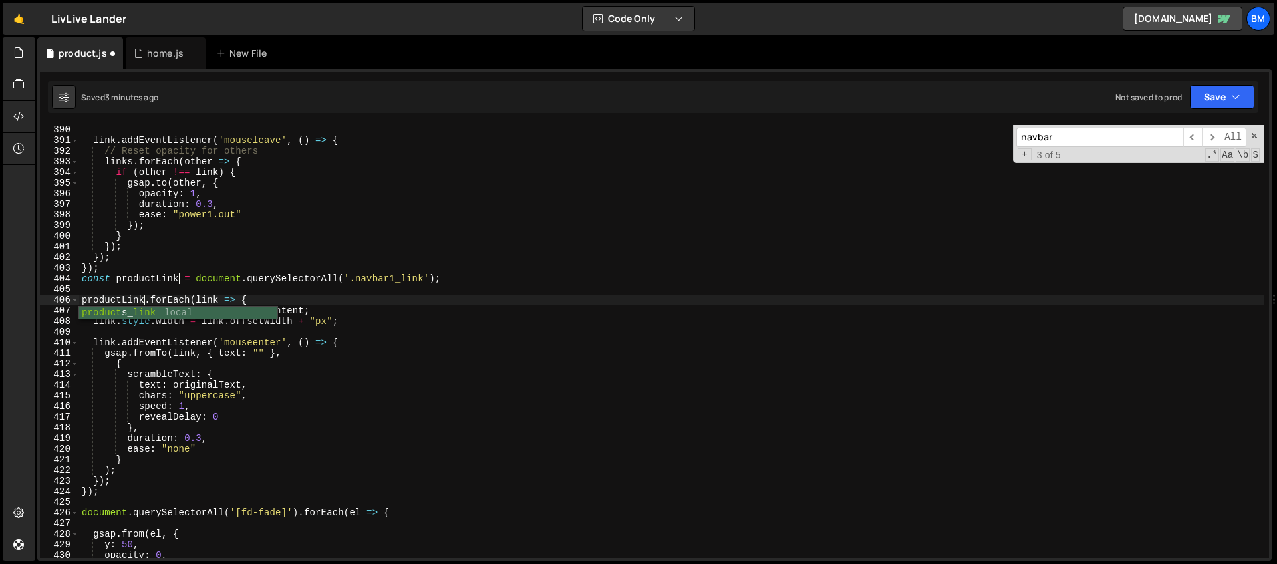
scroll to position [0, 5]
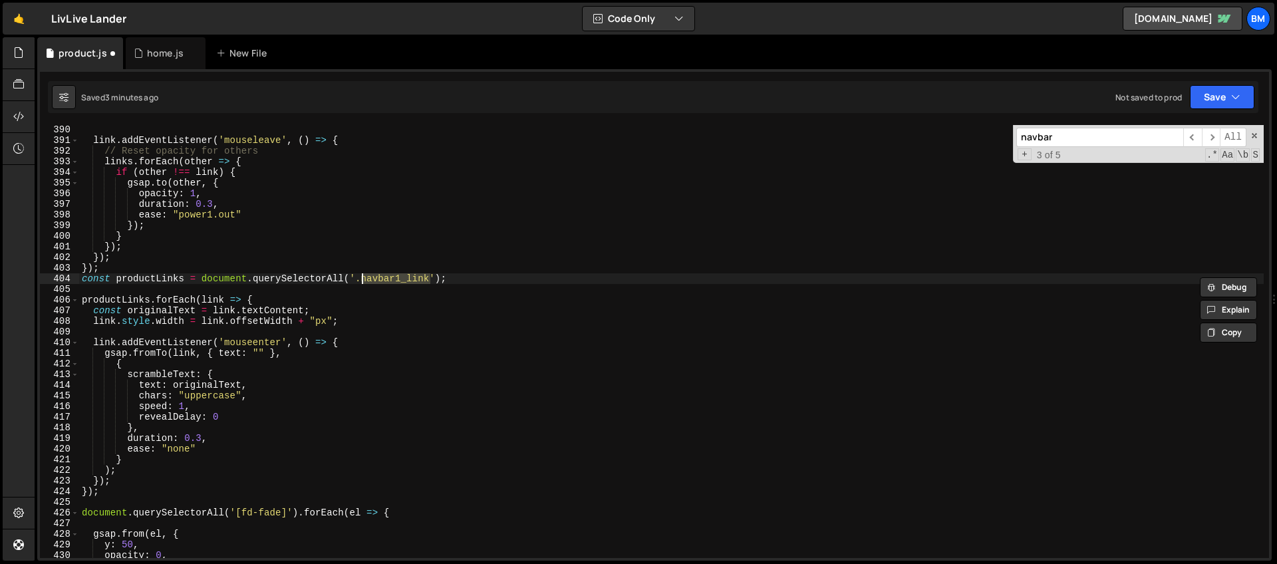
drag, startPoint x: 431, startPoint y: 277, endPoint x: 363, endPoint y: 281, distance: 67.9
click at [363, 281] on div "link . addEventListener ( 'mouseleave' , ( ) => { // Reset opacity for others l…" at bounding box center [671, 351] width 1185 height 454
paste textarea "products_nav-btn"
click at [288, 311] on div "link . addEventListener ( 'mouseleave' , ( ) => { // Reset opacity for others l…" at bounding box center [671, 351] width 1185 height 454
click at [345, 305] on div "link . addEventListener ( 'mouseleave' , ( ) => { // Reset opacity for others l…" at bounding box center [671, 351] width 1185 height 454
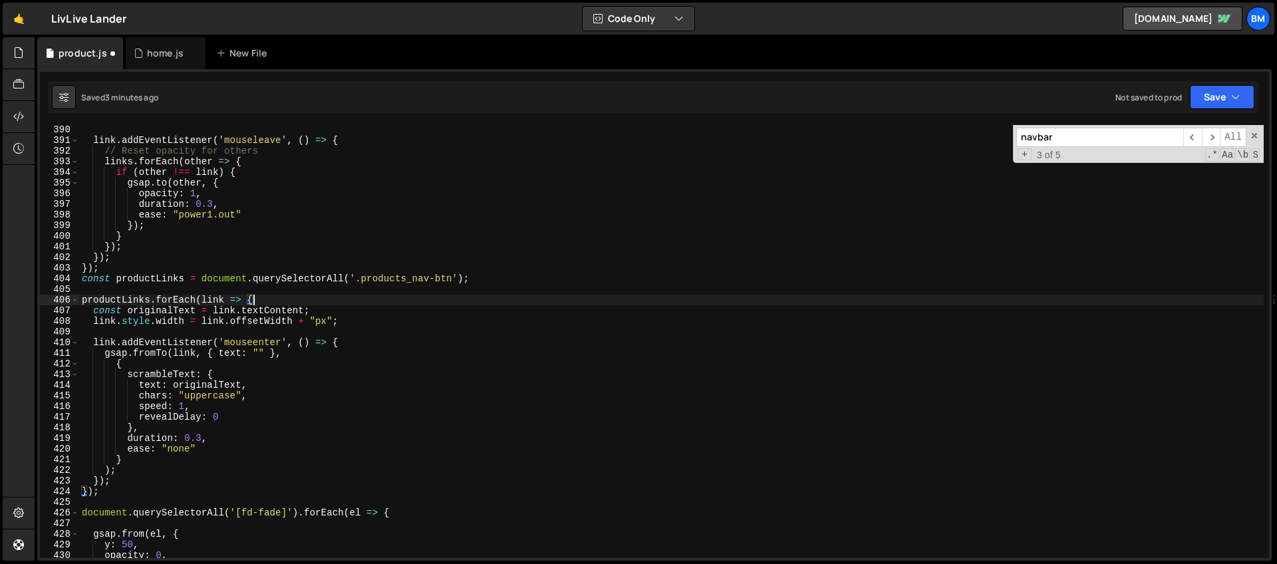
click at [423, 296] on div "link . addEventListener ( 'mouseleave' , ( ) => { // Reset opacity for others l…" at bounding box center [671, 351] width 1185 height 454
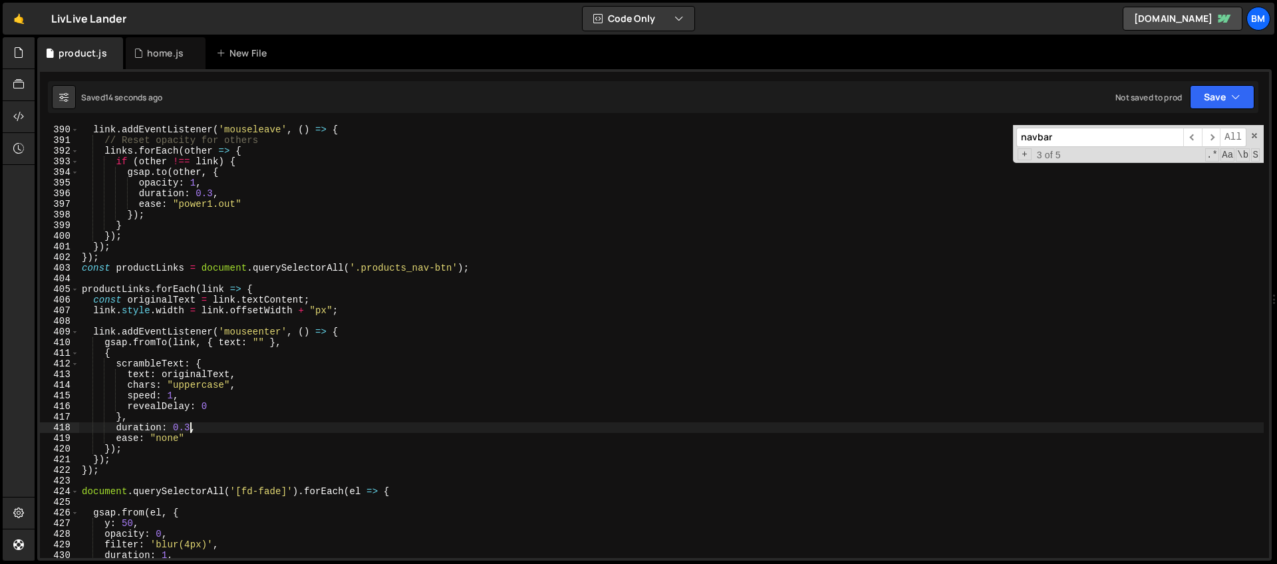
click at [190, 428] on div "link . addEventListener ( 'mouseleave' , ( ) => { // Reset opacity for others l…" at bounding box center [671, 351] width 1185 height 454
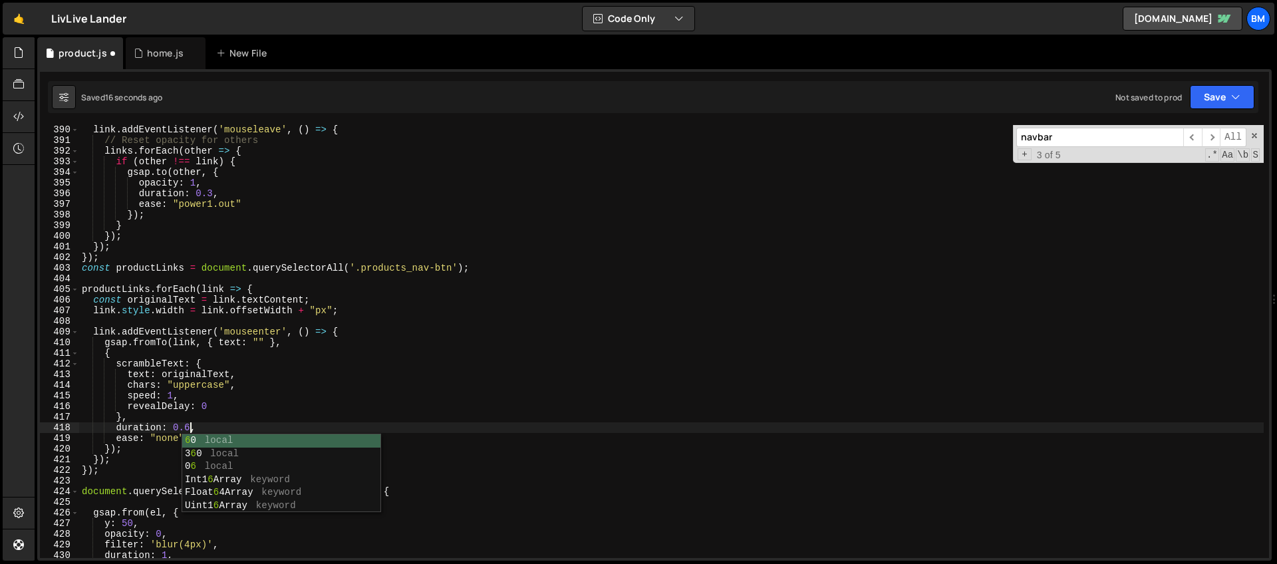
scroll to position [0, 7]
click at [176, 416] on div "link . addEventListener ( 'mouseleave' , ( ) => { // Reset opacity for others l…" at bounding box center [671, 351] width 1185 height 454
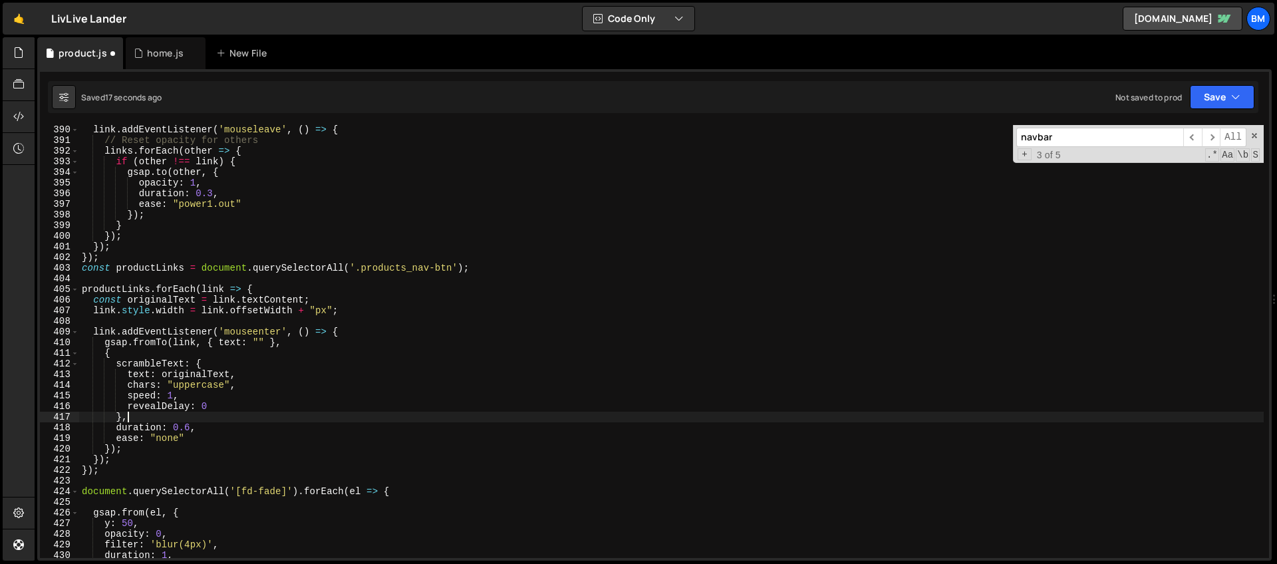
scroll to position [0, 3]
click at [227, 409] on div "link . addEventListener ( 'mouseleave' , ( ) => { // Reset opacity for others l…" at bounding box center [671, 351] width 1185 height 454
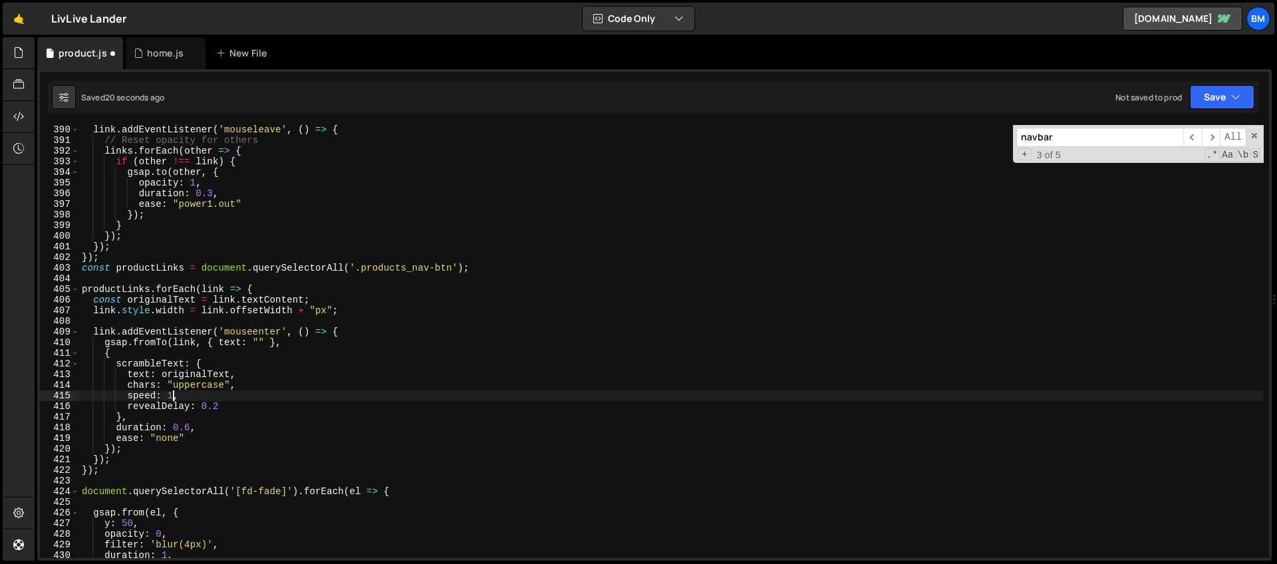
click at [176, 391] on div "link . addEventListener ( 'mouseleave' , ( ) => { // Reset opacity for others l…" at bounding box center [671, 351] width 1185 height 454
type textarea "speed: 0.8,"
drag, startPoint x: 1102, startPoint y: 138, endPoint x: 939, endPoint y: 137, distance: 163.0
click at [939, 137] on div "link . addEventListener ( 'mouseleave' , ( ) => { // Reset opacity for others l…" at bounding box center [671, 341] width 1185 height 433
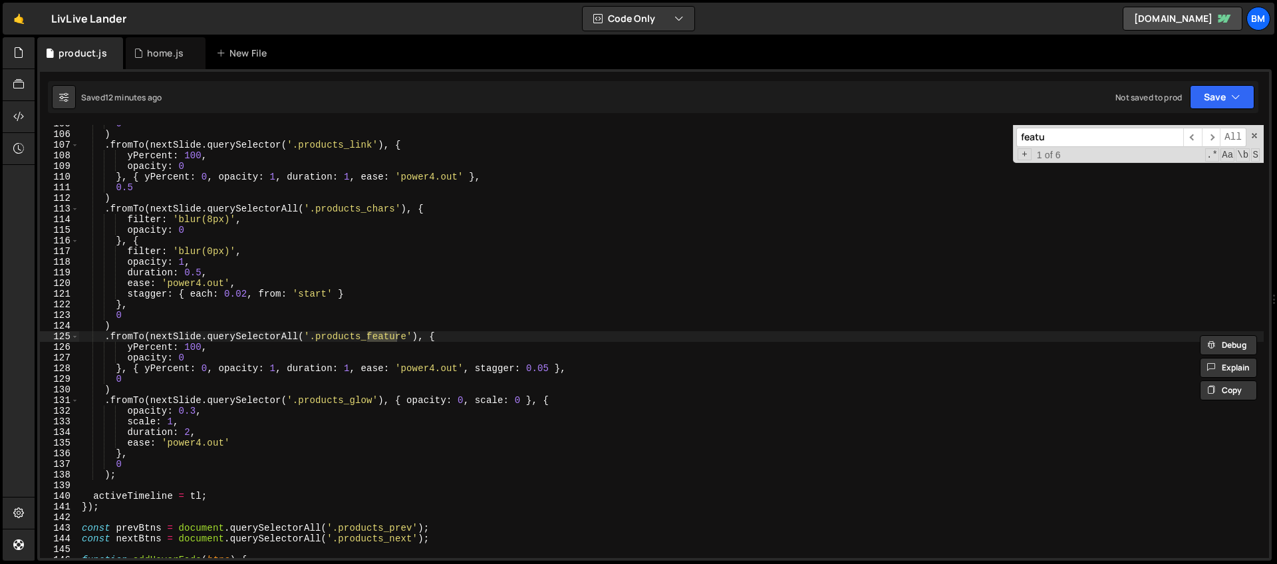
scroll to position [1497, 0]
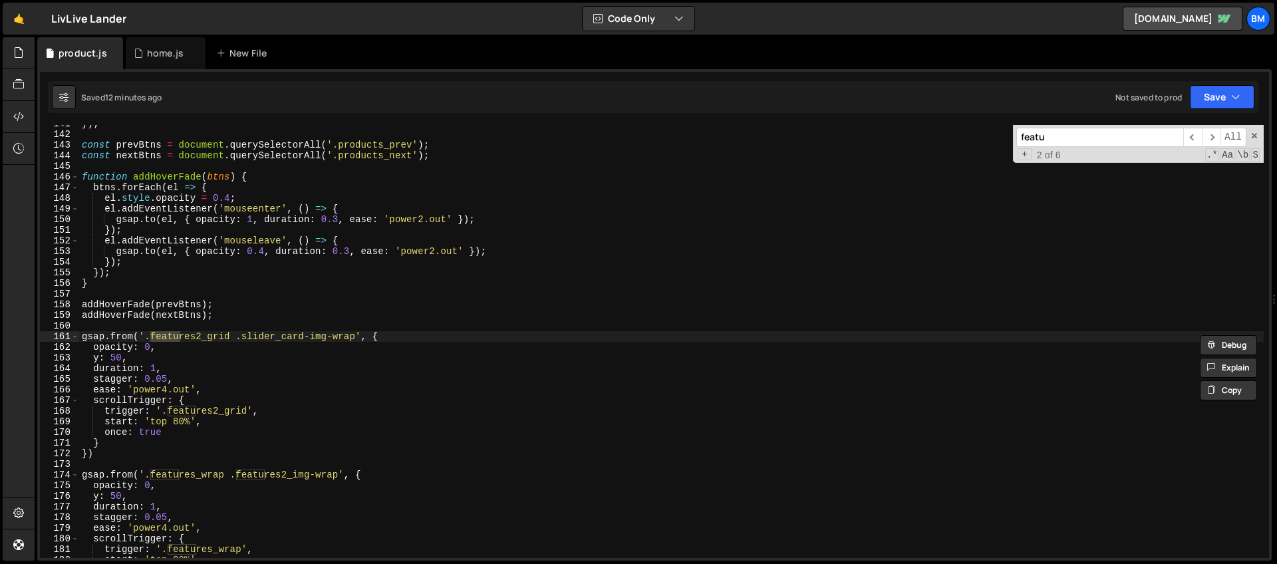
type input "featu"
click at [166, 378] on div "}) ; const prevBtns = document . querySelectorAll ( '.products_prev' ) ; const …" at bounding box center [671, 345] width 1185 height 454
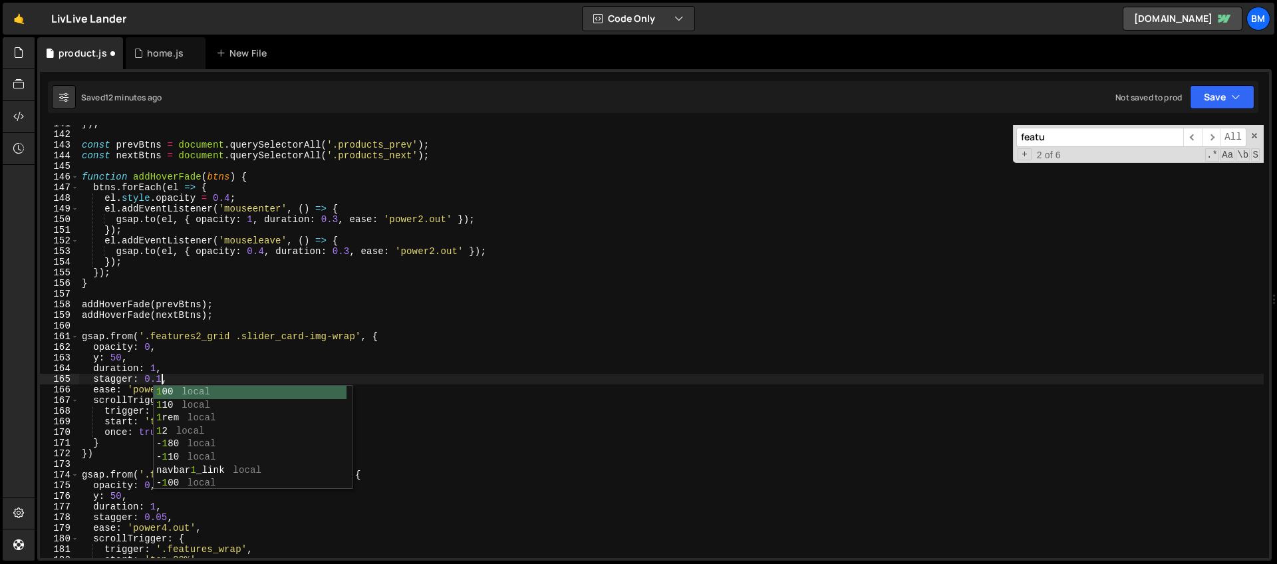
scroll to position [0, 5]
click at [202, 305] on div "}) ; const prevBtns = document . querySelectorAll ( '.products_prev' ) ; const …" at bounding box center [671, 345] width 1185 height 454
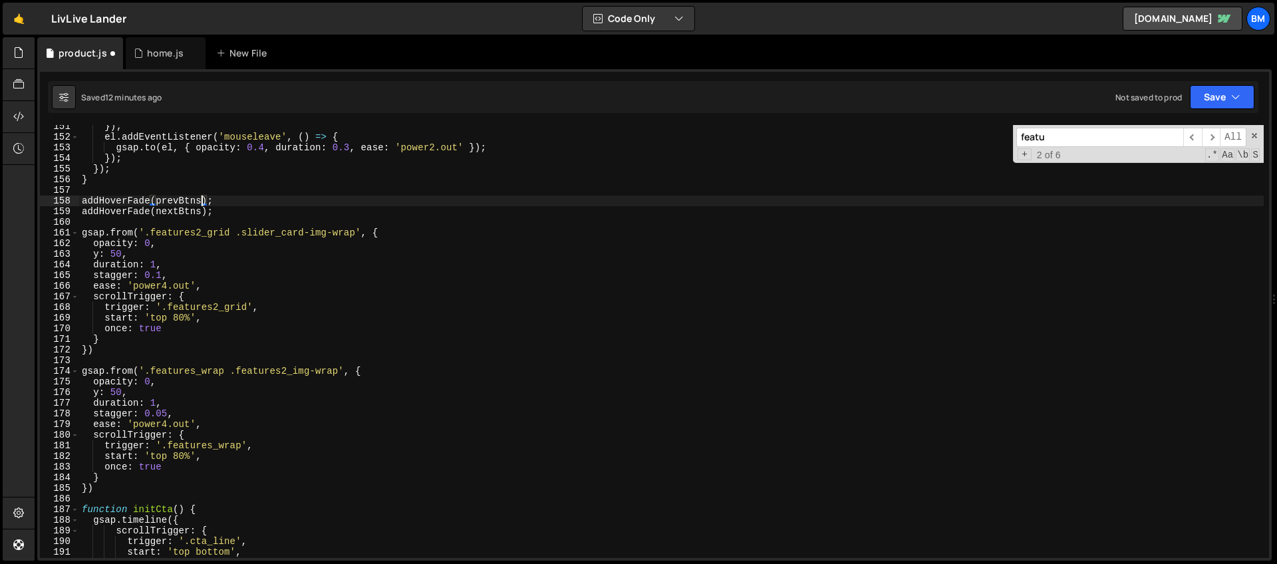
scroll to position [1614, 0]
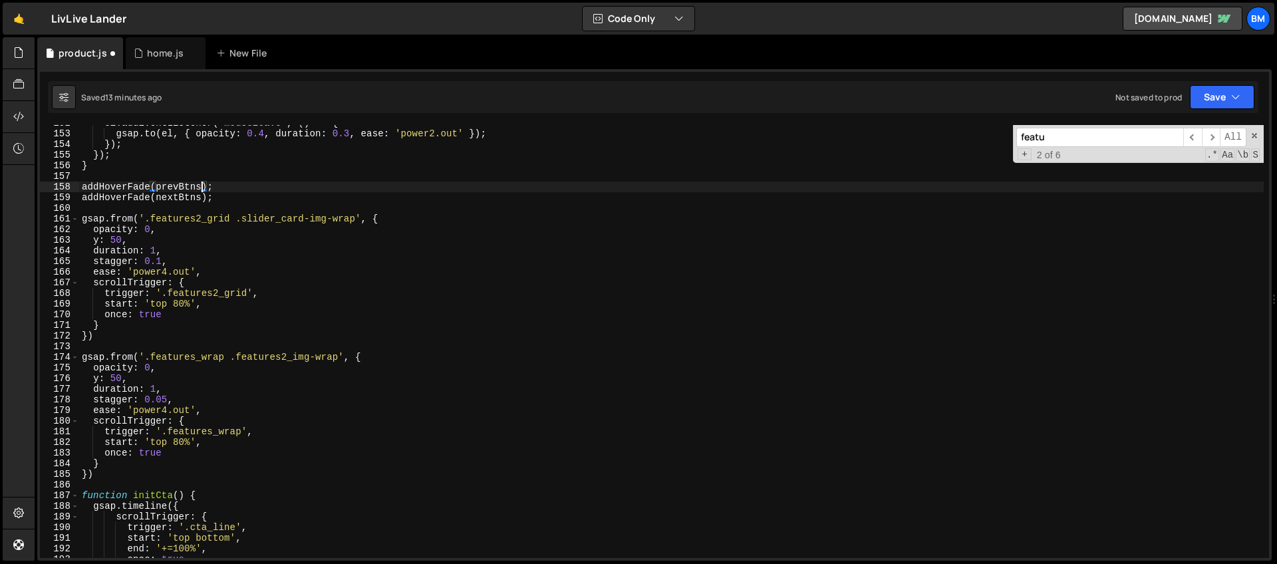
click at [167, 399] on div "el . addEventListener ( 'mouseleave' , ( ) => { gsap . to ( el , { opacity : 0.…" at bounding box center [671, 345] width 1185 height 454
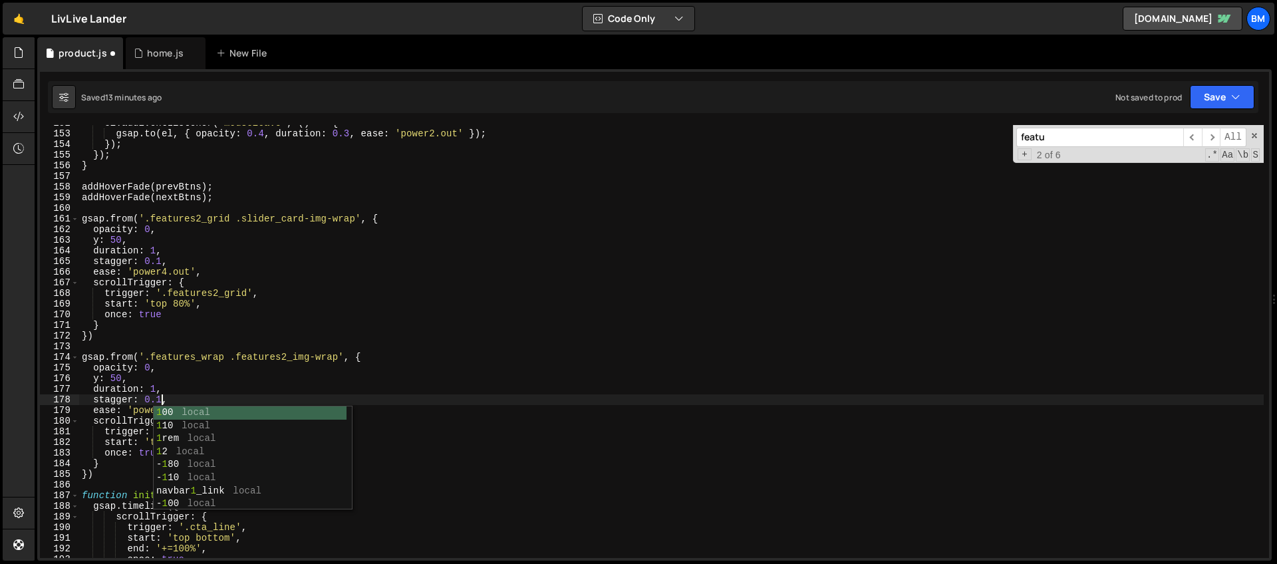
scroll to position [0, 5]
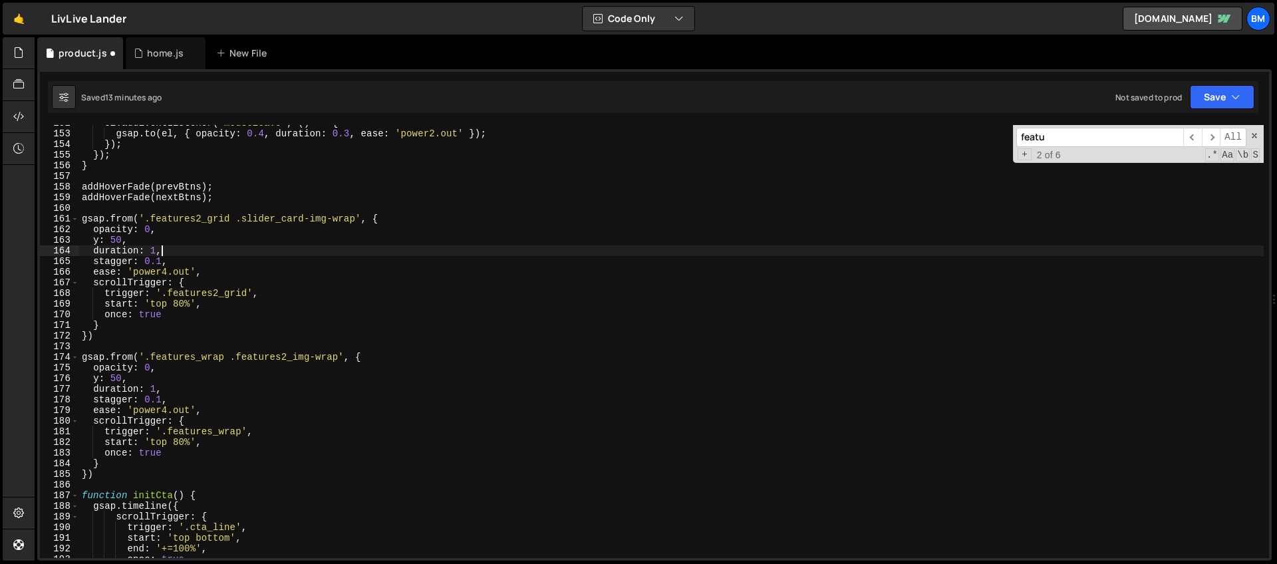
click at [251, 253] on div "el . addEventListener ( 'mouseleave' , ( ) => { gsap . to ( el , { opacity : 0.…" at bounding box center [671, 345] width 1185 height 454
type textarea "duration: 1,"
click at [150, 55] on div "home.js" at bounding box center [165, 53] width 37 height 13
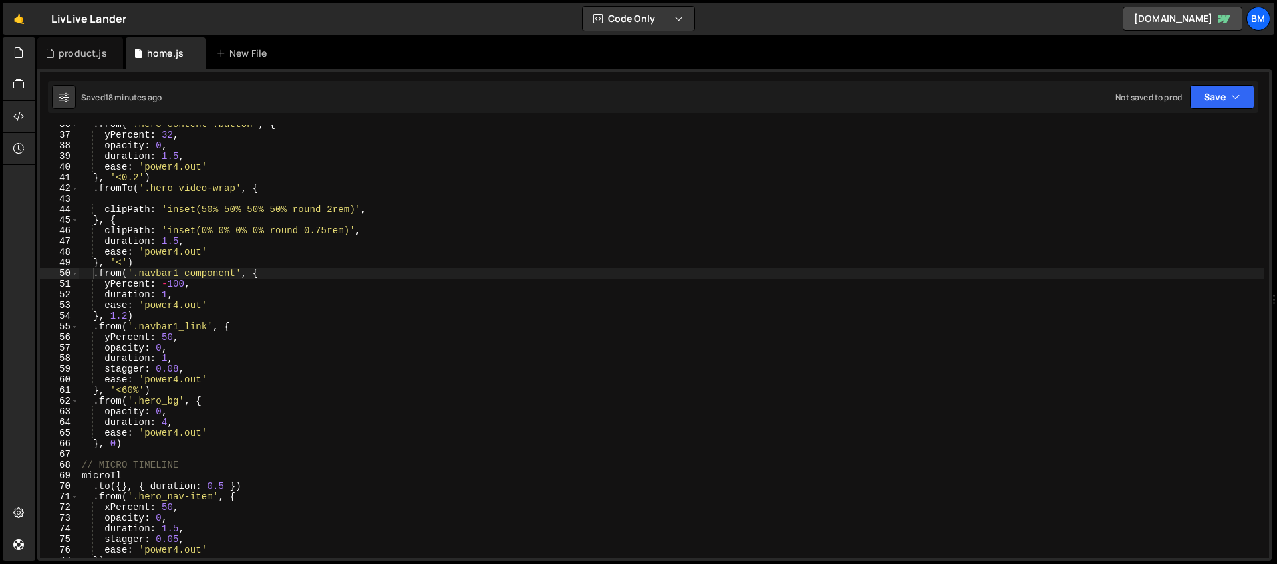
type textarea "}, {"
click at [335, 216] on div ". from ( '.hero_content .button' , { yPercent : 32 , opacity : 0 , duration : 1…" at bounding box center [671, 346] width 1185 height 454
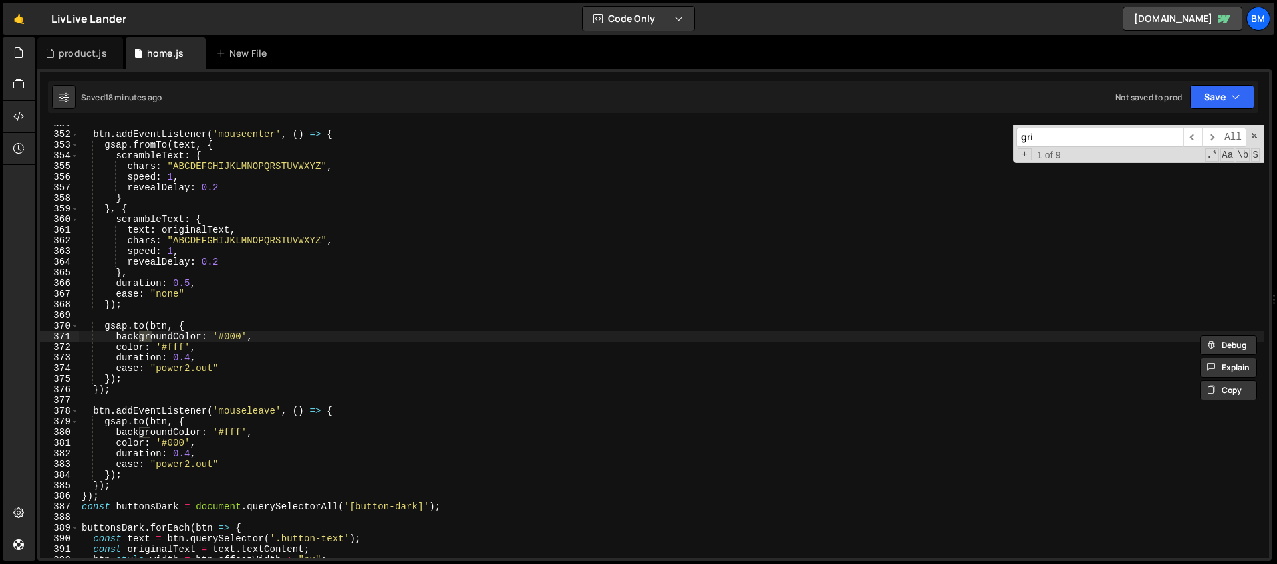
scroll to position [5775, 0]
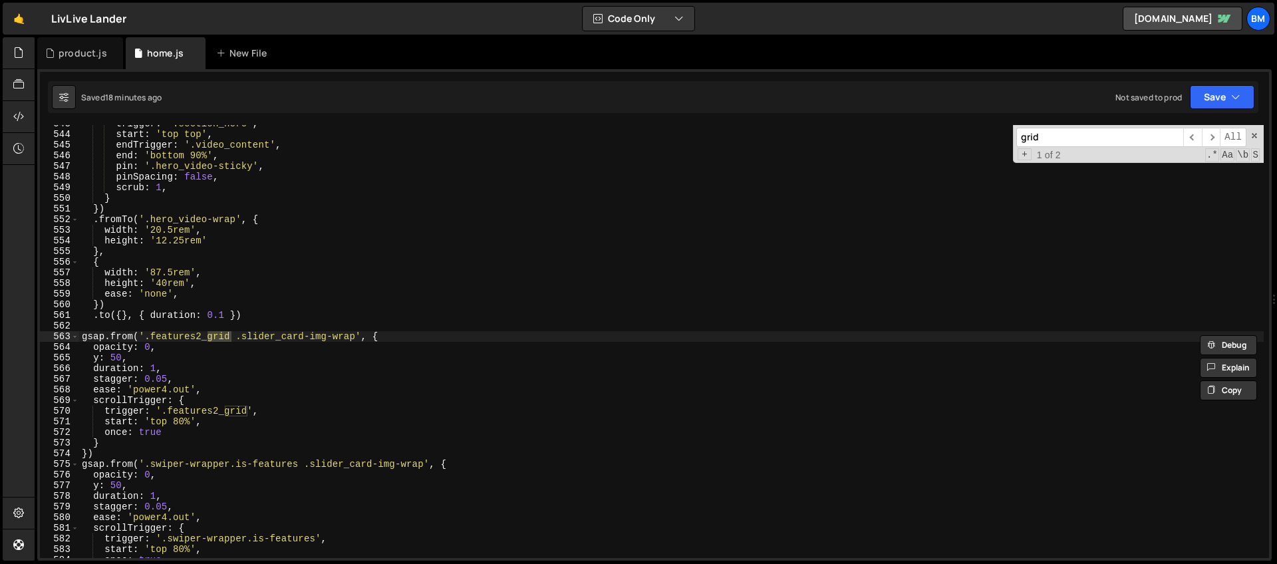
type input "grid"
click at [166, 382] on div "trigger : '.section_hero' , start : 'top top' , endTrigger : '.video_content' ,…" at bounding box center [671, 345] width 1185 height 454
click at [261, 342] on div "trigger : '.section_hero' , start : 'top top' , endTrigger : '.video_content' ,…" at bounding box center [671, 345] width 1185 height 454
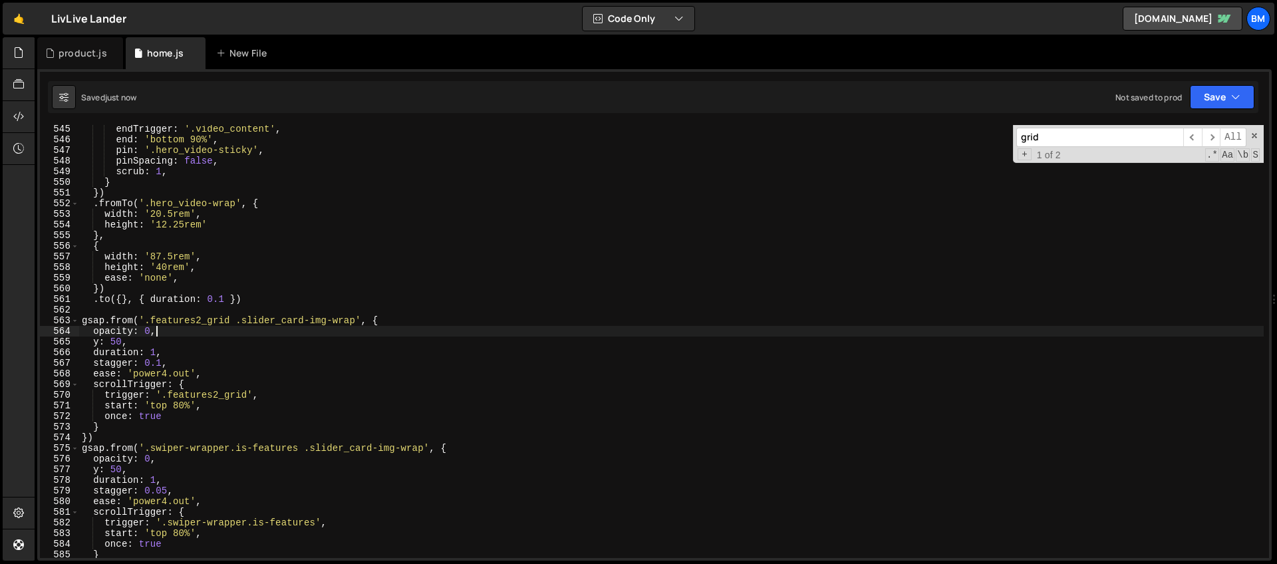
scroll to position [5842, 0]
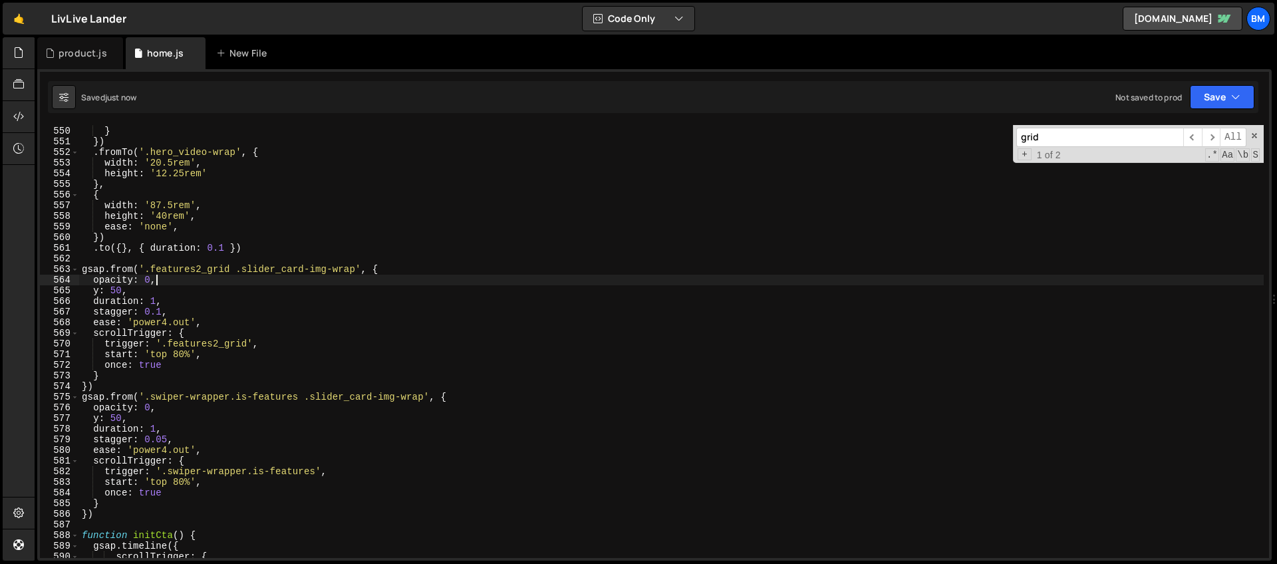
click at [164, 440] on div "scrub : 1 , } }) . fromTo ( '.hero_video-wrap' , { width : '20.5rem' , height :…" at bounding box center [671, 342] width 1185 height 454
type textarea "stagger: 0.1,"
